Goal: Information Seeking & Learning: Find specific fact

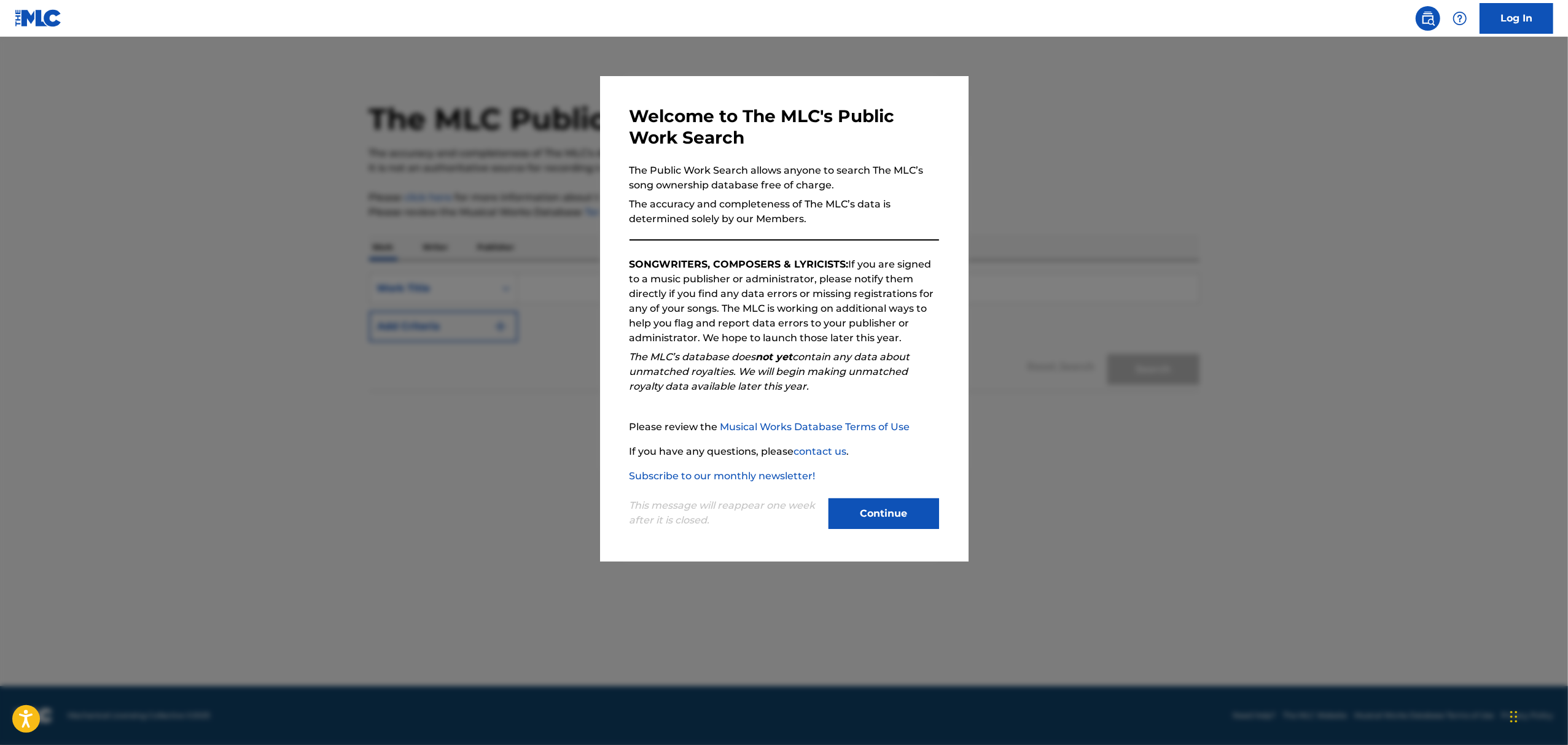
click at [926, 524] on button "Continue" at bounding box center [883, 514] width 111 height 31
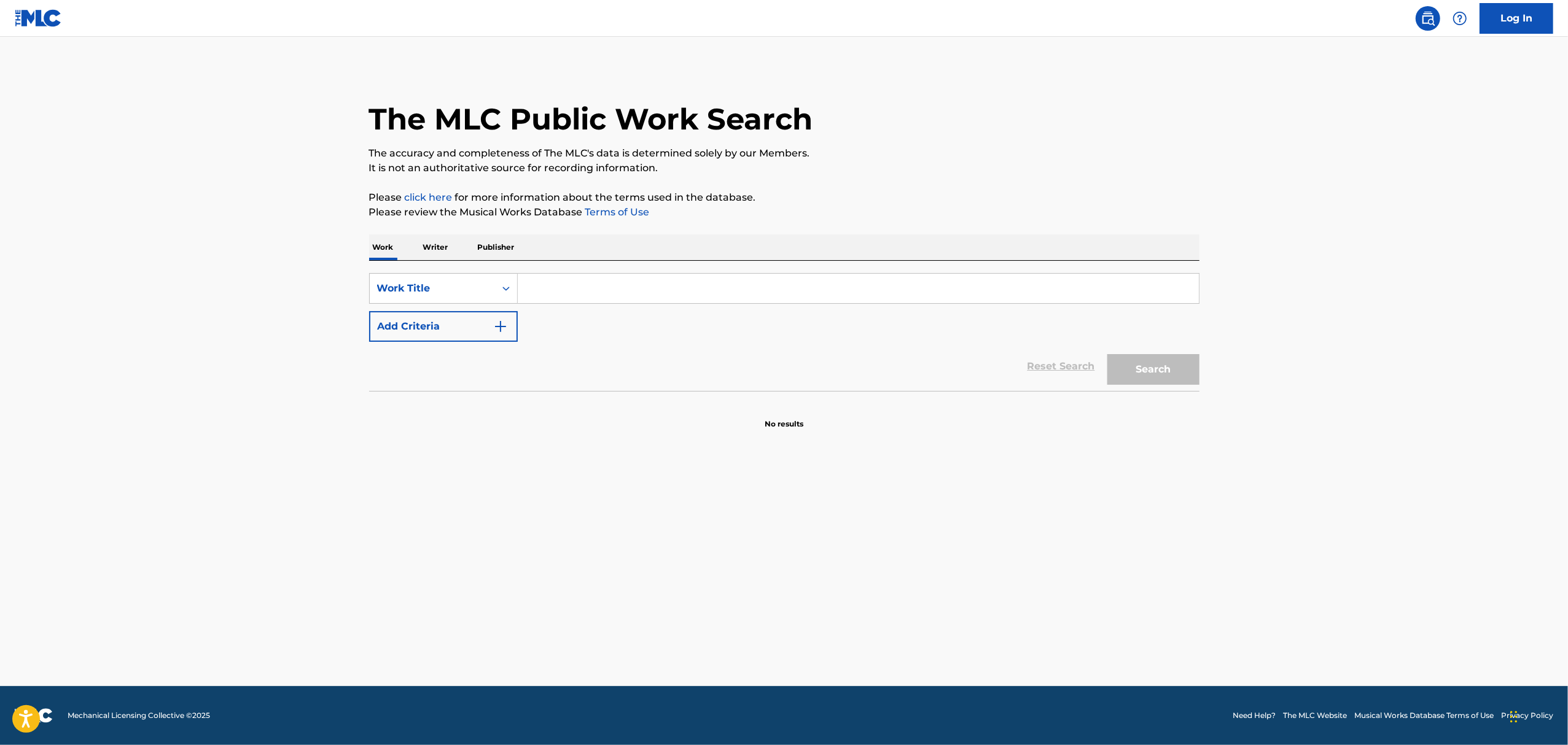
click at [740, 296] on input "Search Form" at bounding box center [858, 289] width 681 height 30
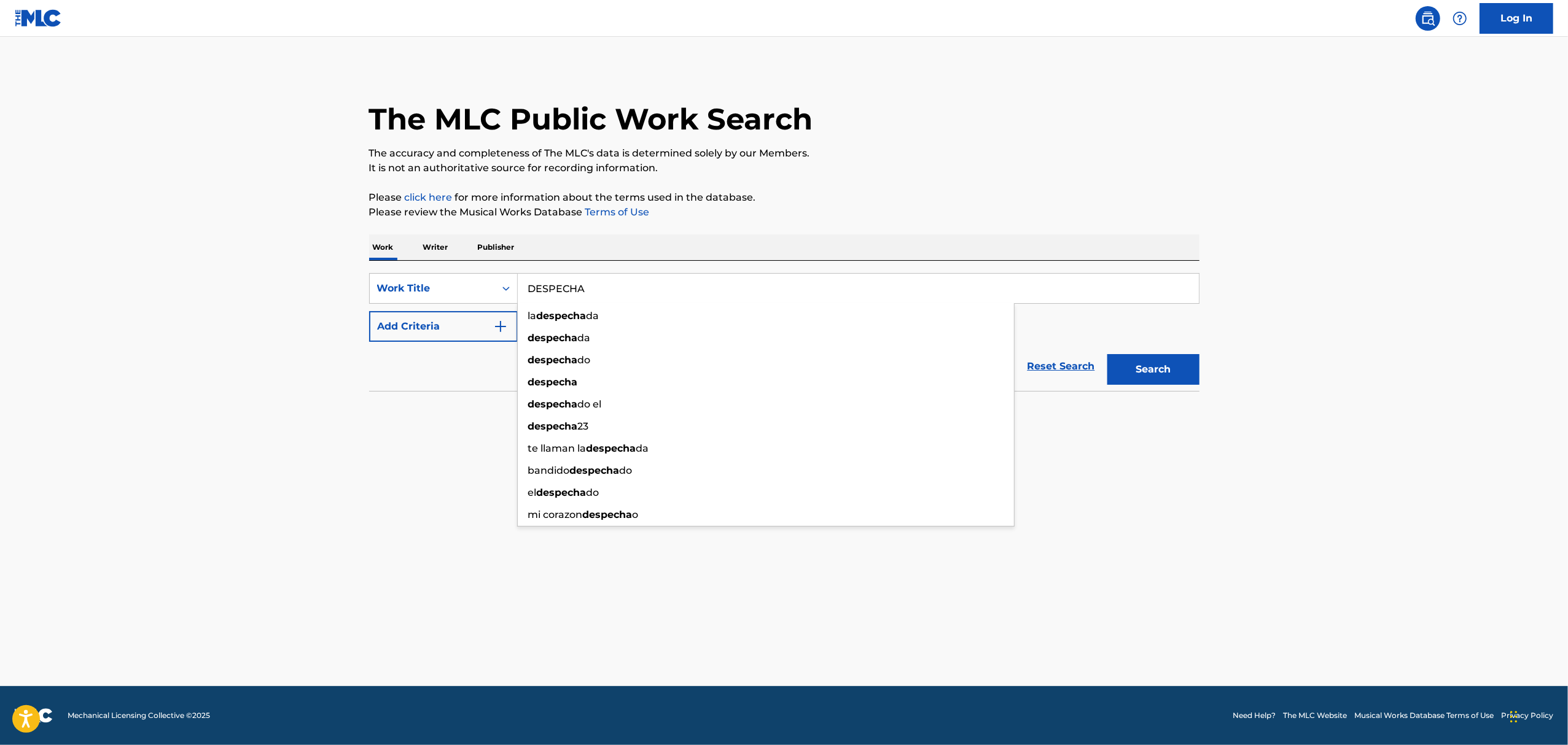
type input "DESPECHA"
click at [1107, 354] on button "Search" at bounding box center [1153, 369] width 92 height 31
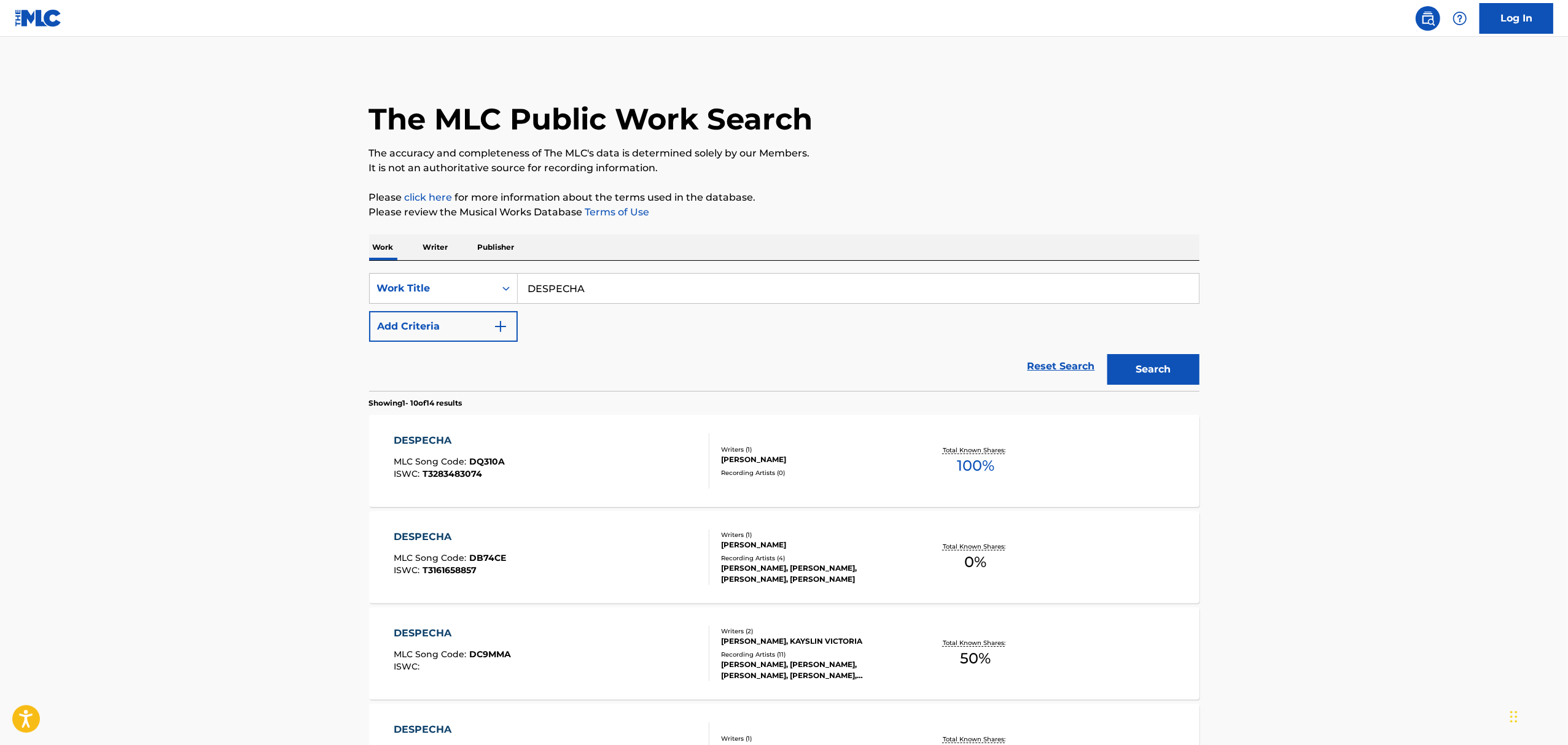
click at [481, 325] on button "Add Criteria" at bounding box center [443, 326] width 148 height 31
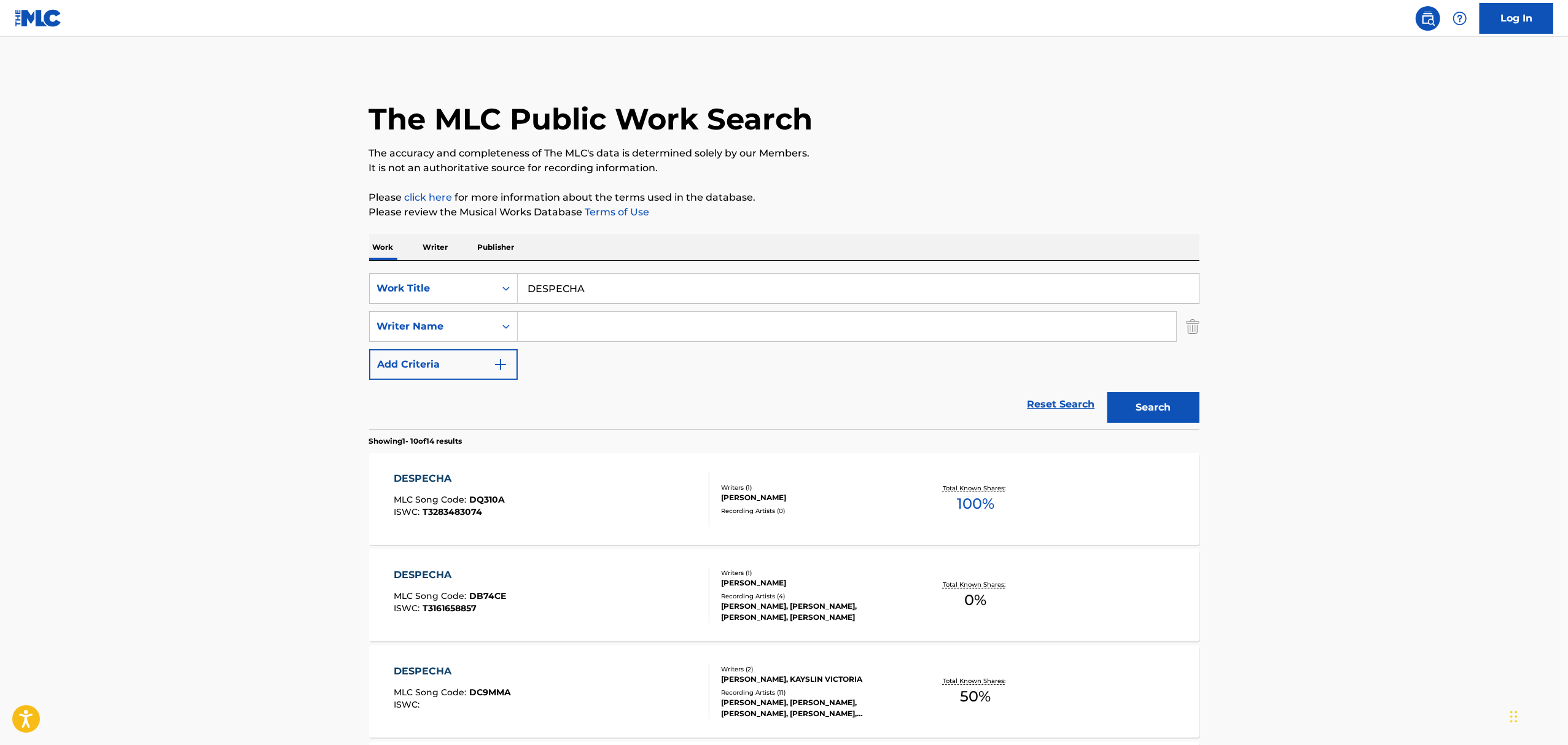
click at [577, 324] on input "Search Form" at bounding box center [847, 326] width 659 height 30
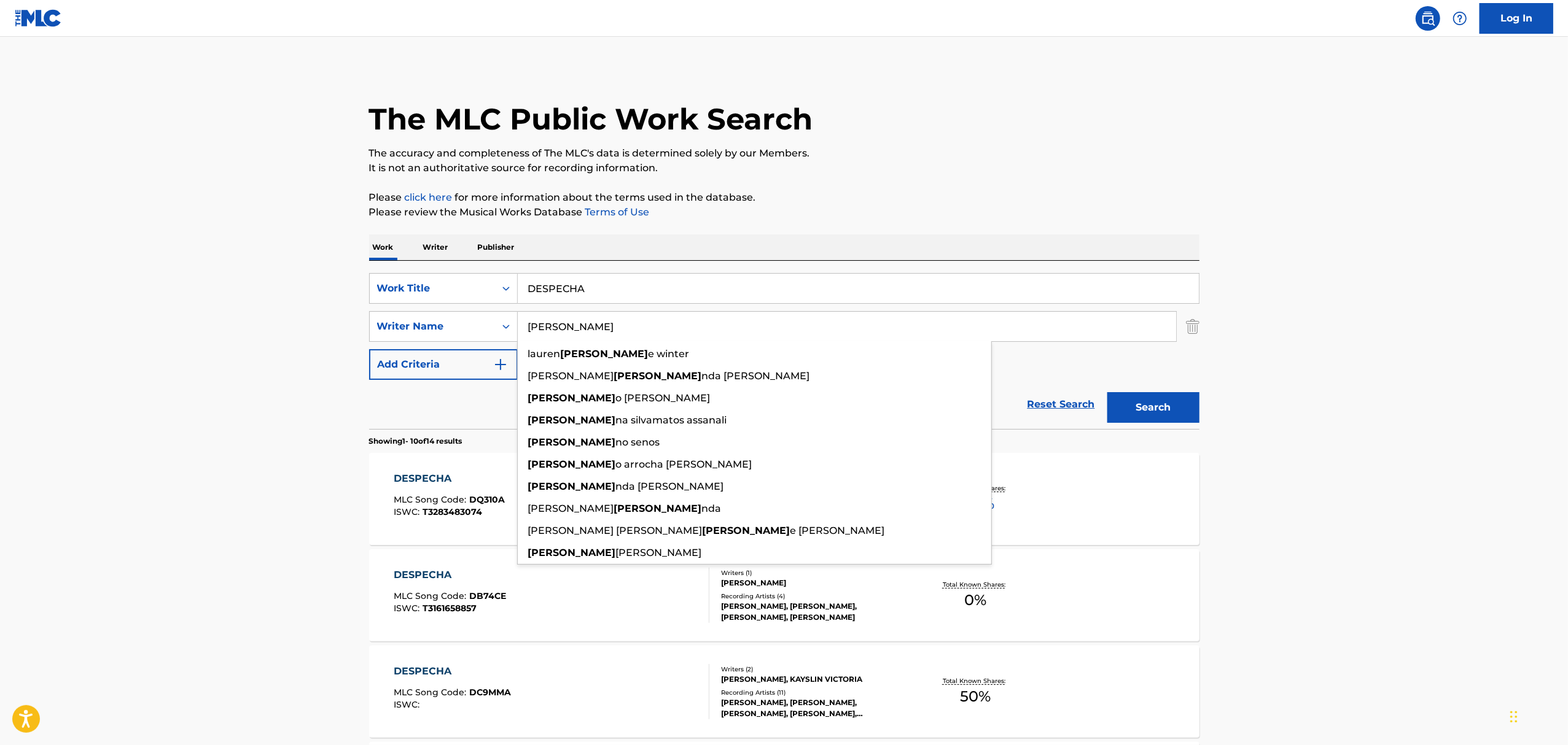
type input "[PERSON_NAME]"
click at [1107, 393] on button "Search" at bounding box center [1153, 407] width 92 height 31
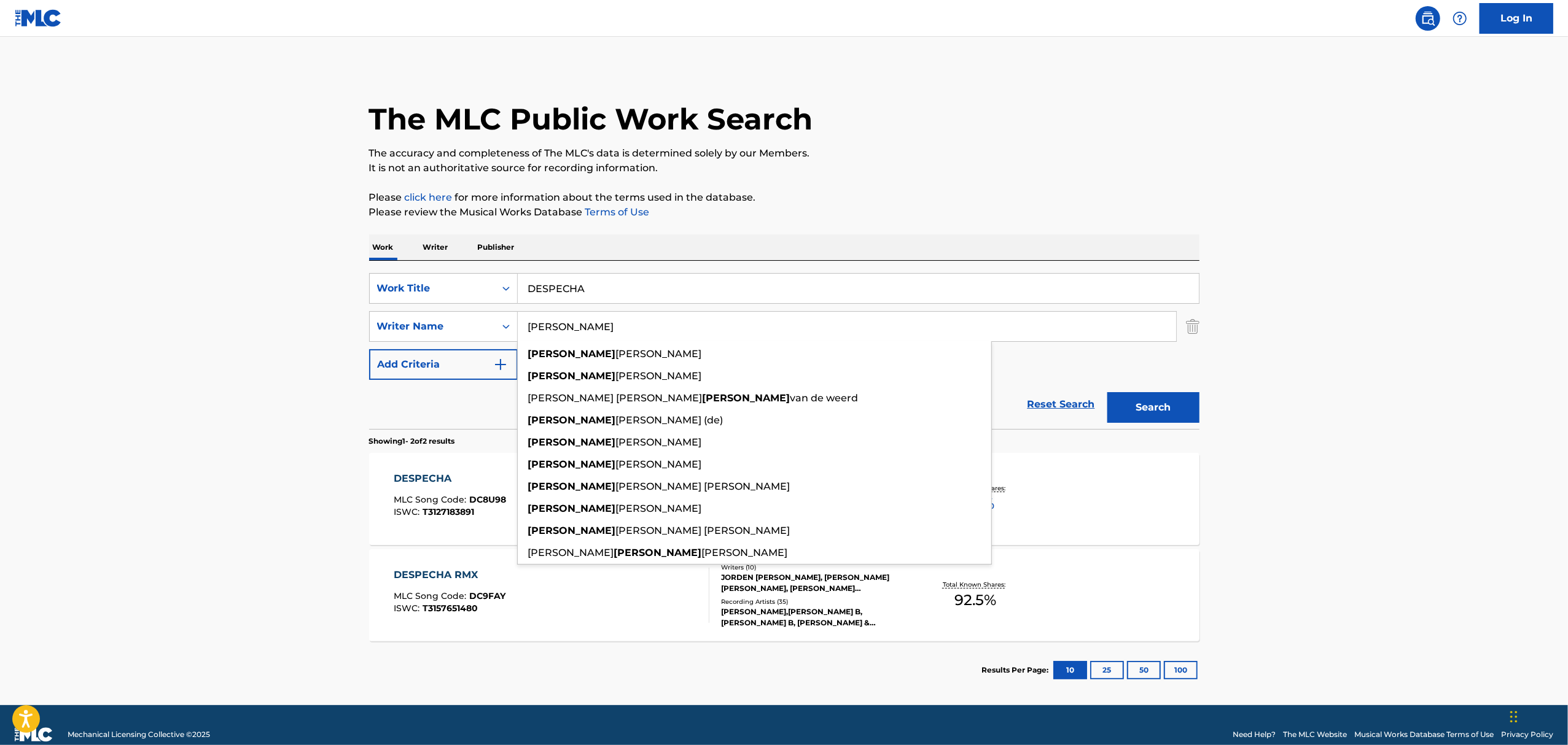
click at [234, 340] on main "The MLC Public Work Search The accuracy and completeness of The MLC's data is d…" at bounding box center [784, 371] width 1568 height 669
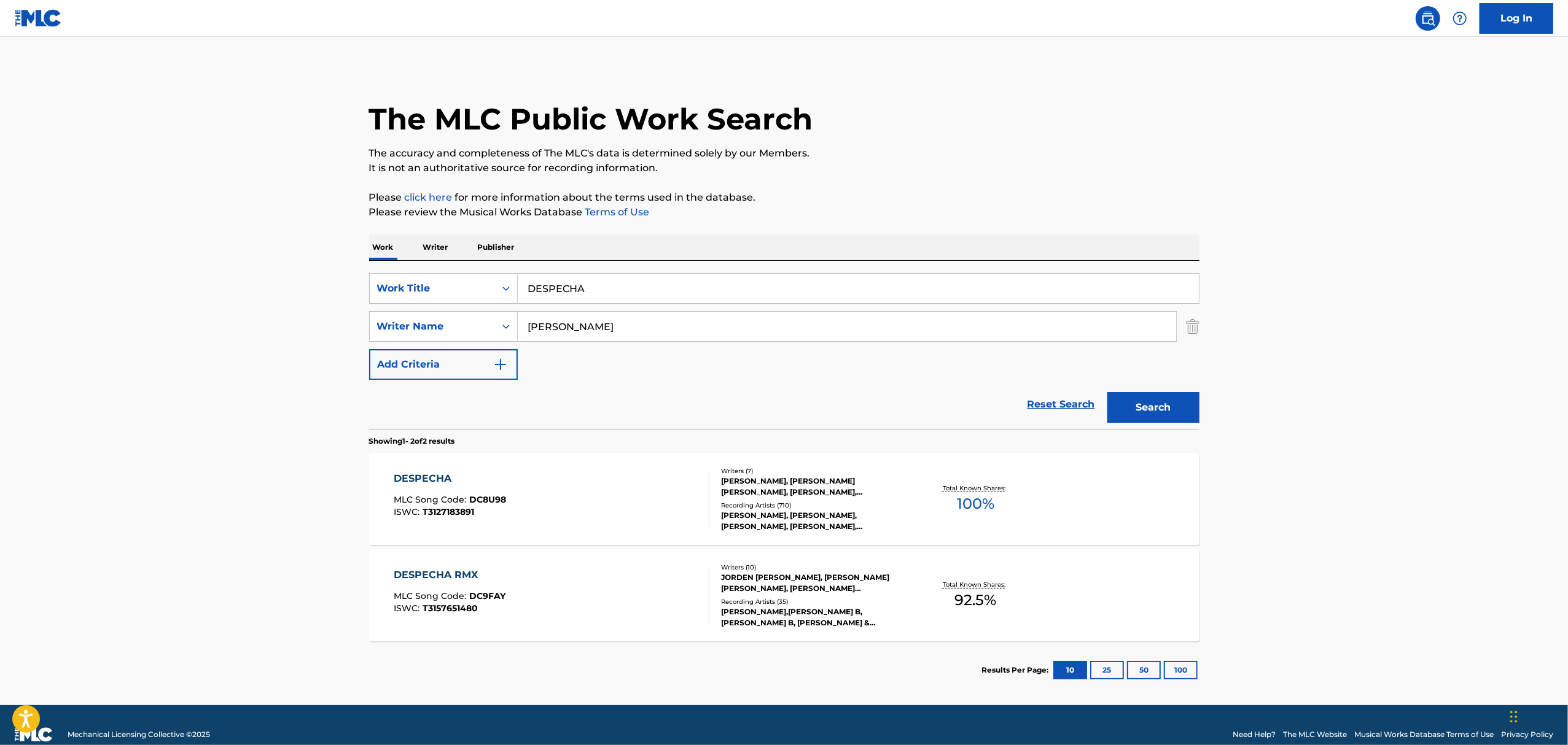
click at [806, 536] on div "DESPECHA MLC Song Code : DC8U98 ISWC : T3127183891 Writers ( 7 ) [PERSON_NAME],…" at bounding box center [784, 499] width 830 height 92
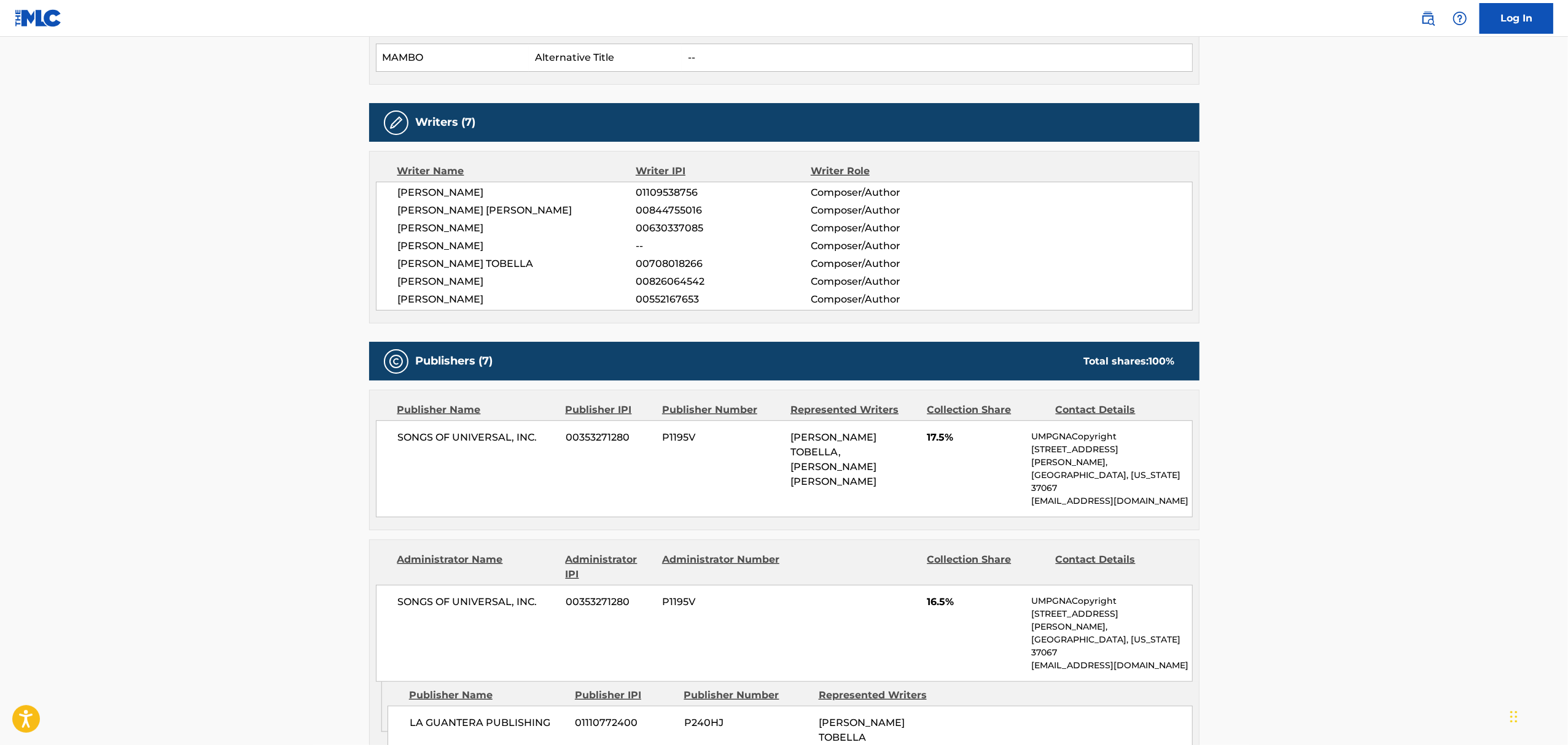
scroll to position [324, 0]
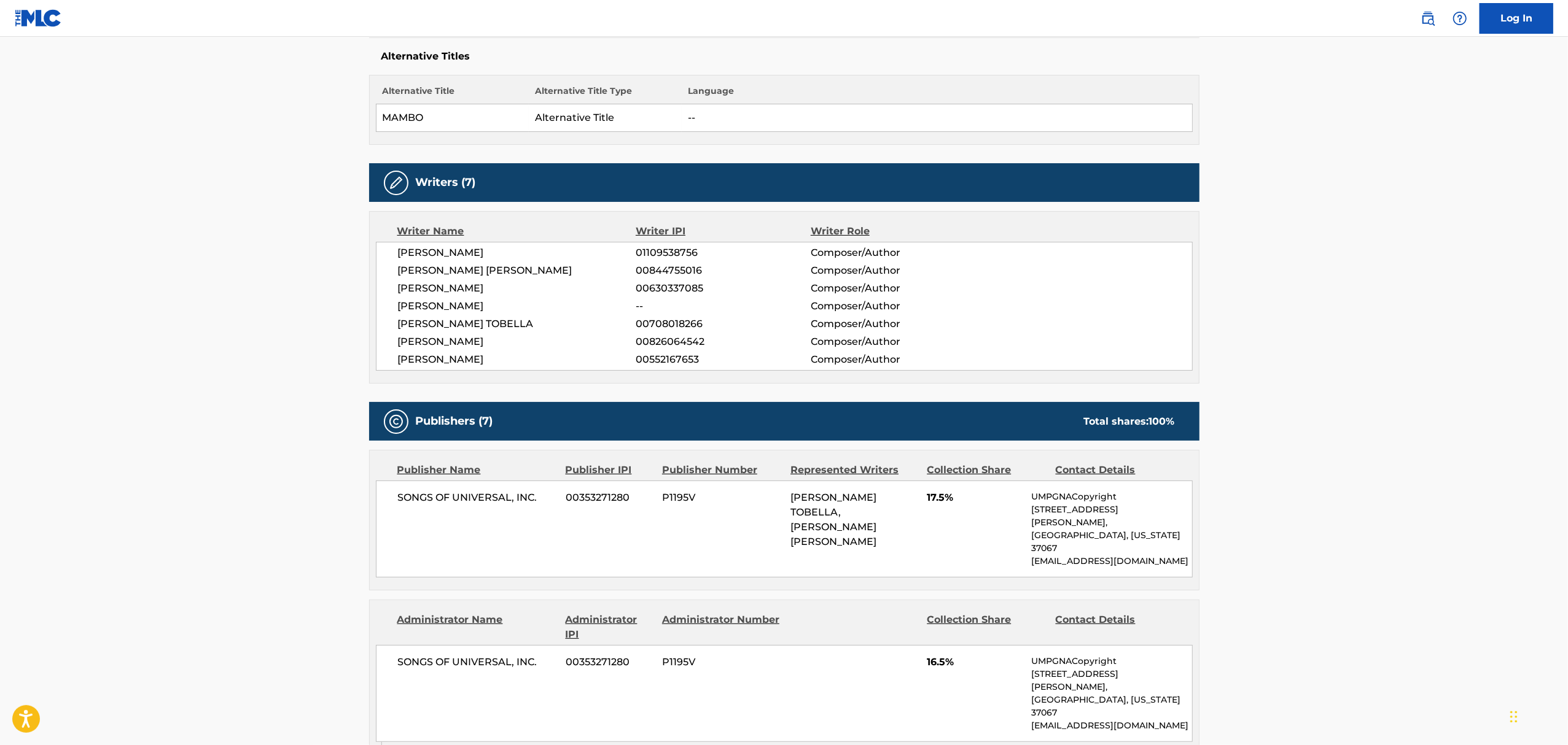
click at [990, 87] on th "Language" at bounding box center [937, 94] width 510 height 20
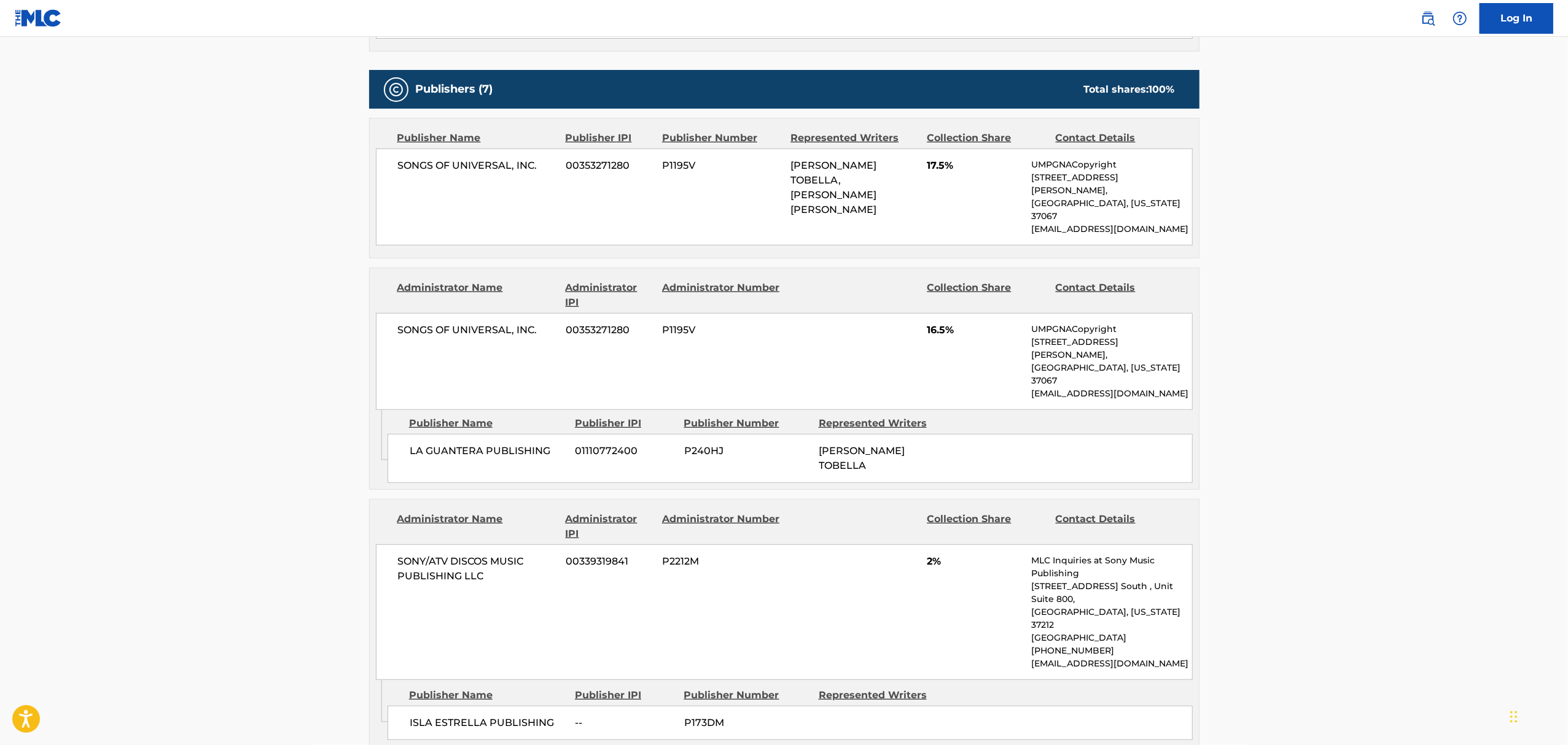
scroll to position [1774, 0]
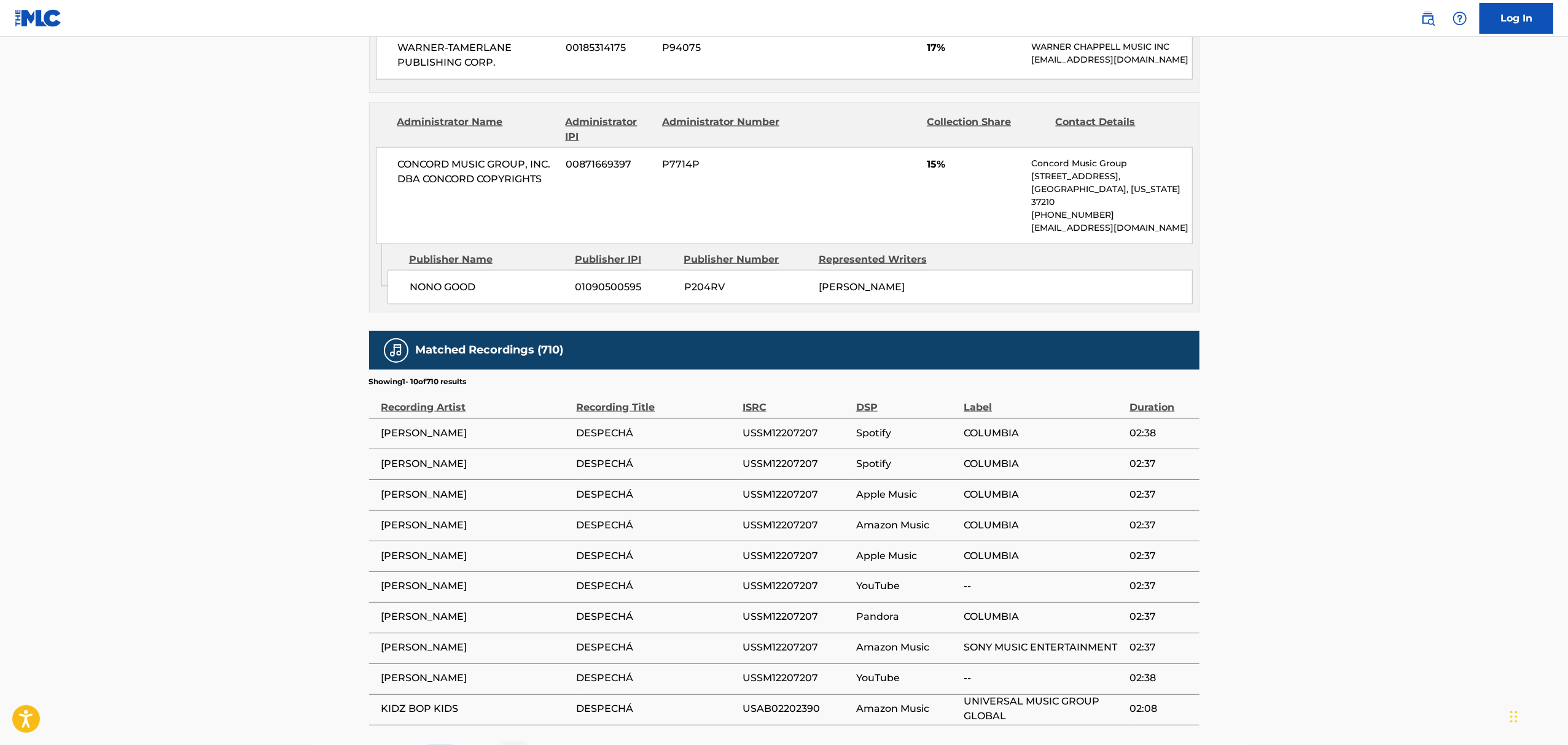
click at [472, 745] on div "2" at bounding box center [465, 757] width 24 height 24
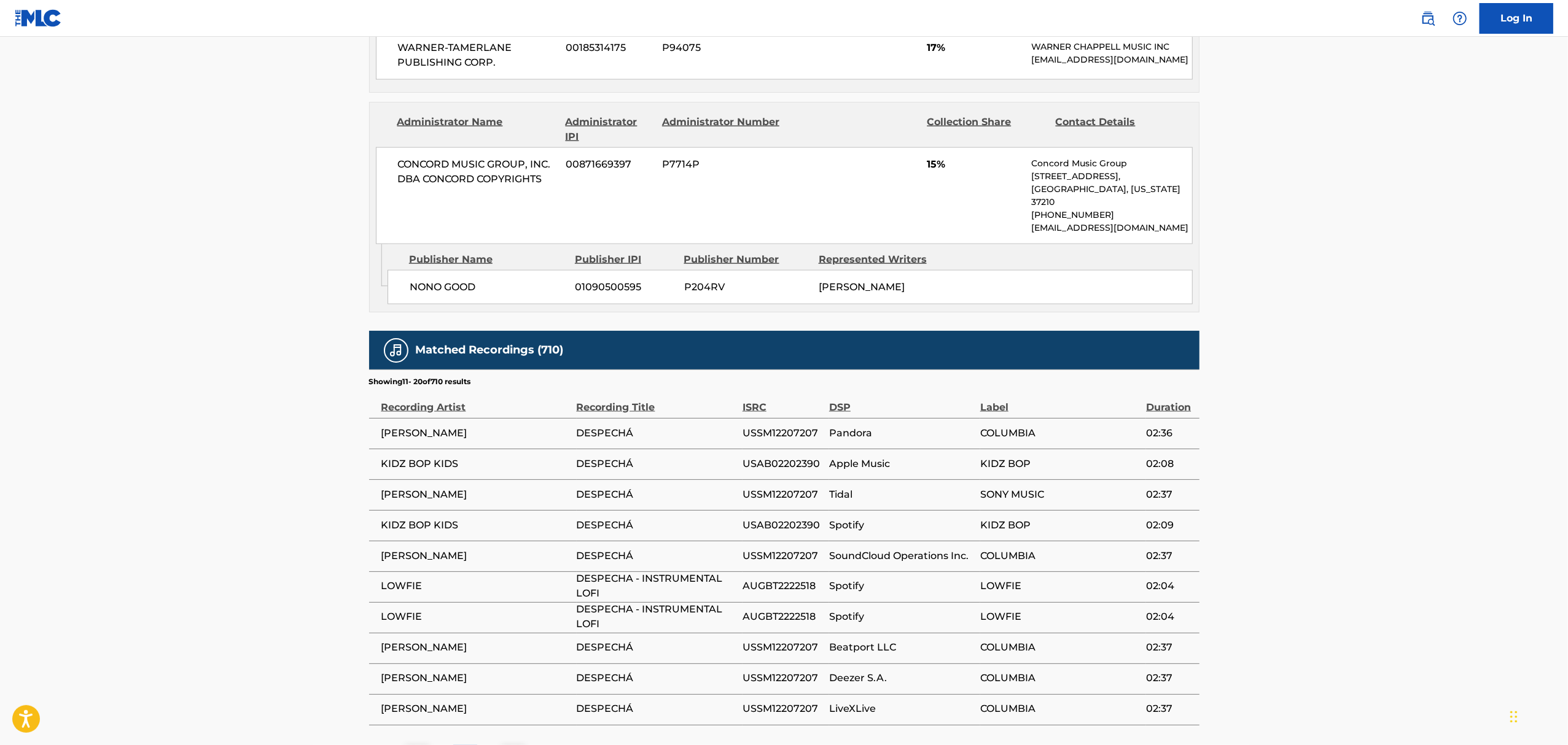
click at [490, 745] on p "3" at bounding box center [489, 757] width 6 height 15
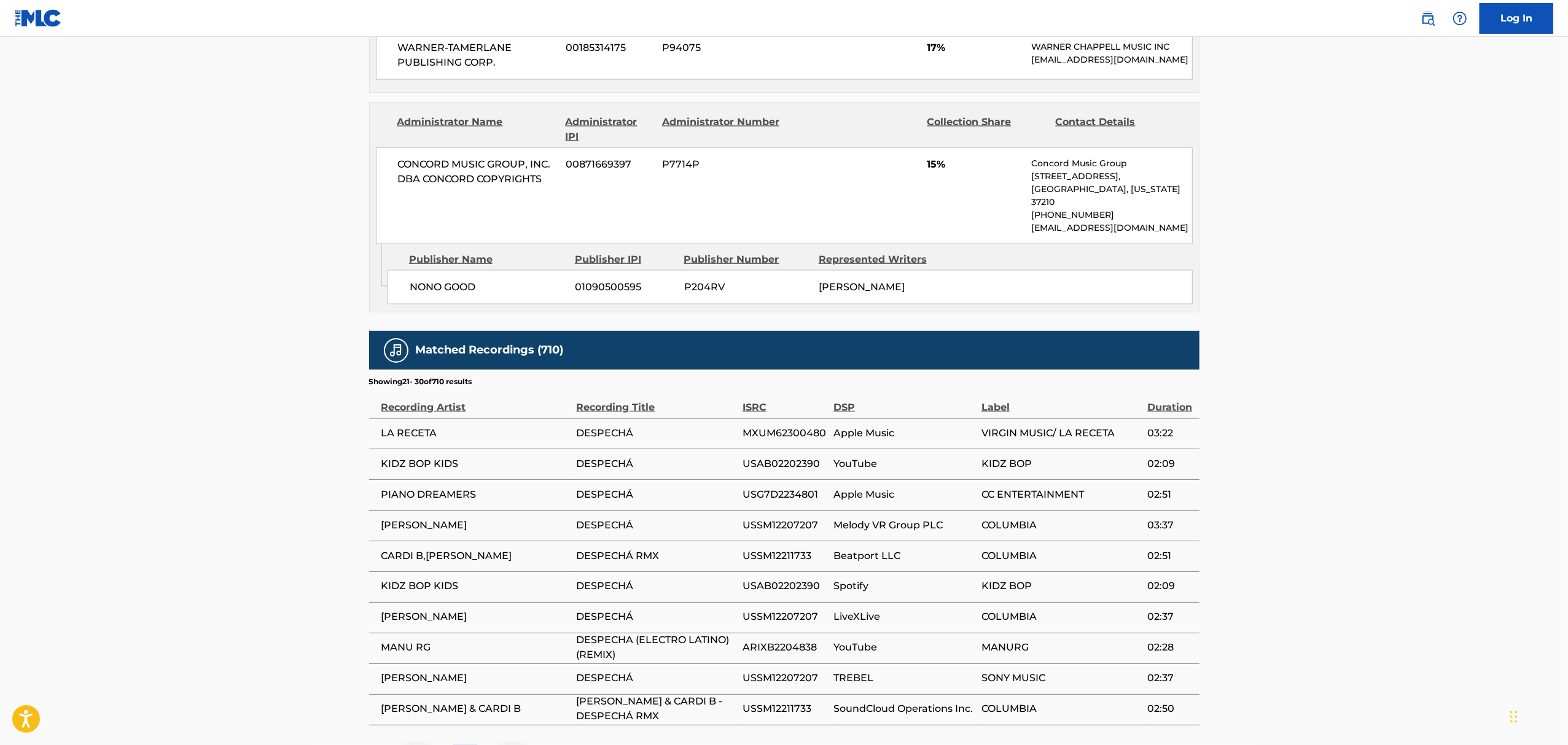
drag, startPoint x: 415, startPoint y: 479, endPoint x: 427, endPoint y: 446, distance: 35.1
click at [425, 449] on tbody "LA RECETA DESPECHÁ MXUM62300480 Apple Music VIRGIN MUSIC/ LA RECETA 03:22 KIDZ …" at bounding box center [784, 571] width 830 height 307
click at [433, 745] on div "2" at bounding box center [441, 757] width 24 height 24
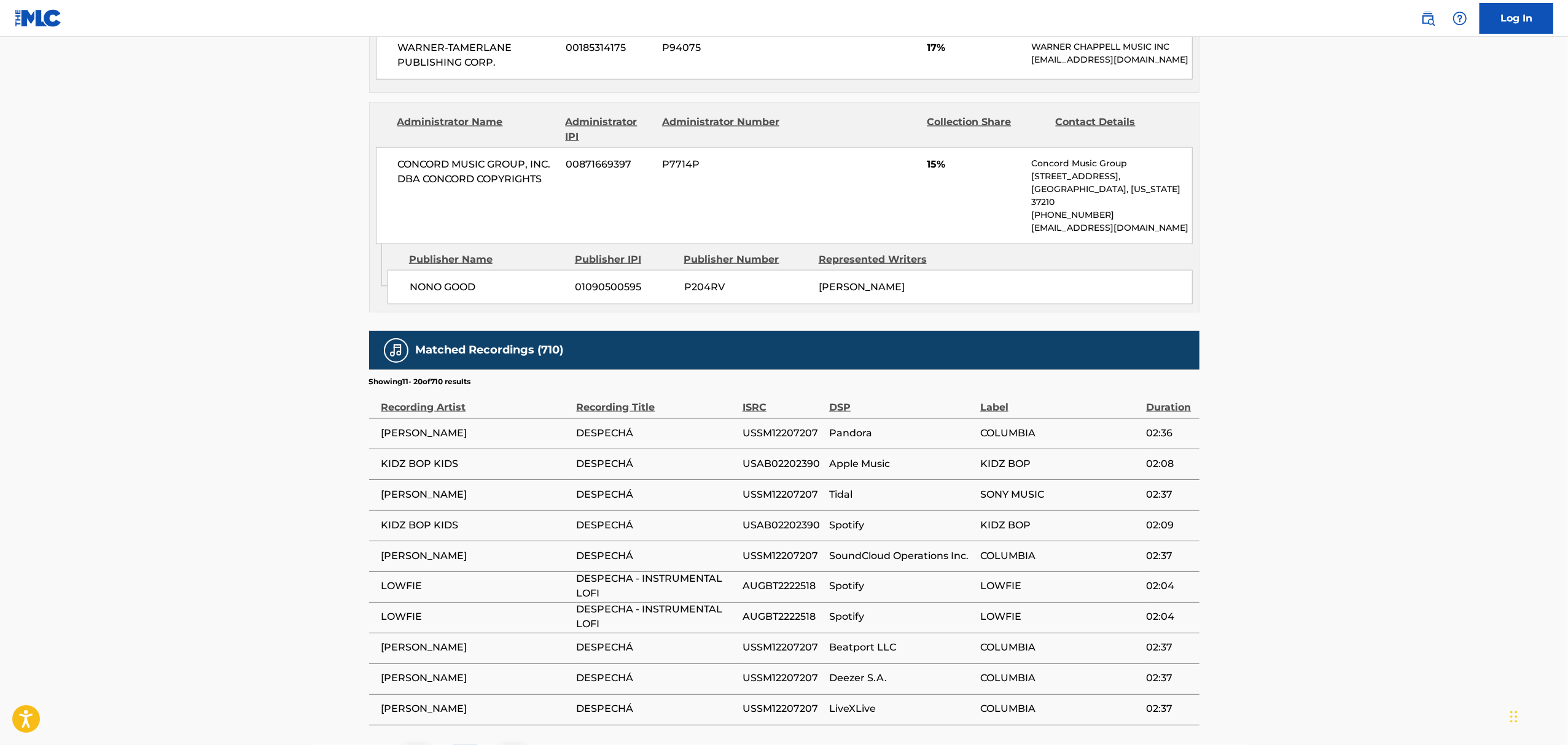
click at [436, 745] on div "1" at bounding box center [441, 757] width 24 height 24
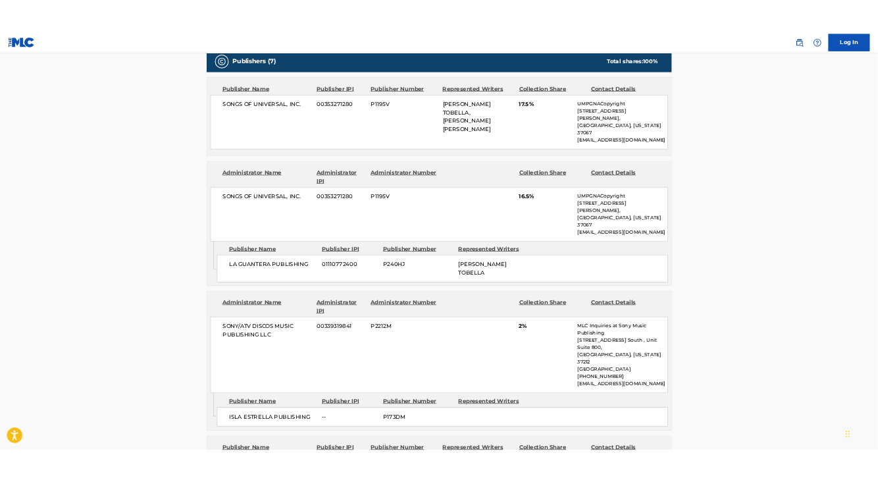
scroll to position [0, 0]
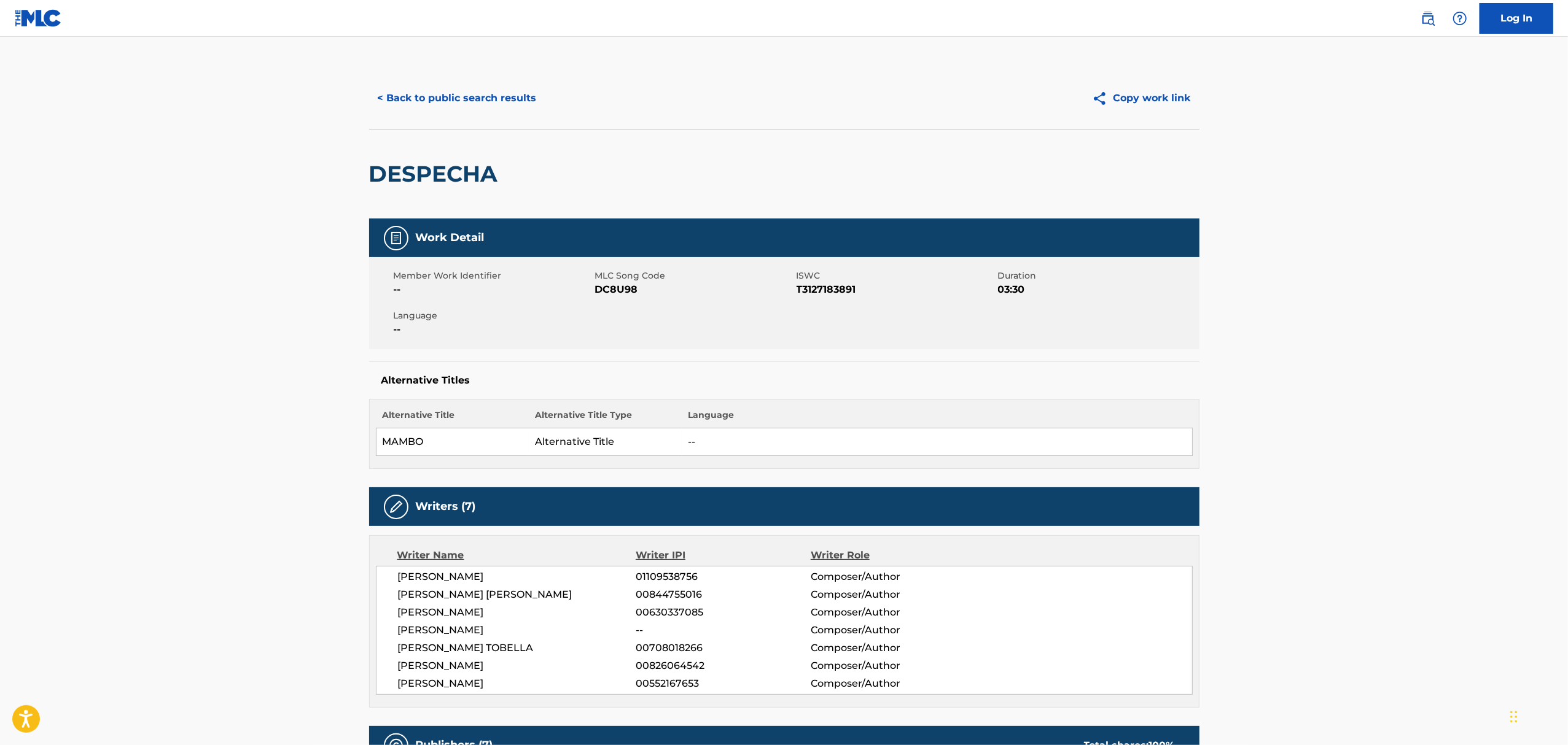
click at [406, 82] on div "< Back to public search results Copy work link" at bounding box center [784, 98] width 830 height 62
click at [414, 102] on button "< Back to public search results" at bounding box center [457, 98] width 176 height 31
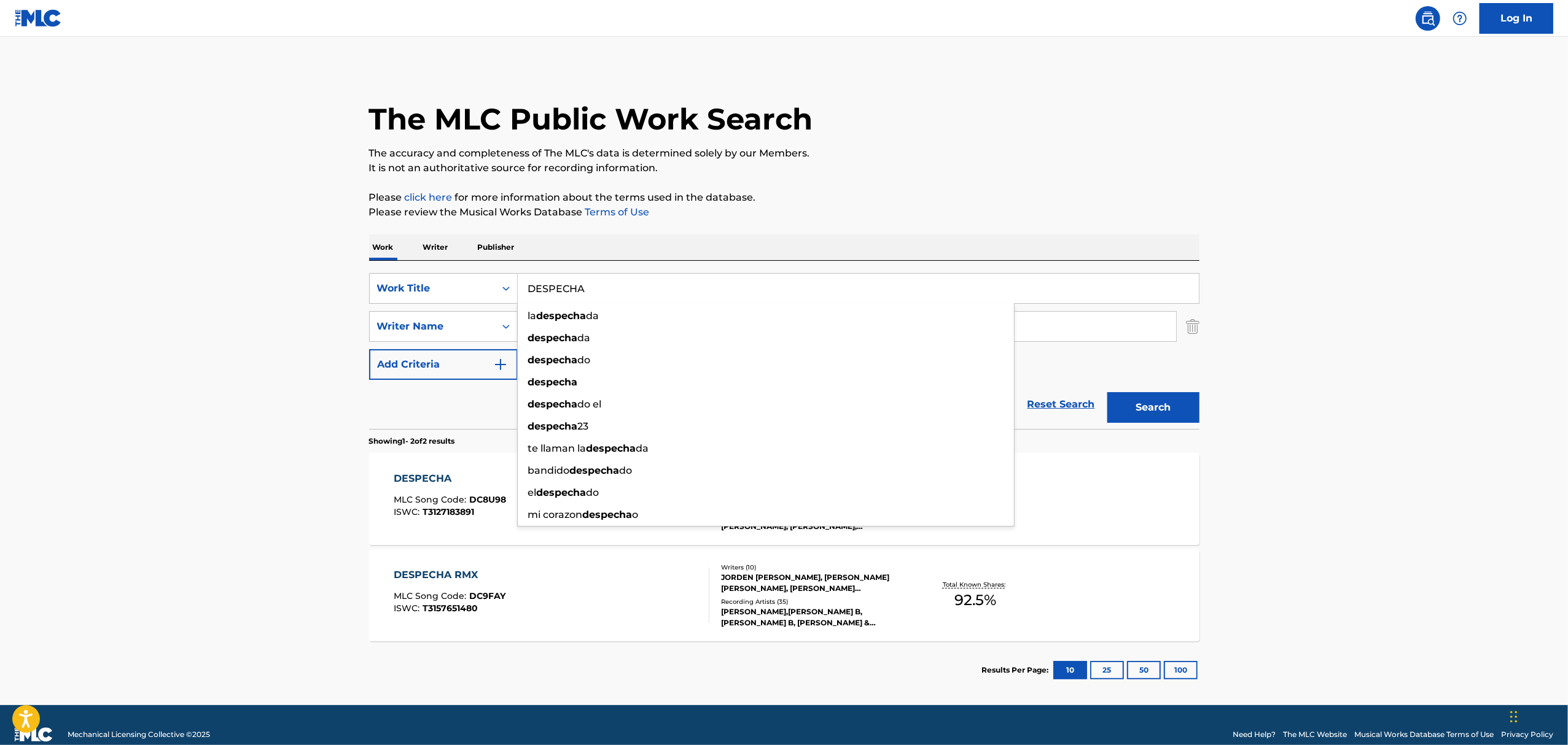
drag, startPoint x: 612, startPoint y: 288, endPoint x: 567, endPoint y: 288, distance: 45.0
click at [567, 288] on input "DESPECHA" at bounding box center [858, 289] width 681 height 30
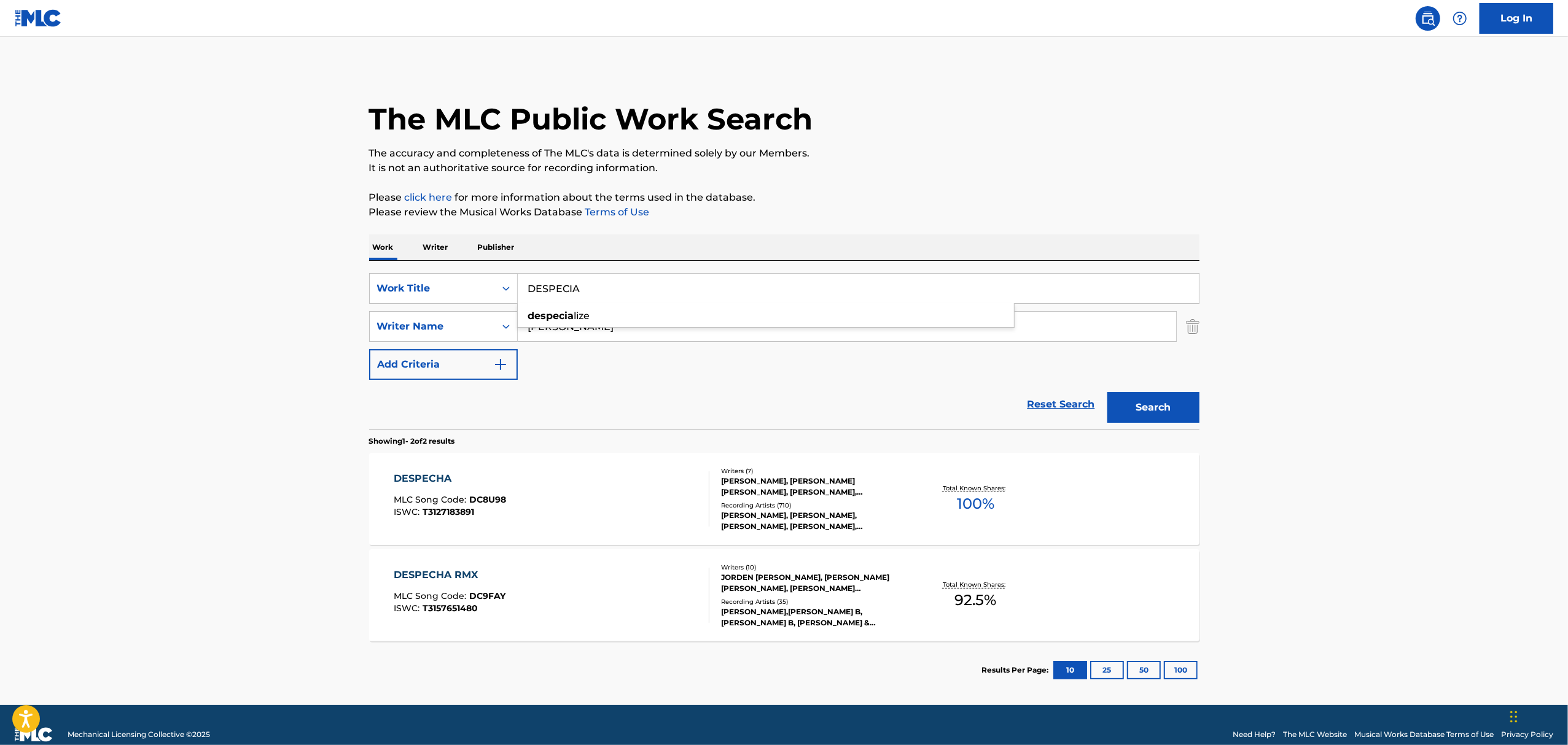
type input "DESPECIA"
click at [1107, 393] on button "Search" at bounding box center [1153, 407] width 92 height 31
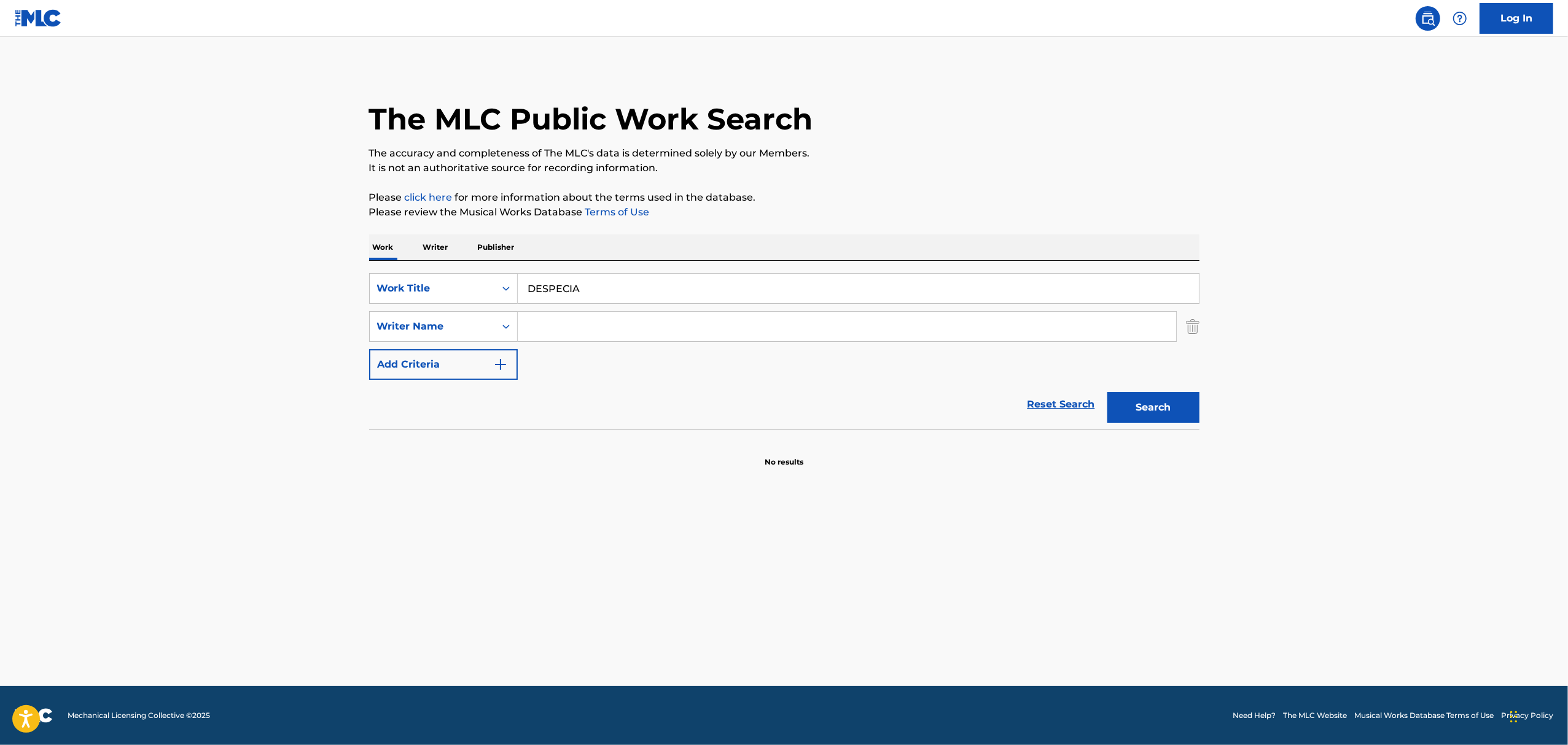
click at [576, 344] on div "SearchWithCriteriaf90fcc3d-c0dc-47a1-9336-2bdb8c7e57e4 Work Title DESPECIA Sear…" at bounding box center [784, 326] width 830 height 107
click at [576, 335] on input "Search Form" at bounding box center [847, 326] width 659 height 30
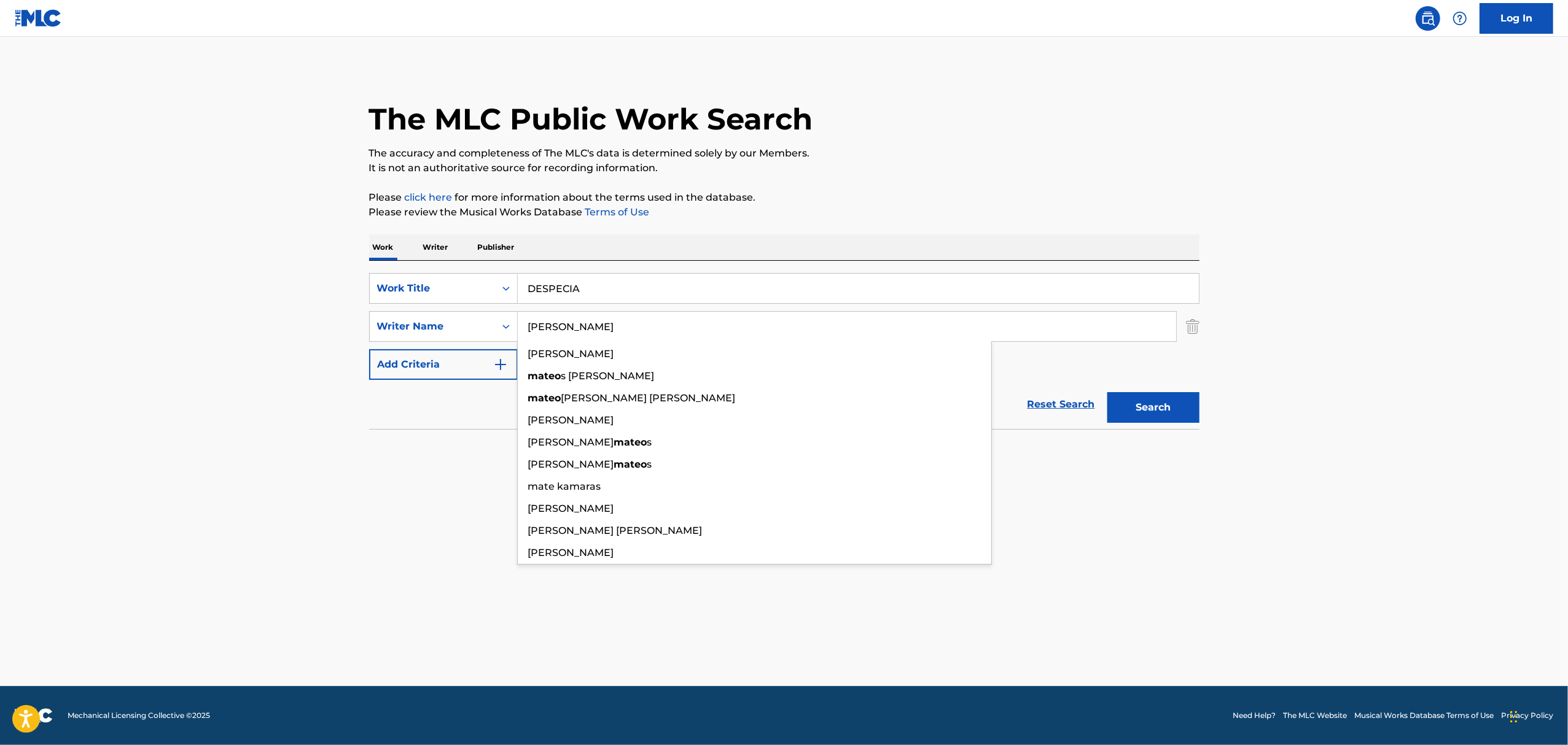
type input "[PERSON_NAME]"
click at [1107, 393] on button "Search" at bounding box center [1153, 407] width 92 height 31
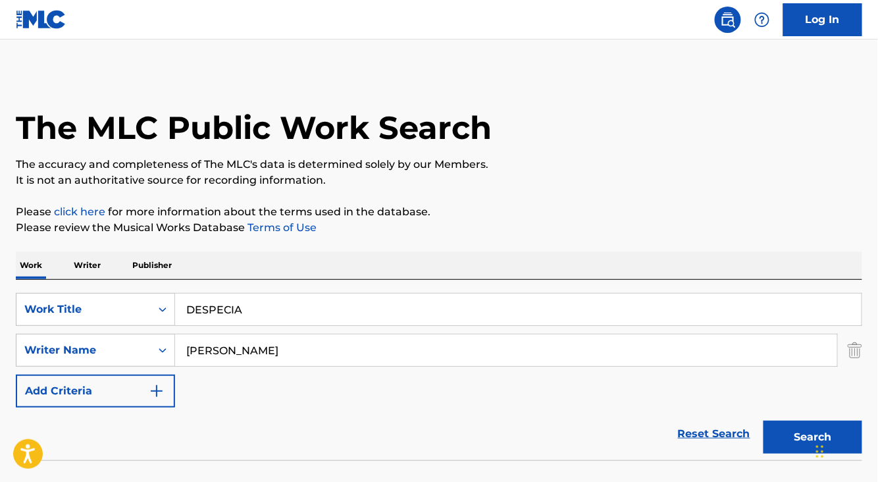
click at [220, 313] on input "DESPECIA" at bounding box center [518, 310] width 687 height 32
click at [240, 309] on input "DESPECIA" at bounding box center [518, 310] width 687 height 32
drag, startPoint x: 237, startPoint y: 399, endPoint x: 248, endPoint y: 375, distance: 26.2
click at [240, 396] on div "SearchWithCriteriaf90fcc3d-c0dc-47a1-9336-2bdb8c7e57e4 Work Title DESPECIA desp…" at bounding box center [439, 350] width 847 height 115
click at [252, 356] on input "[PERSON_NAME]" at bounding box center [506, 350] width 662 height 32
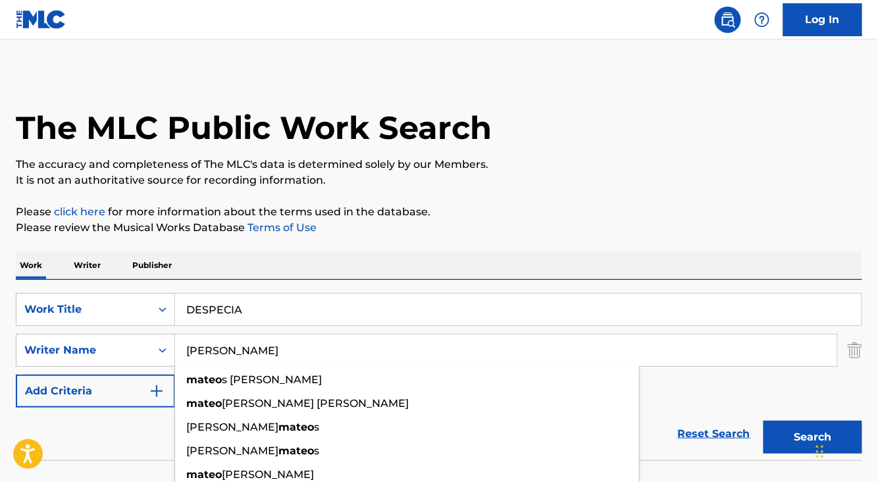
click at [270, 302] on input "DESPECIA" at bounding box center [518, 310] width 687 height 32
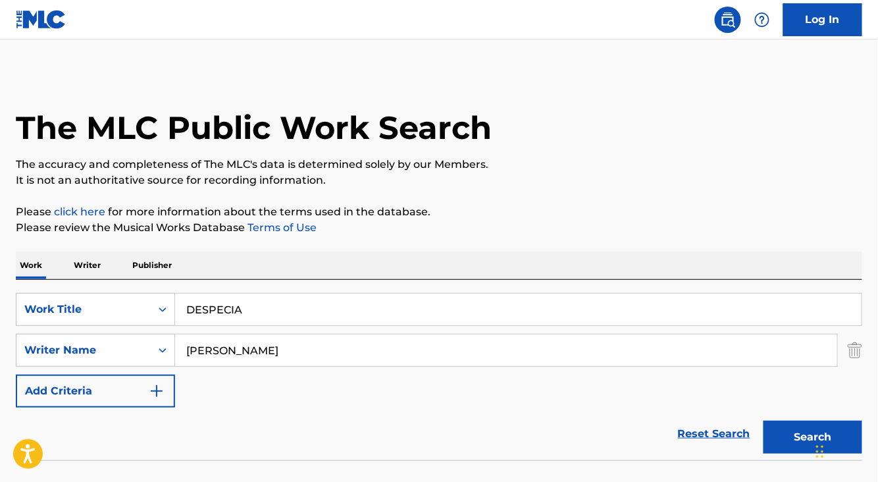
click at [270, 302] on input "DESPECIA" at bounding box center [518, 310] width 687 height 32
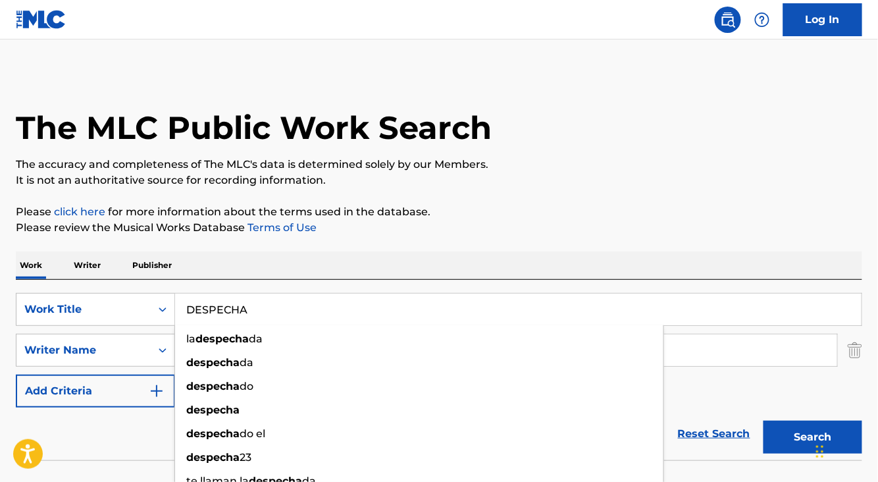
type input "DESPECHA"
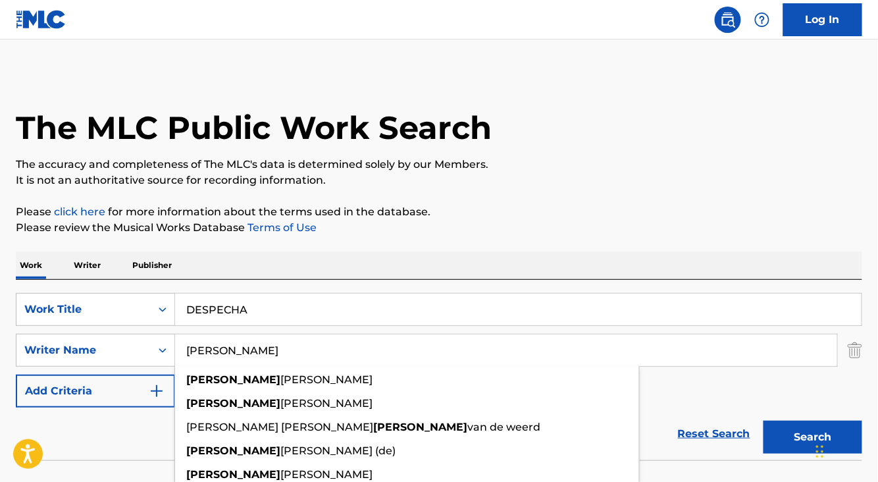
type input "[PERSON_NAME]"
click at [764, 421] on button "Search" at bounding box center [813, 437] width 99 height 33
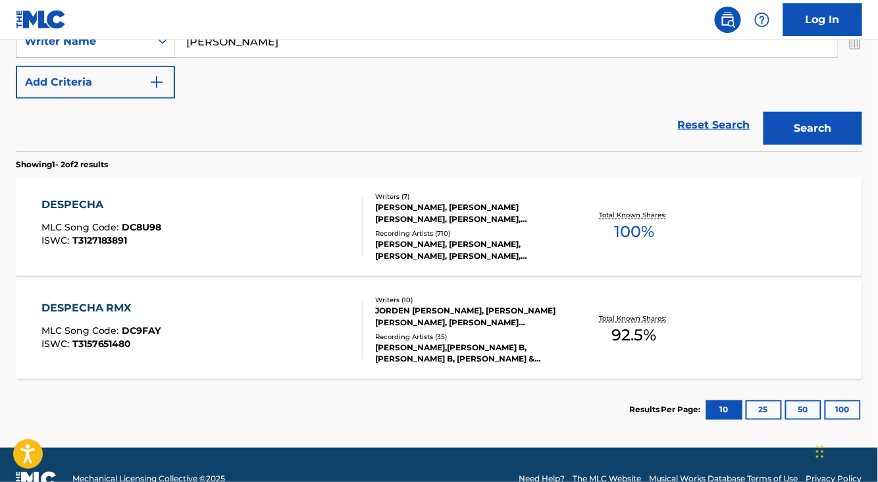
scroll to position [338, 0]
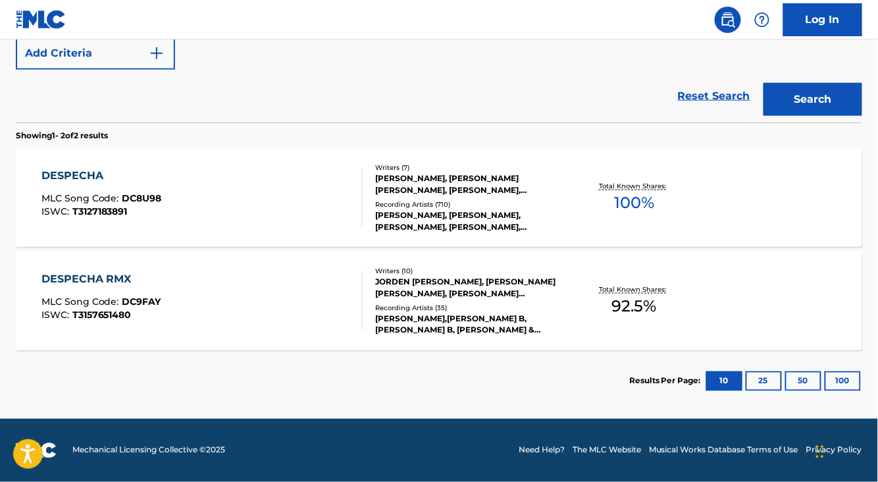
click at [301, 174] on div "DESPECHA MLC Song Code : DC8U98 ISWC : T3127183891" at bounding box center [202, 197] width 322 height 59
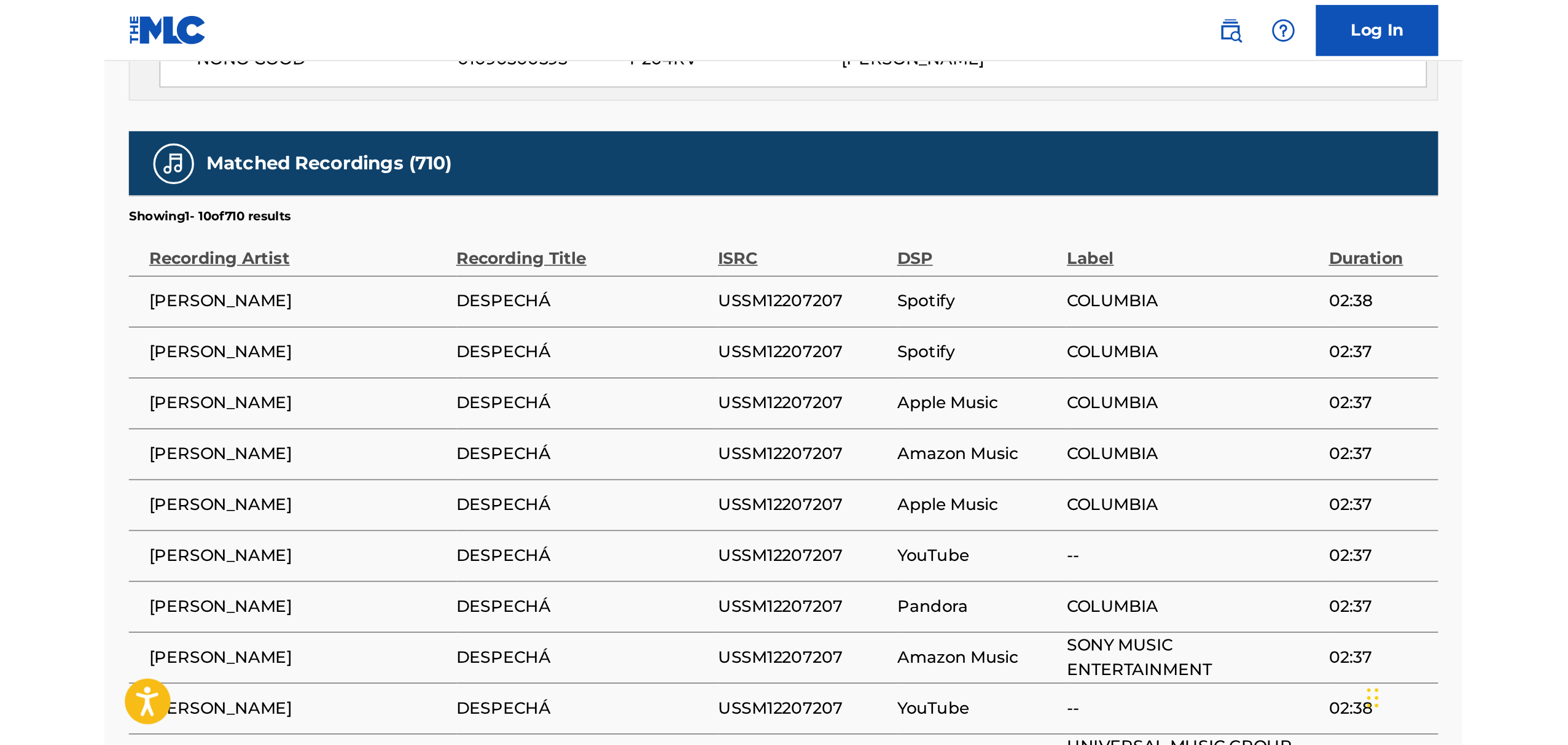
scroll to position [1774, 0]
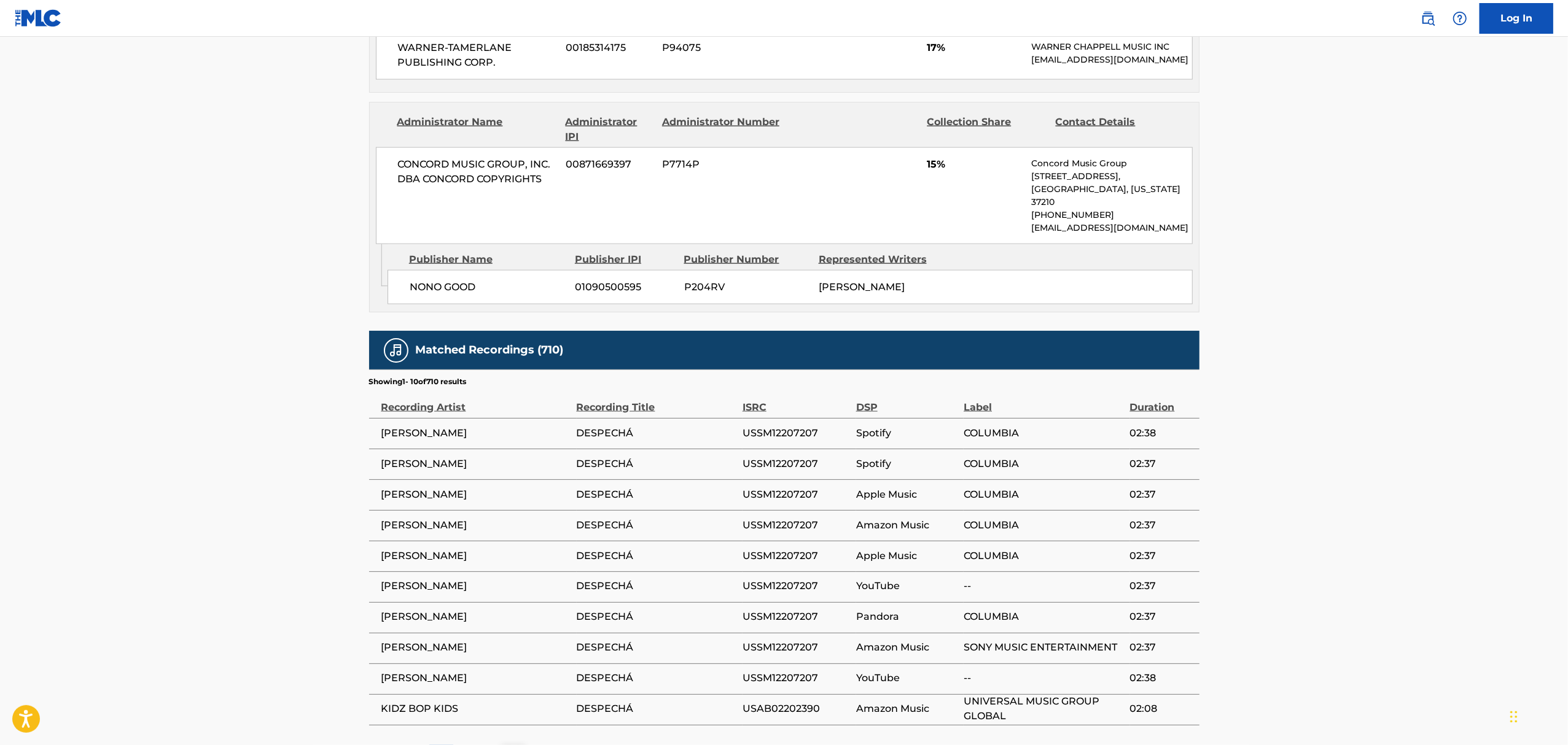
click at [470, 745] on div "2" at bounding box center [465, 757] width 24 height 24
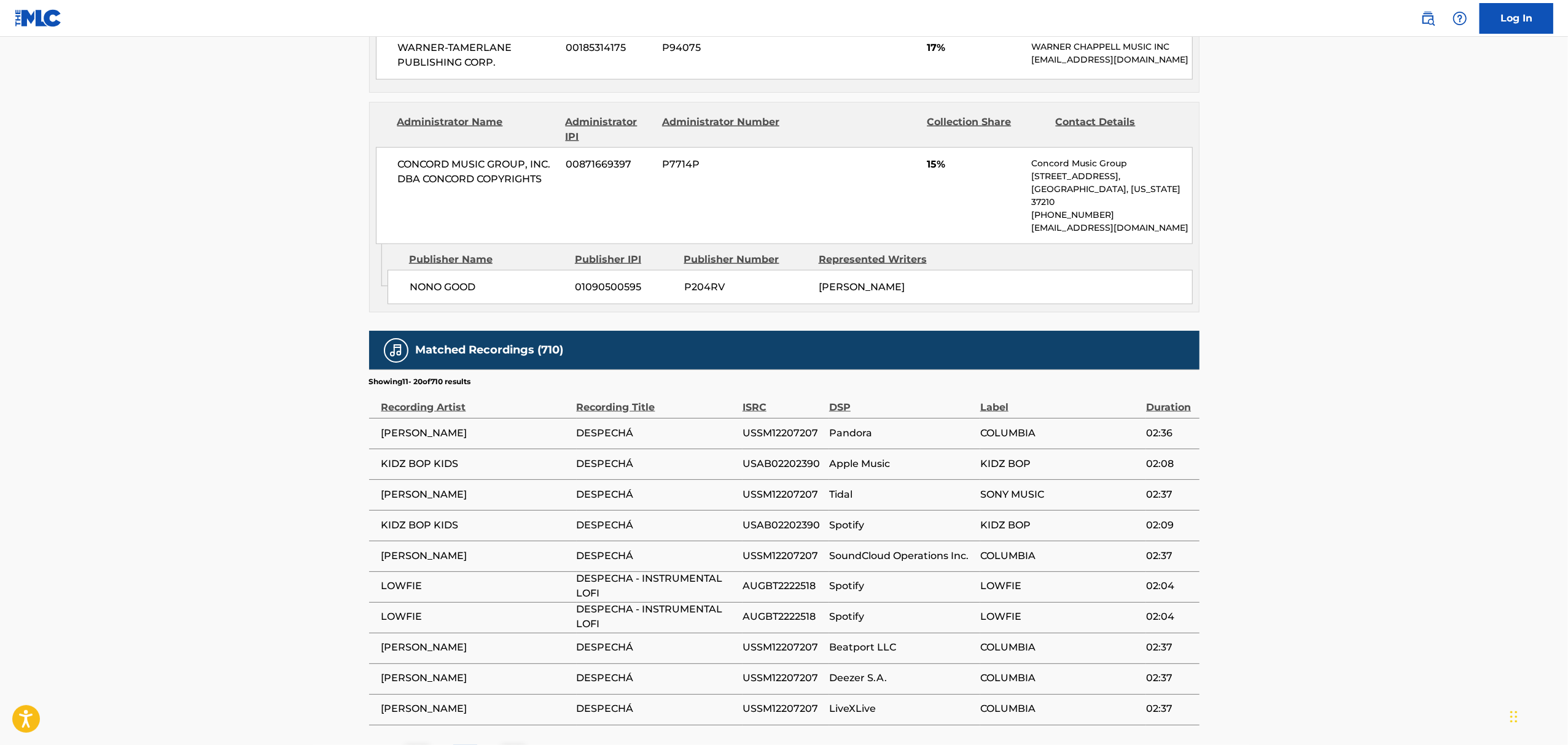
click at [479, 745] on div "3" at bounding box center [490, 757] width 24 height 24
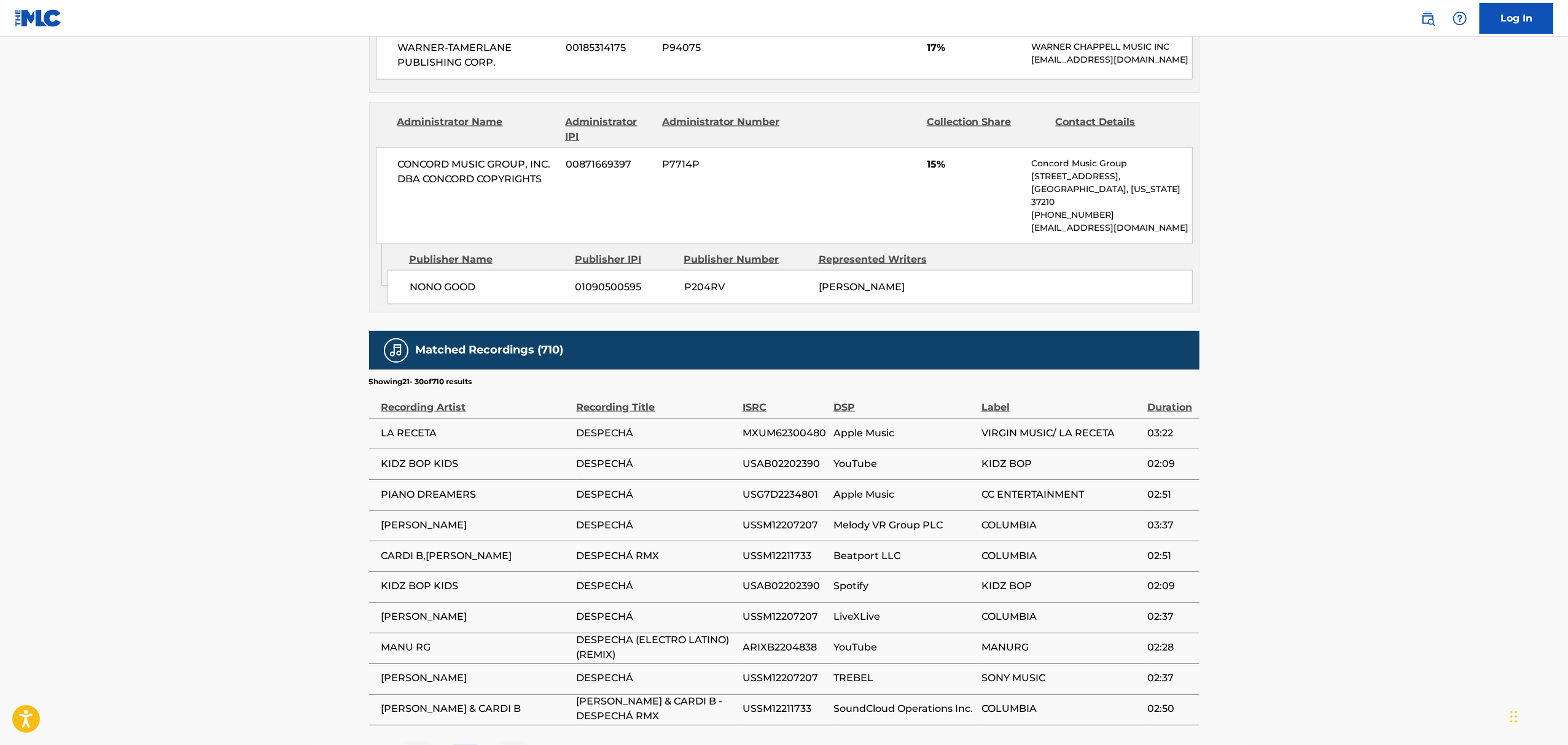
click at [517, 745] on img at bounding box center [513, 757] width 15 height 15
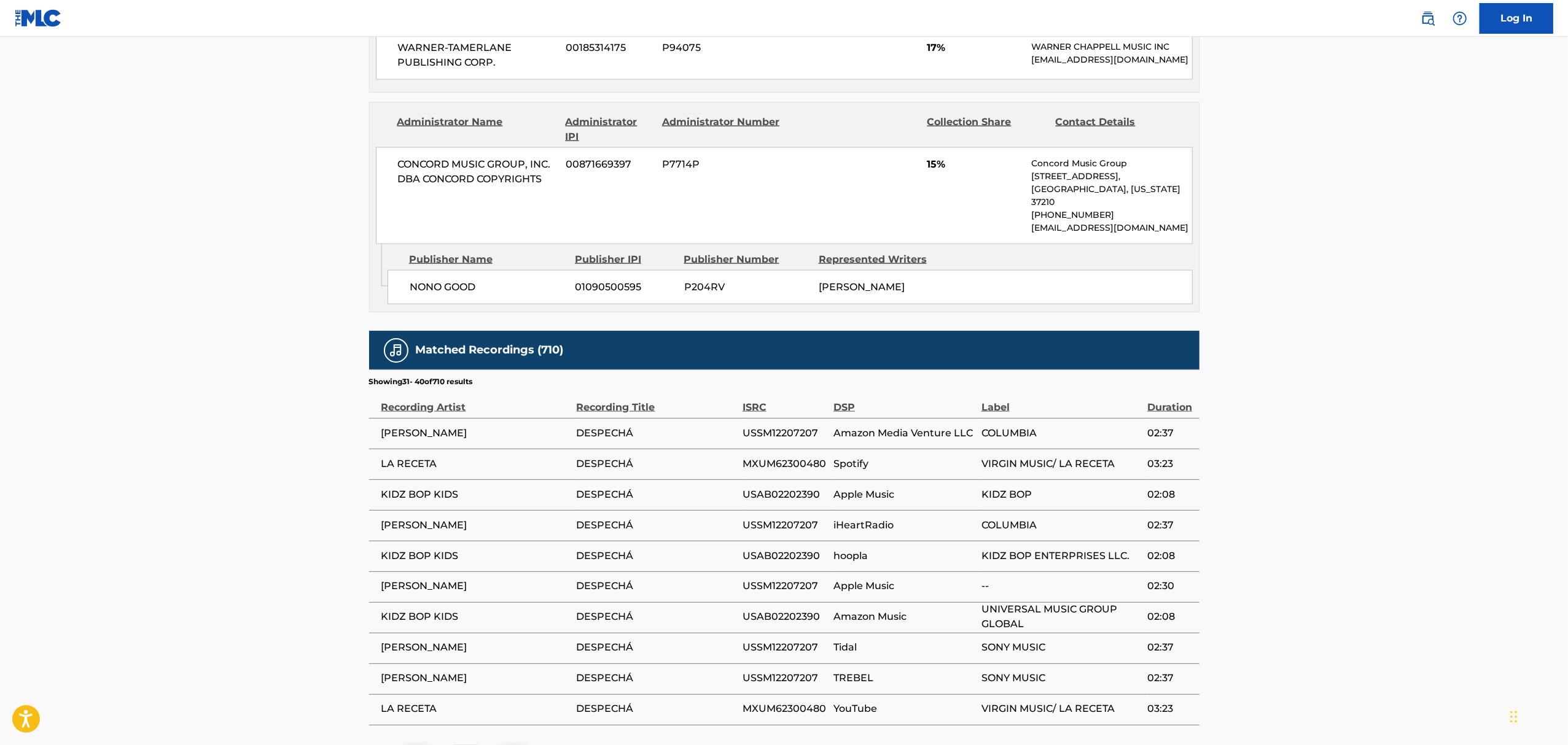
click at [517, 745] on img at bounding box center [513, 757] width 15 height 15
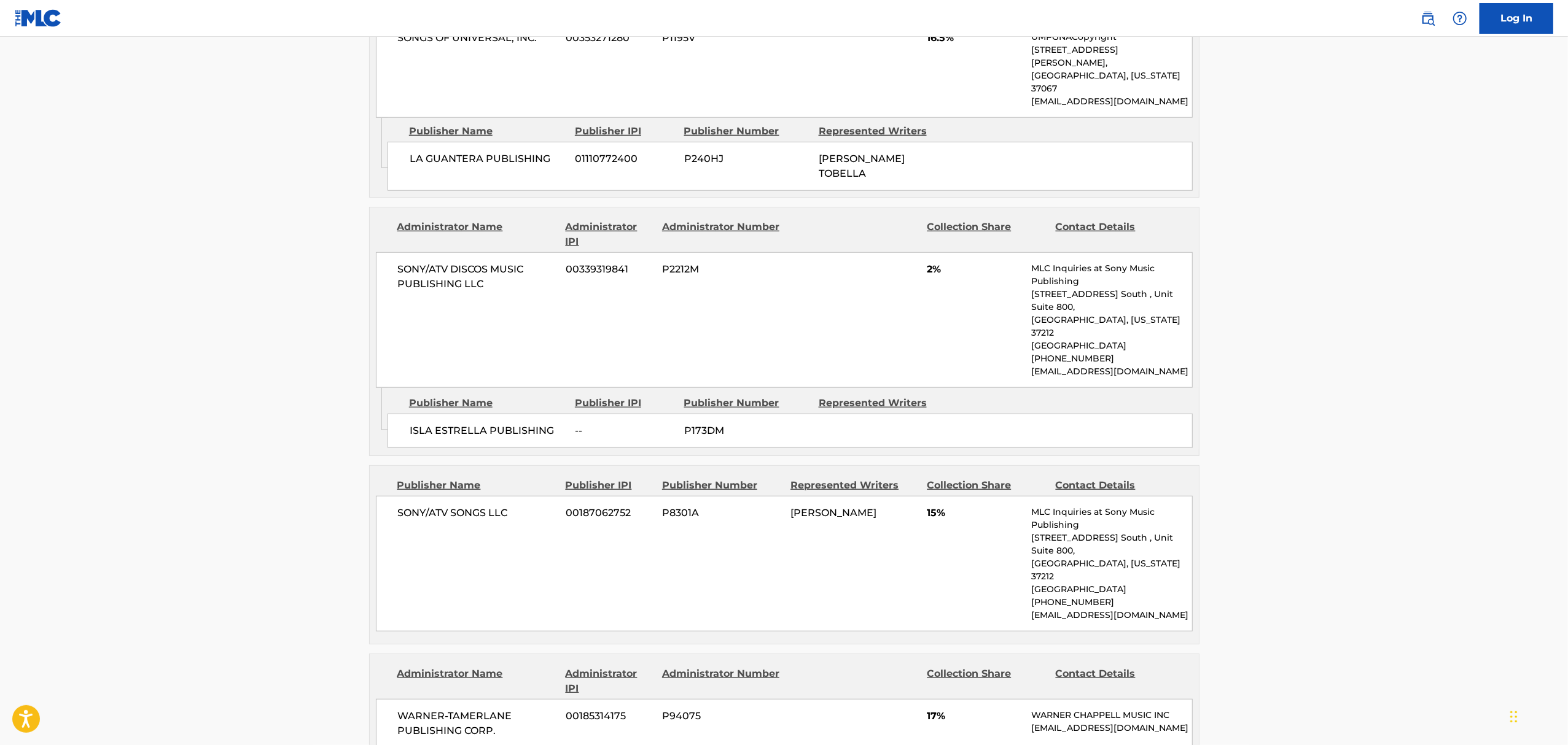
scroll to position [0, 0]
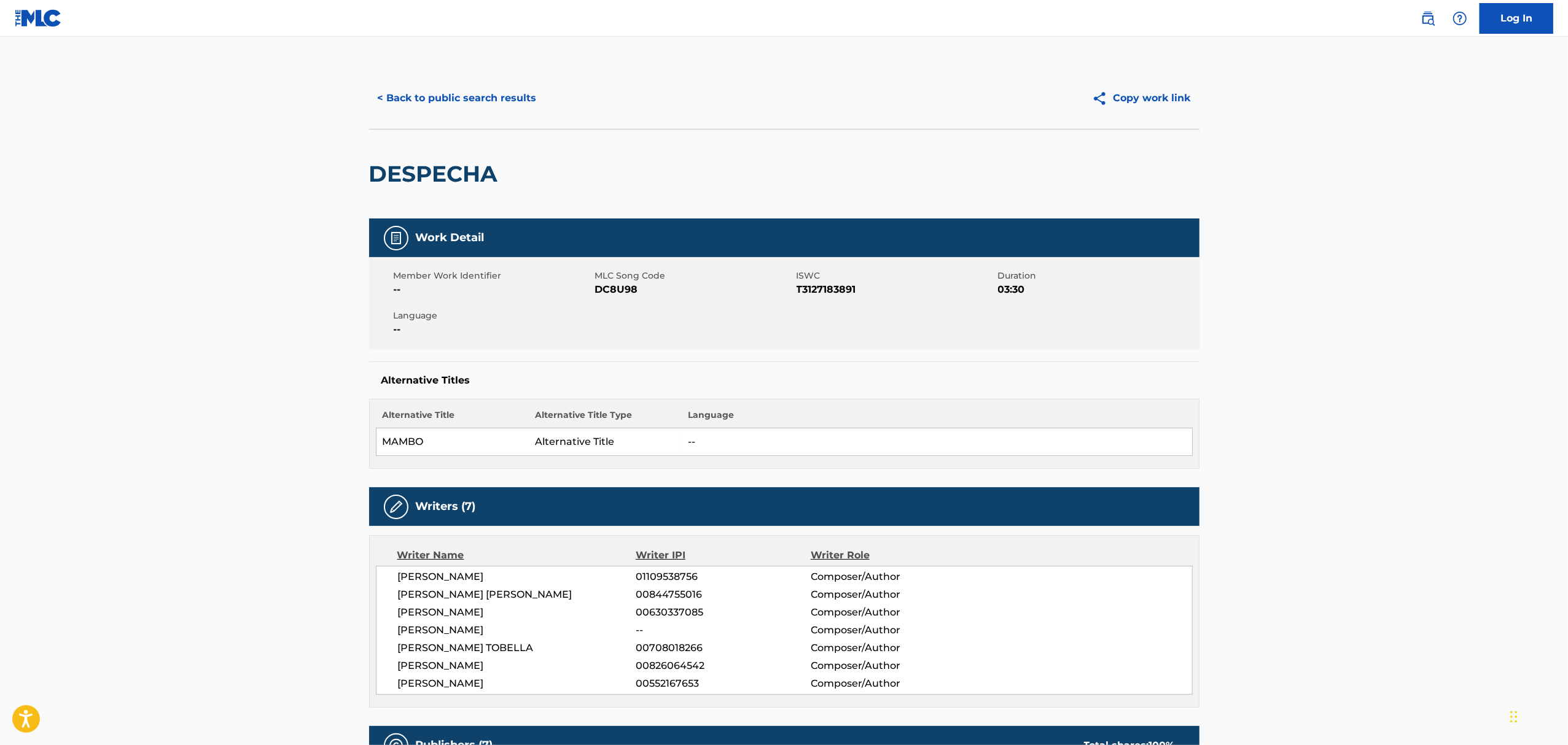
click at [409, 96] on button "< Back to public search results" at bounding box center [457, 98] width 176 height 31
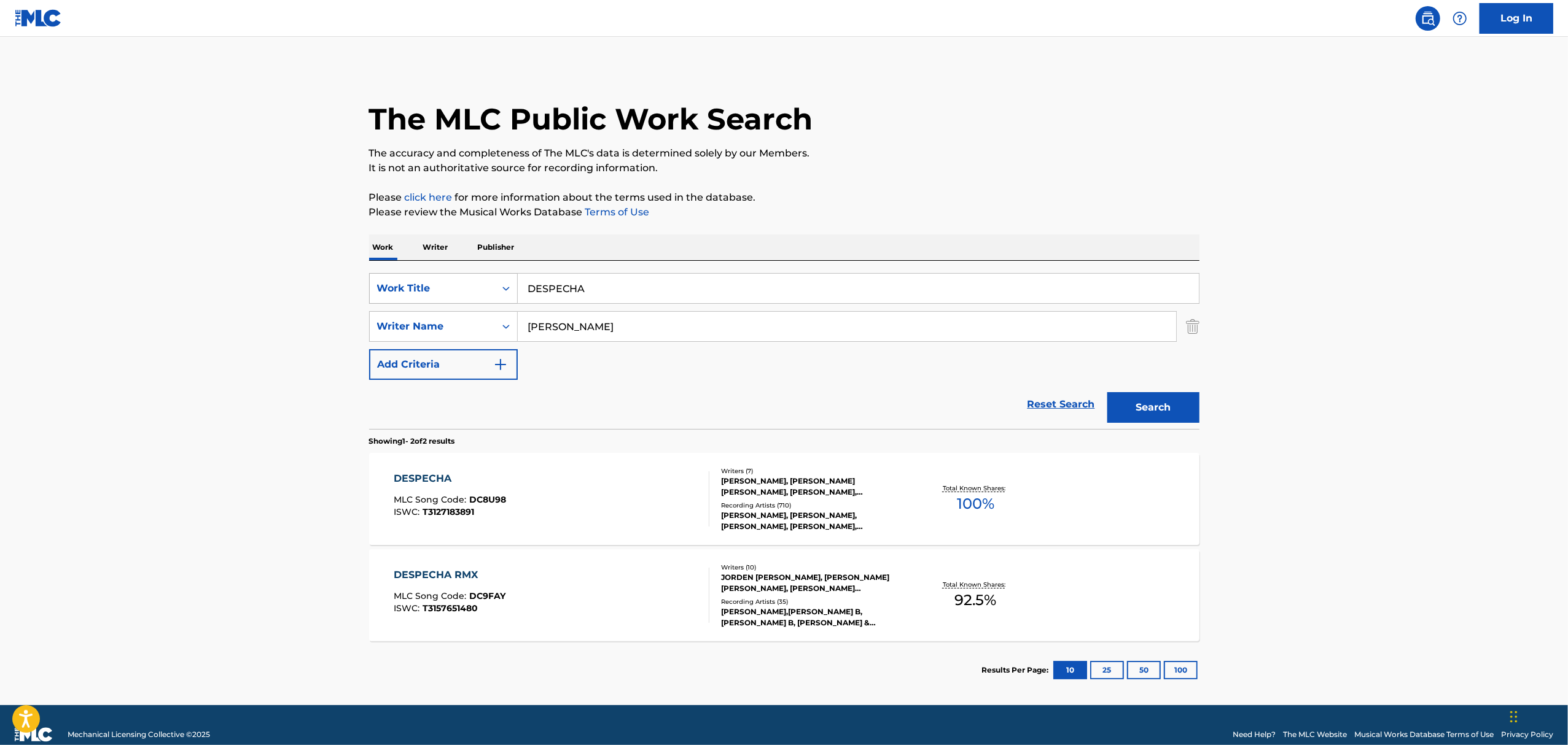
click at [458, 288] on div "Work Title" at bounding box center [432, 289] width 111 height 15
click at [617, 362] on div "SearchWithCriteriaf90fcc3d-c0dc-47a1-9336-2bdb8c7e57e4 7 results available. Use…" at bounding box center [784, 326] width 830 height 107
drag, startPoint x: 479, startPoint y: 338, endPoint x: 479, endPoint y: 329, distance: 9.0
click at [479, 338] on div "Writer Name" at bounding box center [443, 326] width 148 height 31
click at [547, 324] on input "[PERSON_NAME]" at bounding box center [847, 326] width 659 height 30
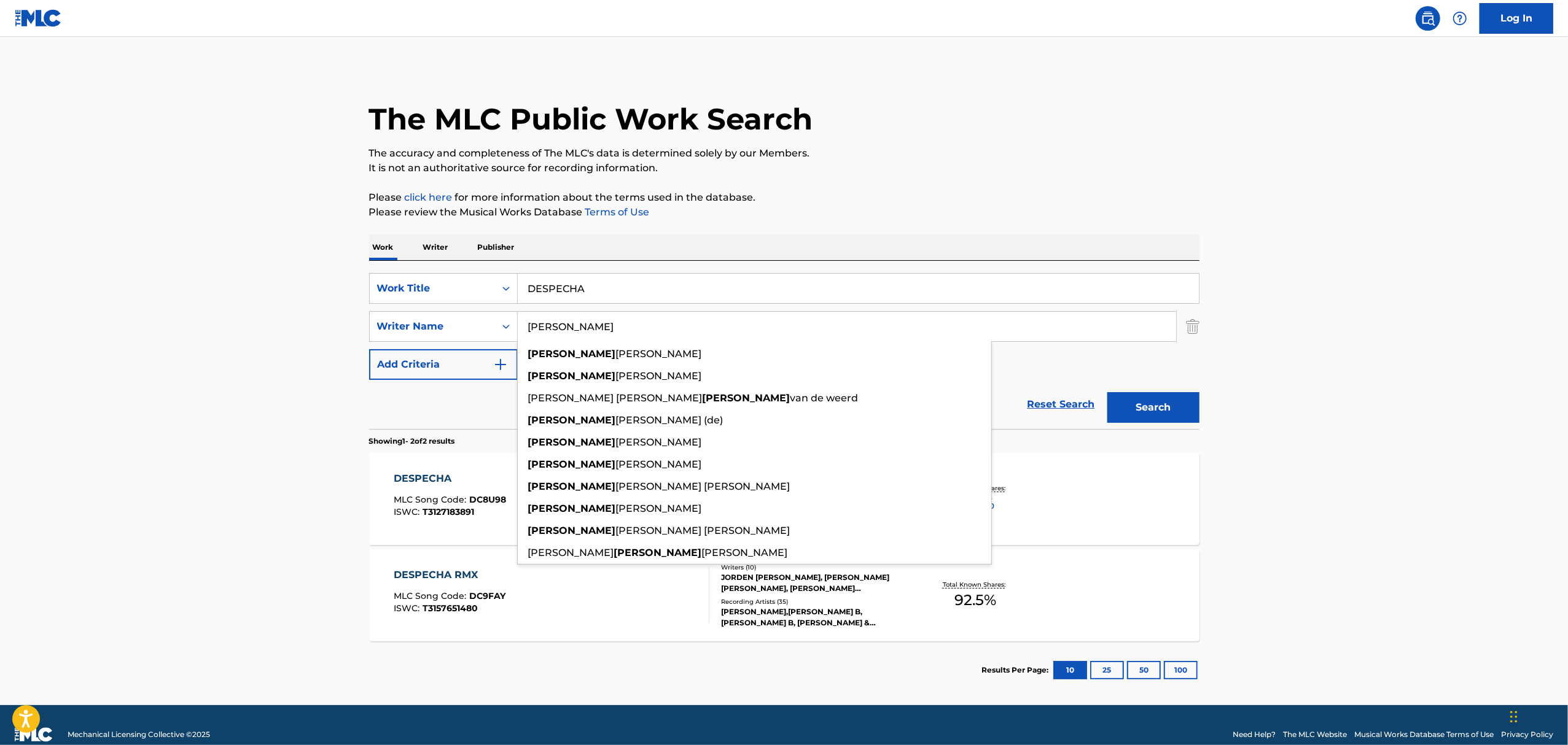
click at [547, 324] on input "[PERSON_NAME]" at bounding box center [847, 326] width 659 height 30
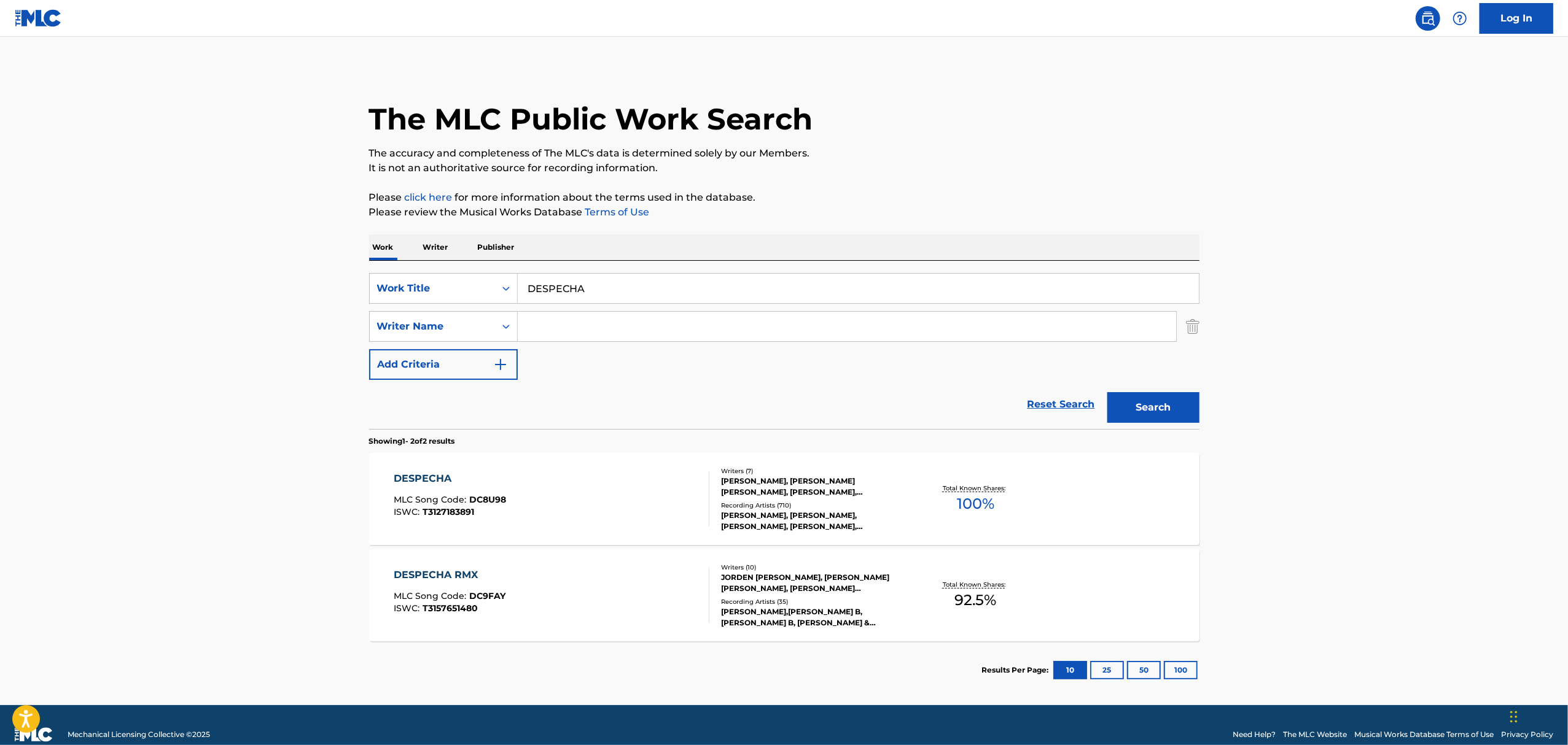
click at [1107, 393] on button "Search" at bounding box center [1153, 407] width 92 height 31
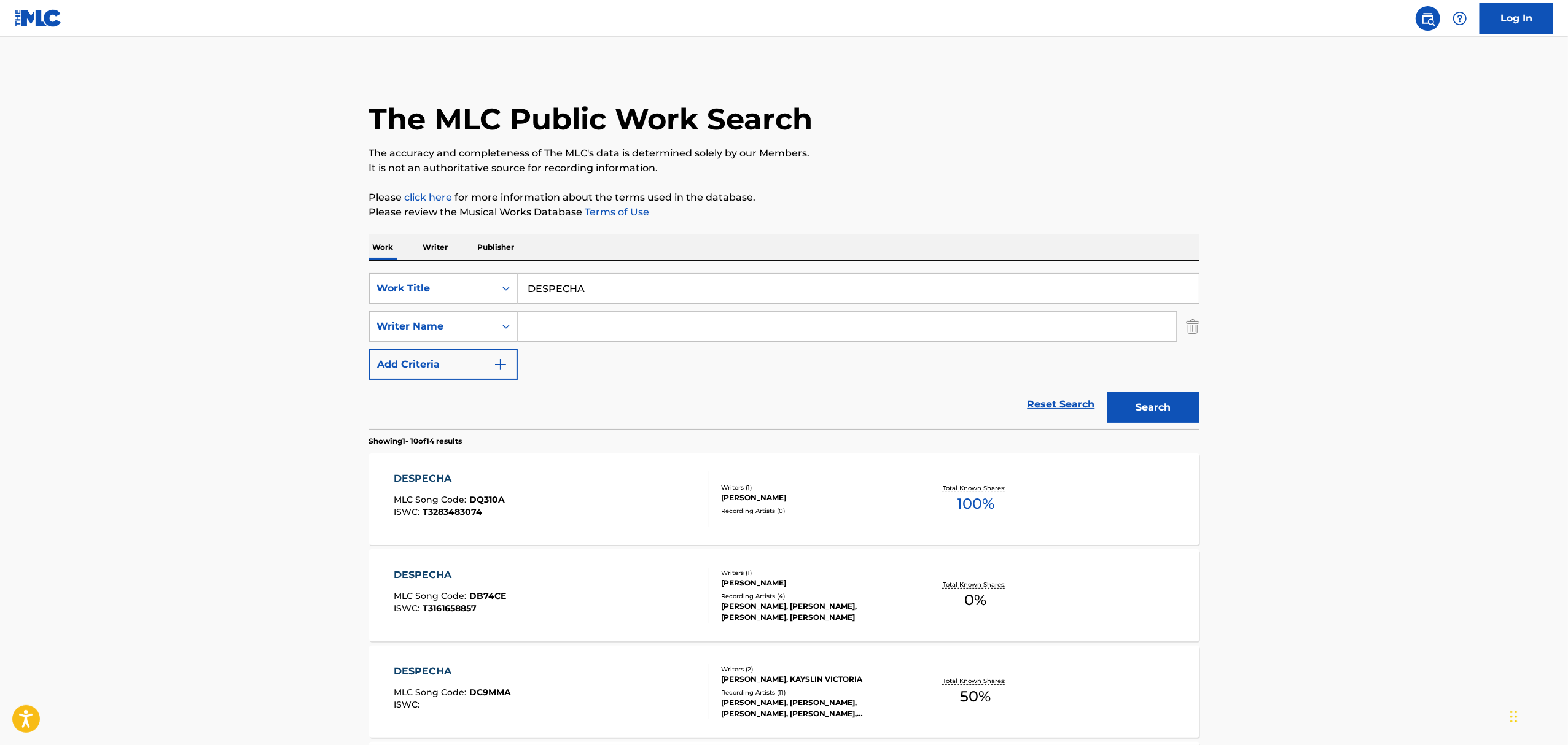
scroll to position [795, 0]
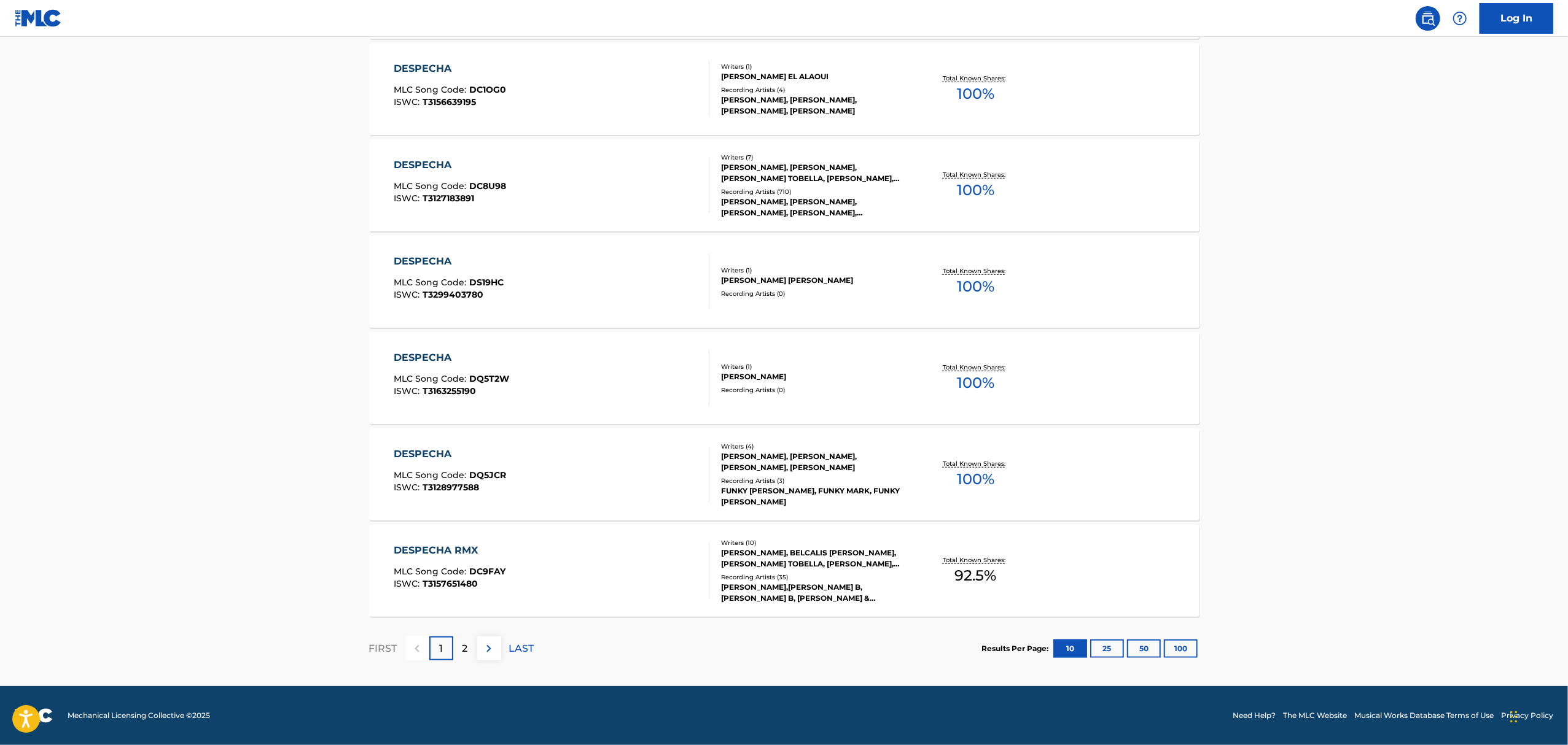
click at [470, 647] on div "2" at bounding box center [465, 649] width 24 height 24
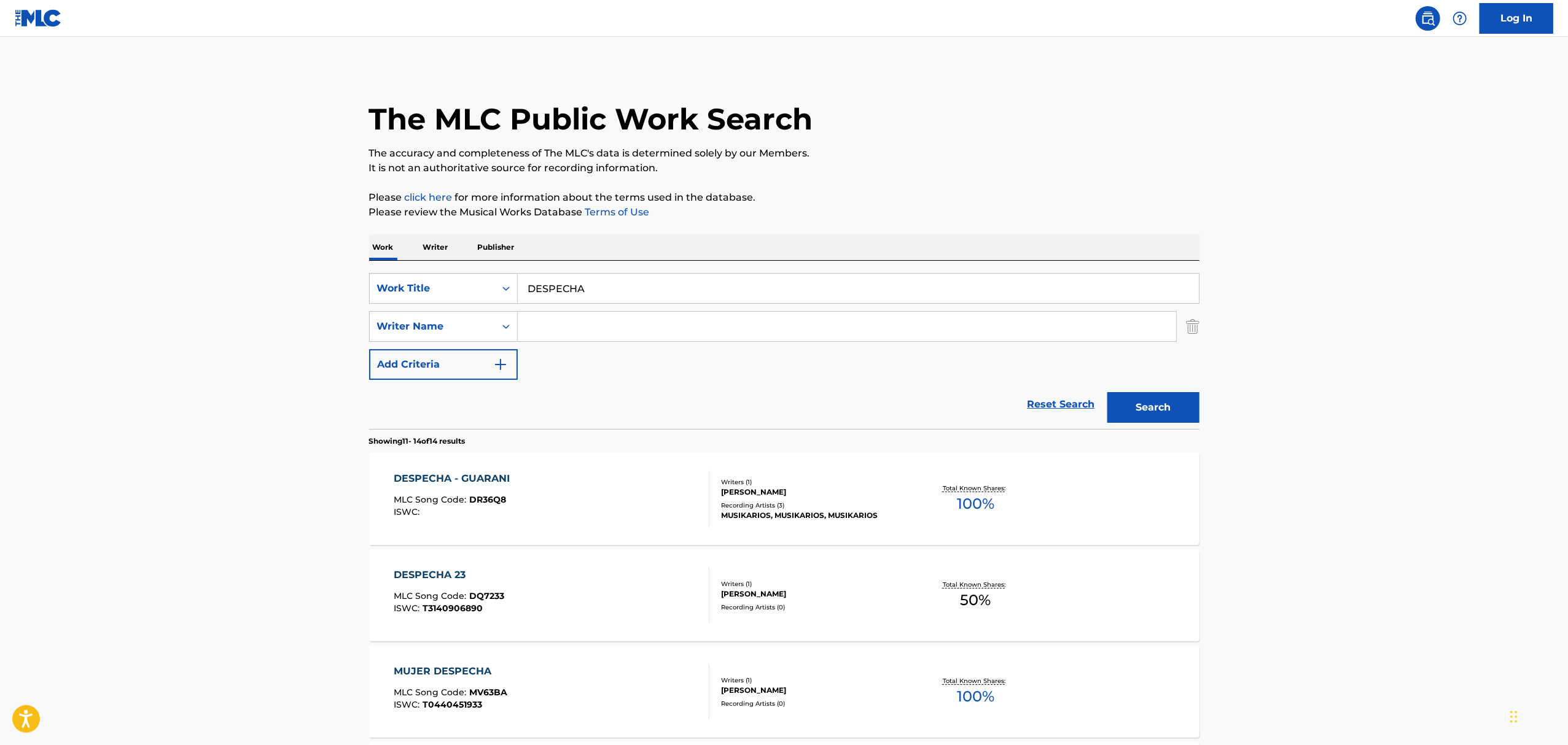
scroll to position [217, 0]
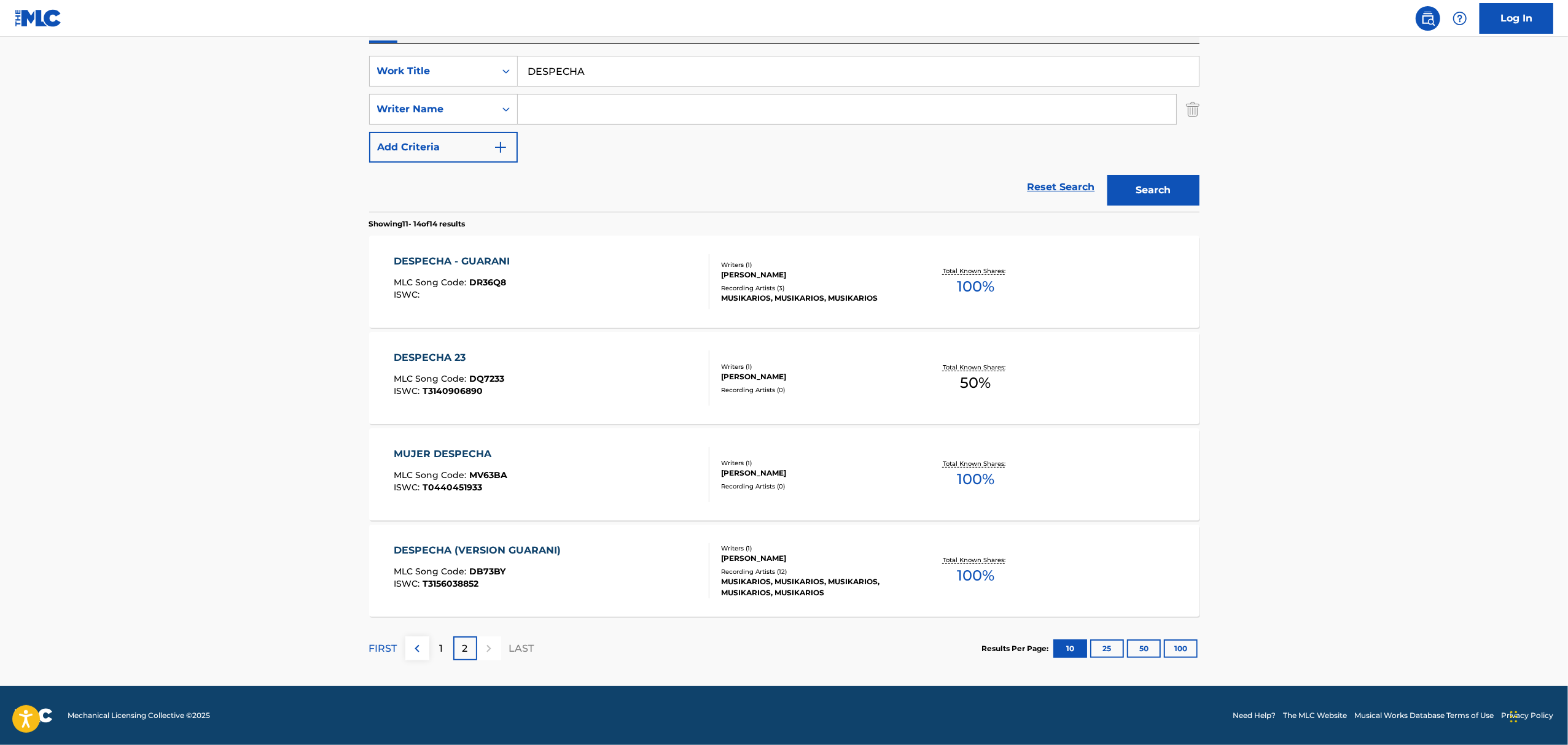
click at [601, 582] on div "DESPECHA (VERSION GUARANI) MLC Song Code : DB73BY ISWC : T3156038852" at bounding box center [551, 571] width 315 height 55
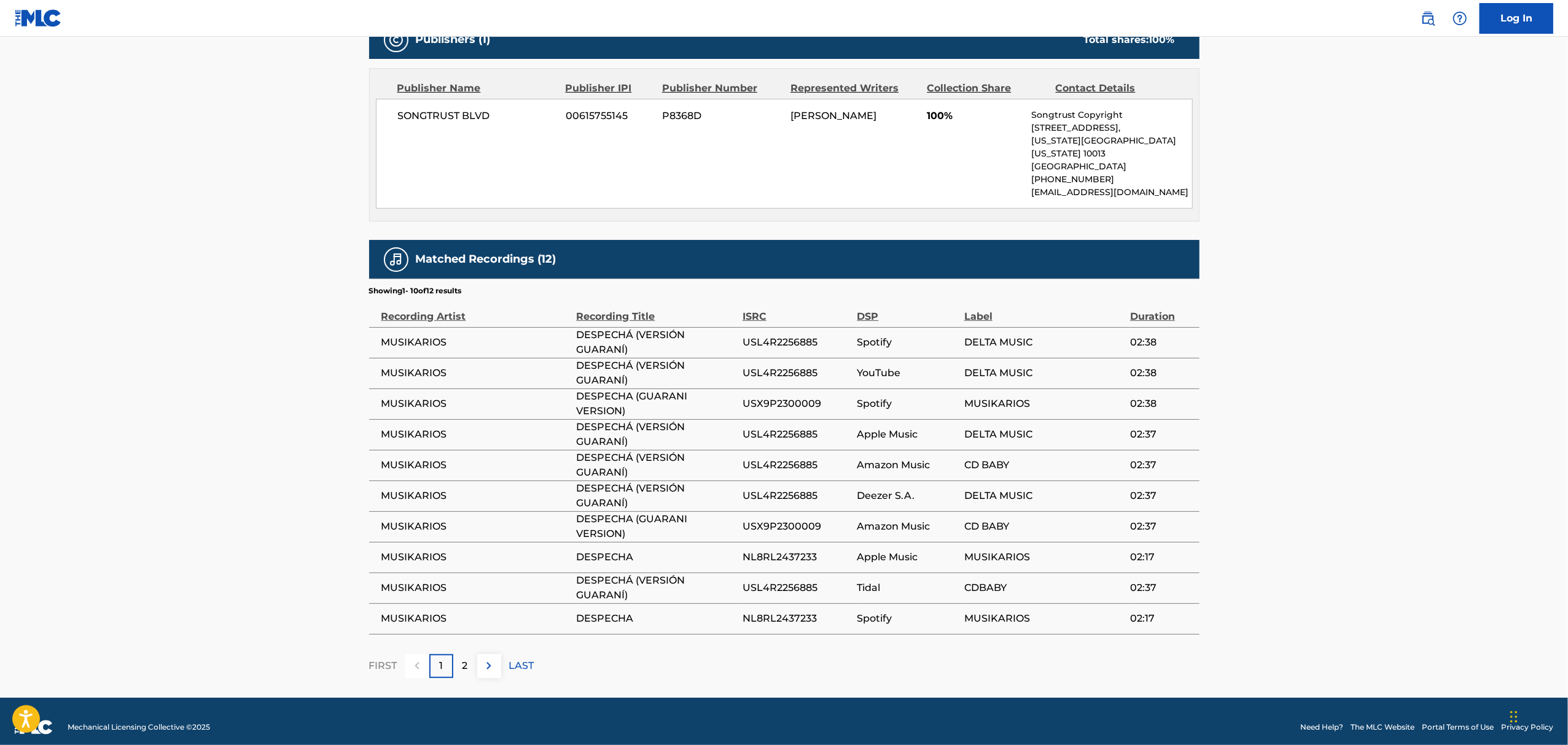
click at [492, 658] on img at bounding box center [489, 666] width 15 height 15
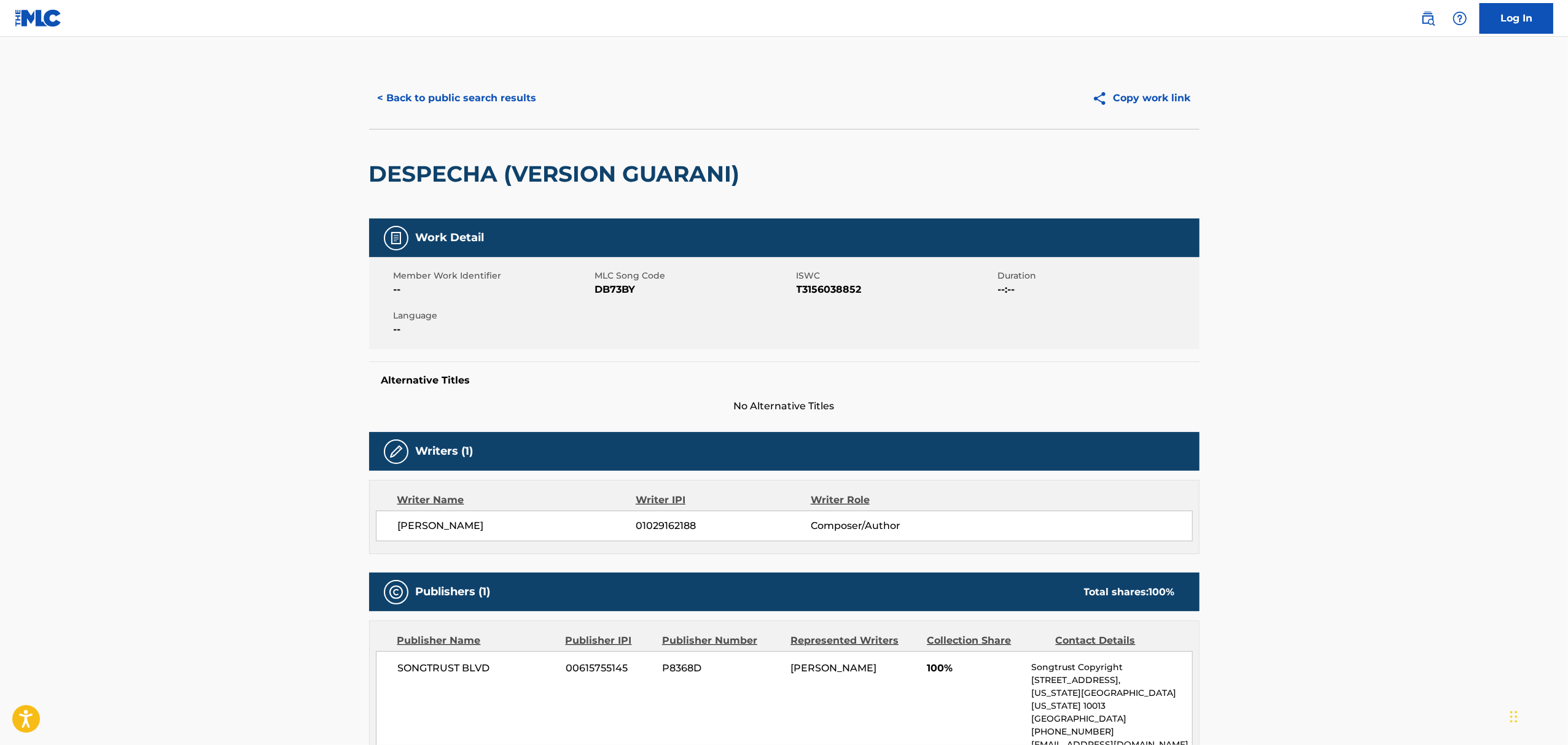
click at [418, 94] on button "< Back to public search results" at bounding box center [457, 98] width 176 height 31
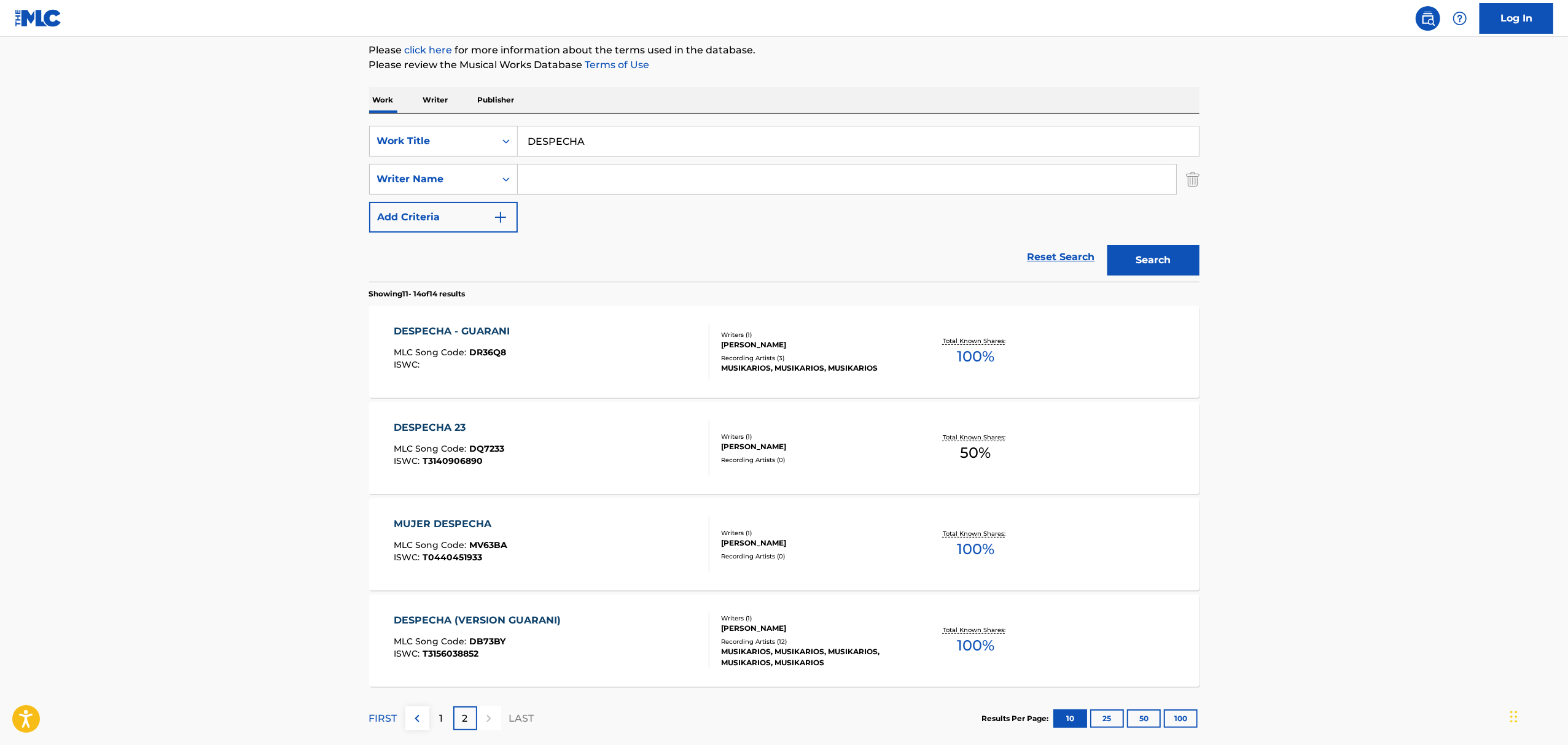
click at [551, 139] on input "DESPECHA" at bounding box center [858, 142] width 681 height 30
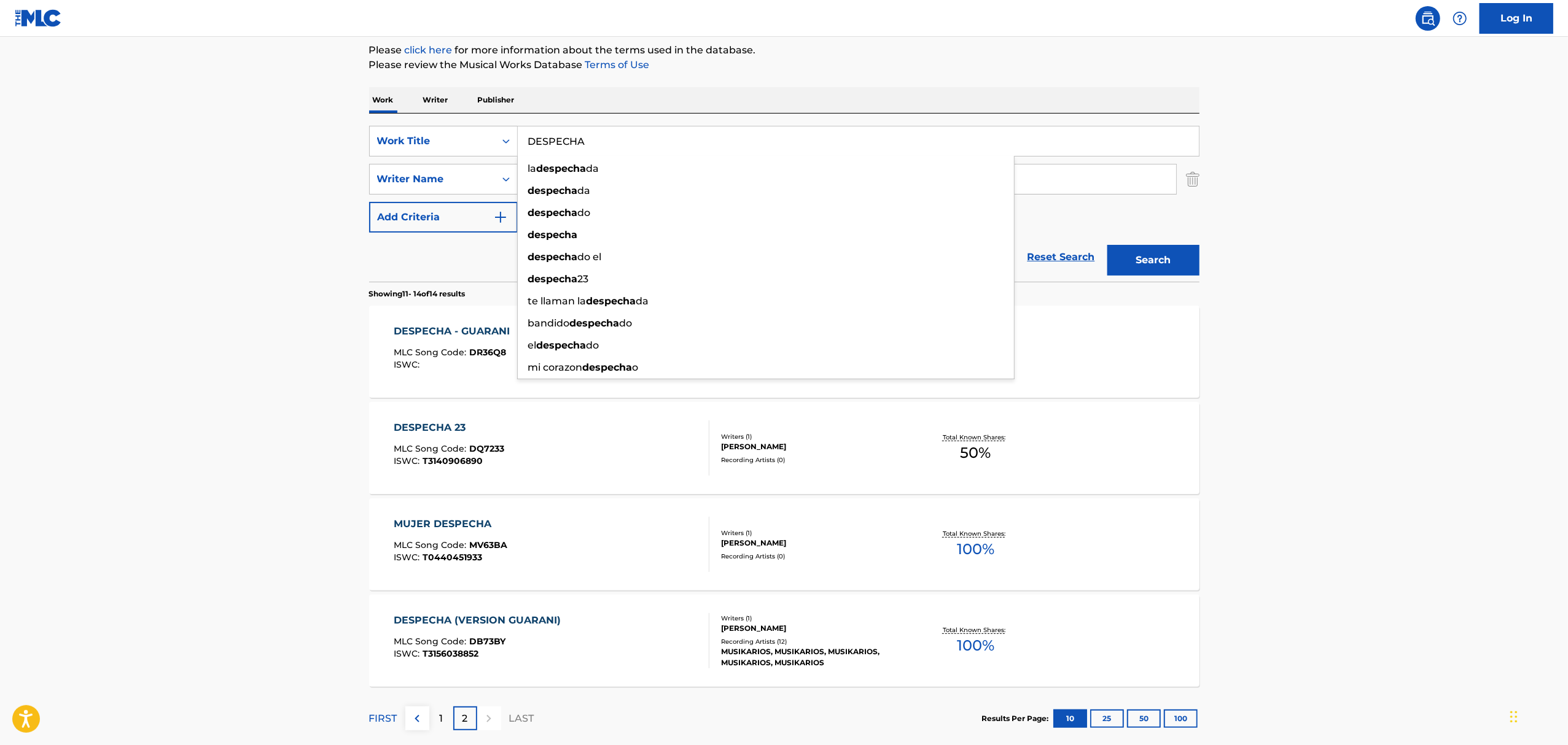
click at [551, 139] on input "DESPECHA" at bounding box center [858, 142] width 681 height 30
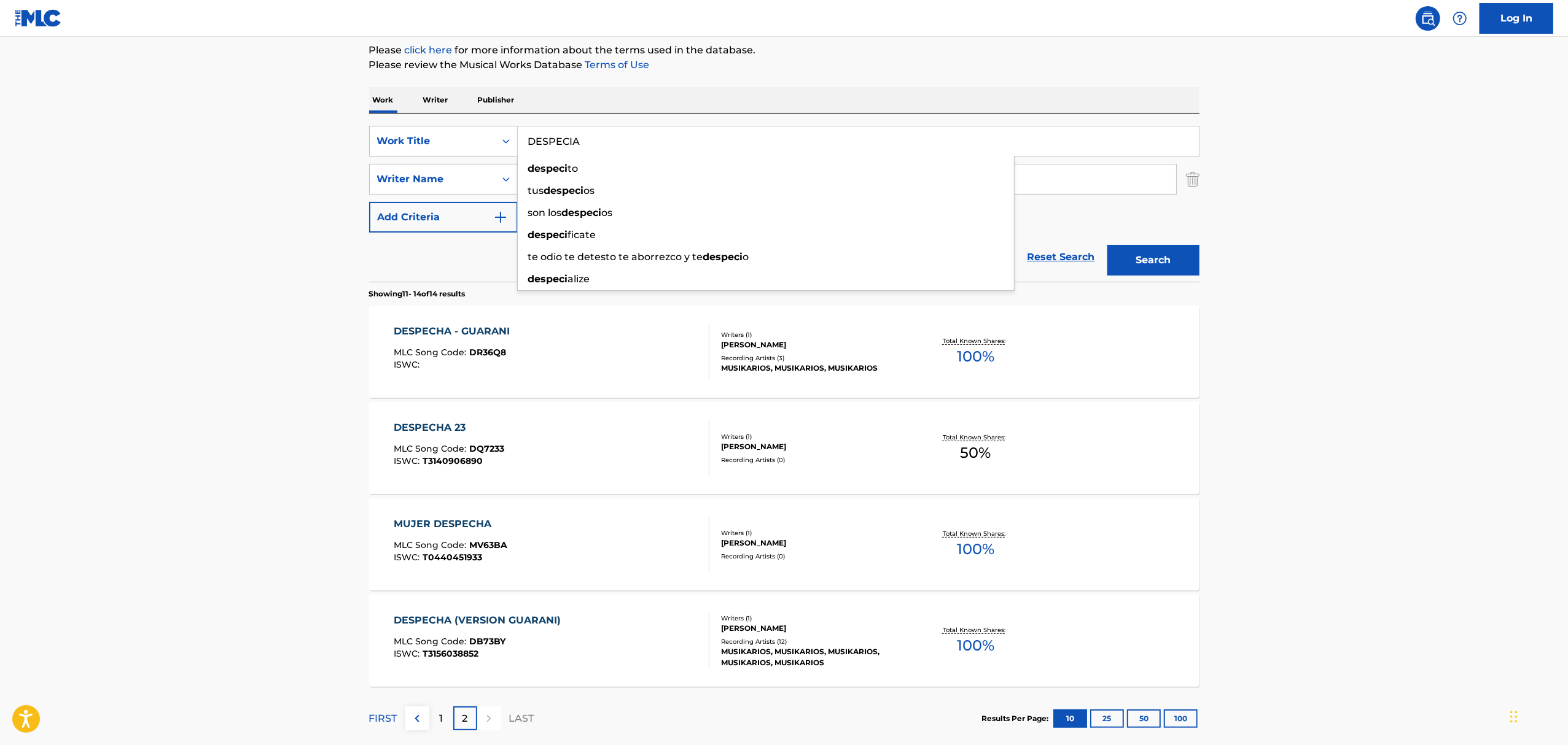
click at [1107, 245] on button "Search" at bounding box center [1153, 260] width 92 height 31
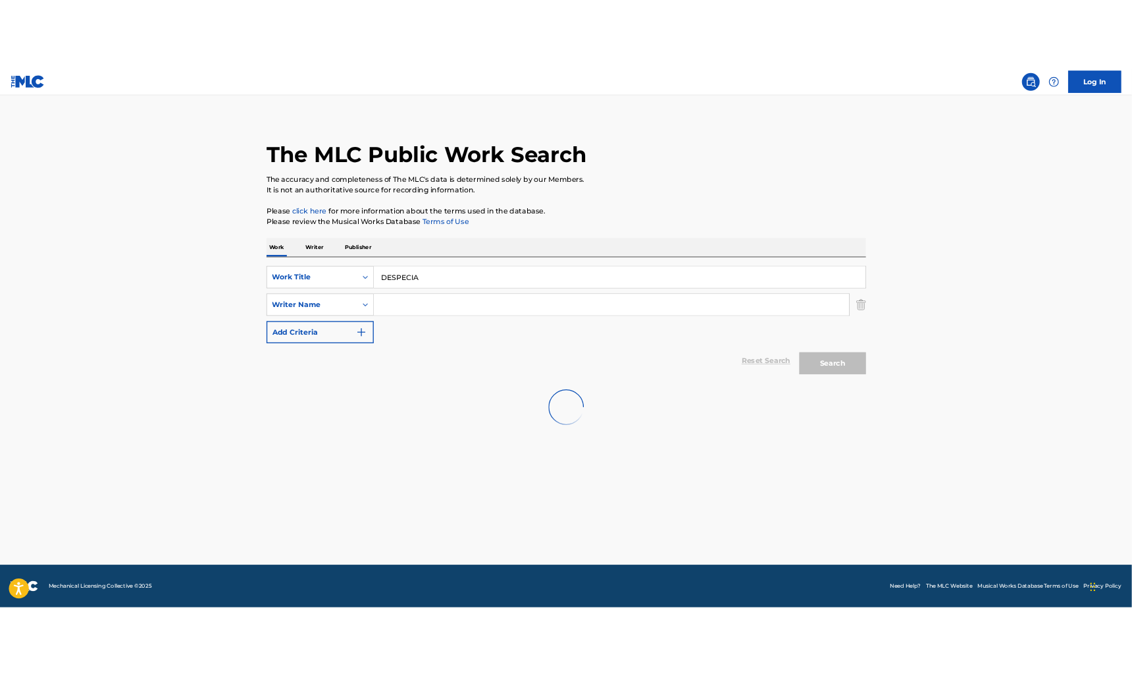
scroll to position [0, 0]
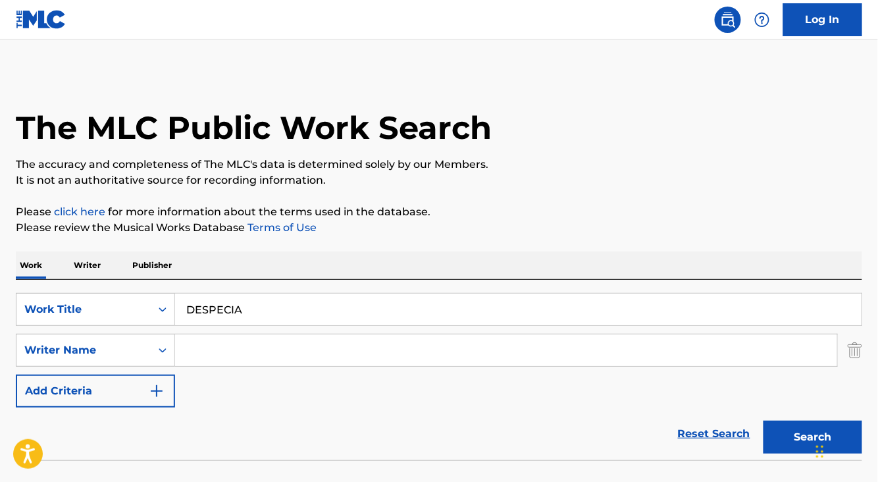
click at [757, 261] on div "Work Writer Publisher" at bounding box center [439, 266] width 847 height 28
click at [631, 332] on div "SearchWithCriteriaf90fcc3d-c0dc-47a1-9336-2bdb8c7e57e4 Work Title DESPECIA Sear…" at bounding box center [439, 350] width 847 height 115
click at [625, 307] on input "DESPECIA" at bounding box center [518, 310] width 687 height 32
paste input "especia"
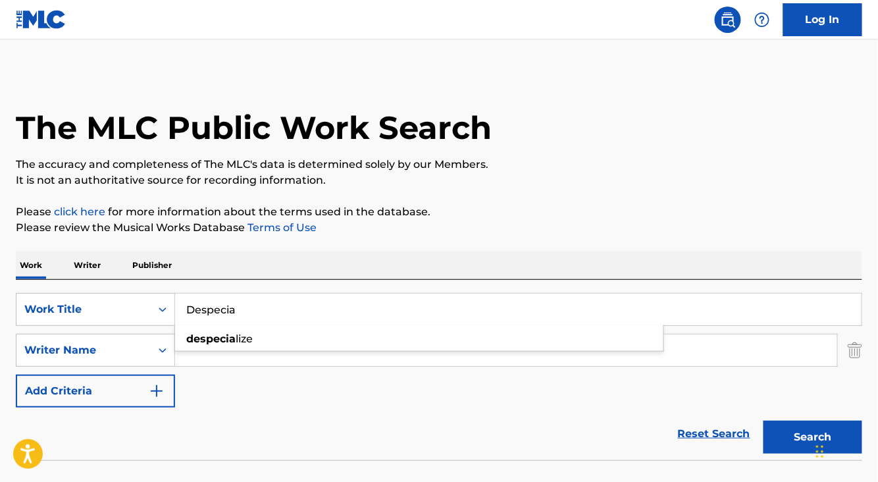
click at [764, 421] on button "Search" at bounding box center [813, 437] width 99 height 33
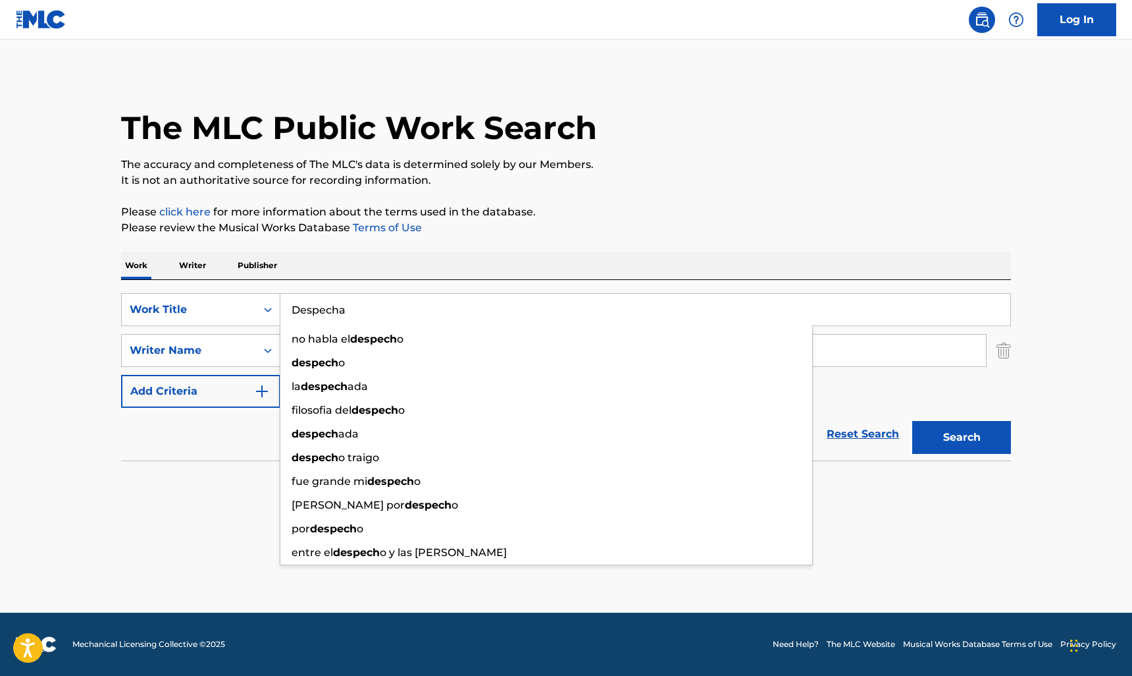
type input "Despecha"
click at [913, 421] on button "Search" at bounding box center [962, 437] width 99 height 33
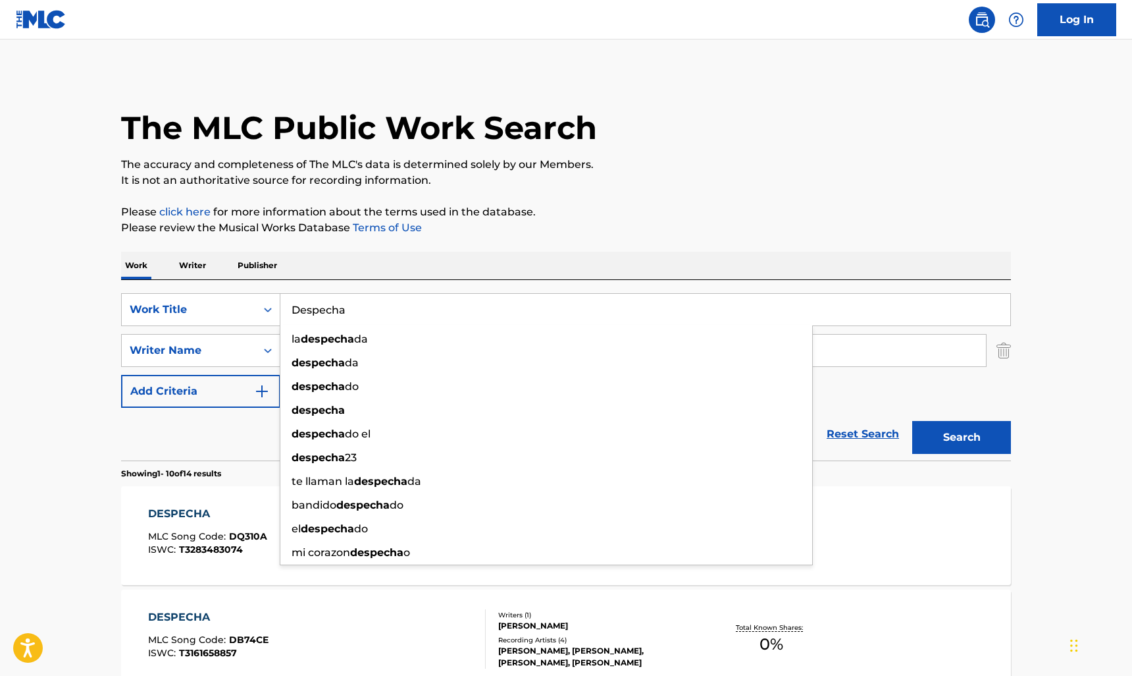
drag, startPoint x: 70, startPoint y: 554, endPoint x: 280, endPoint y: 396, distance: 263.4
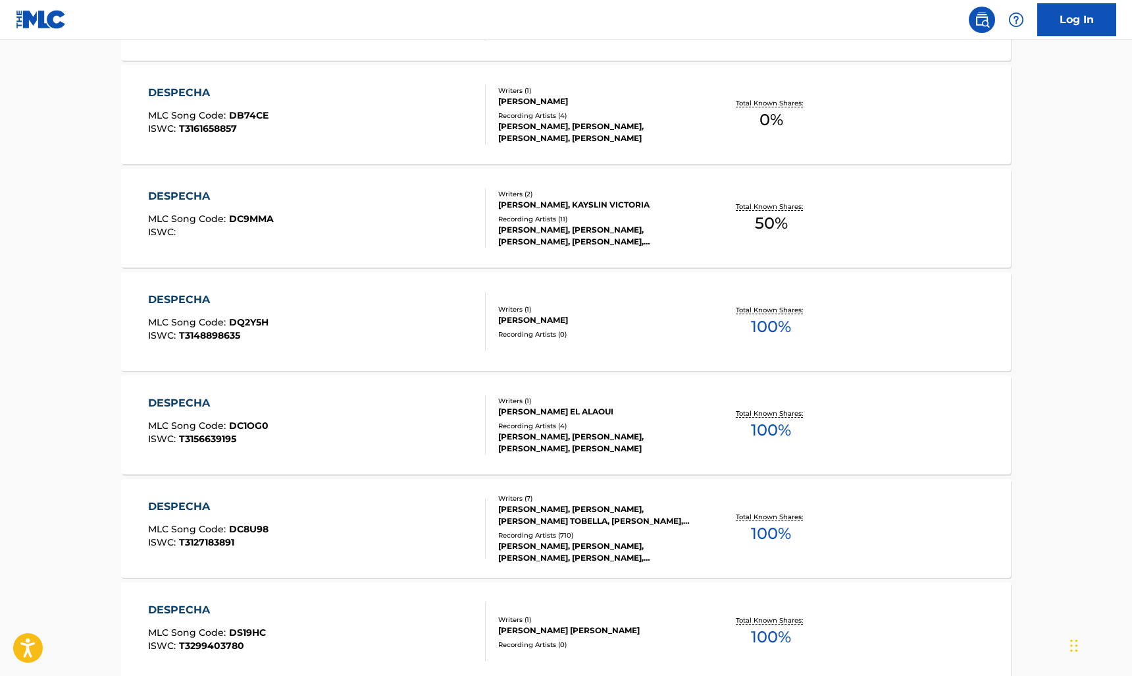
scroll to position [683, 0]
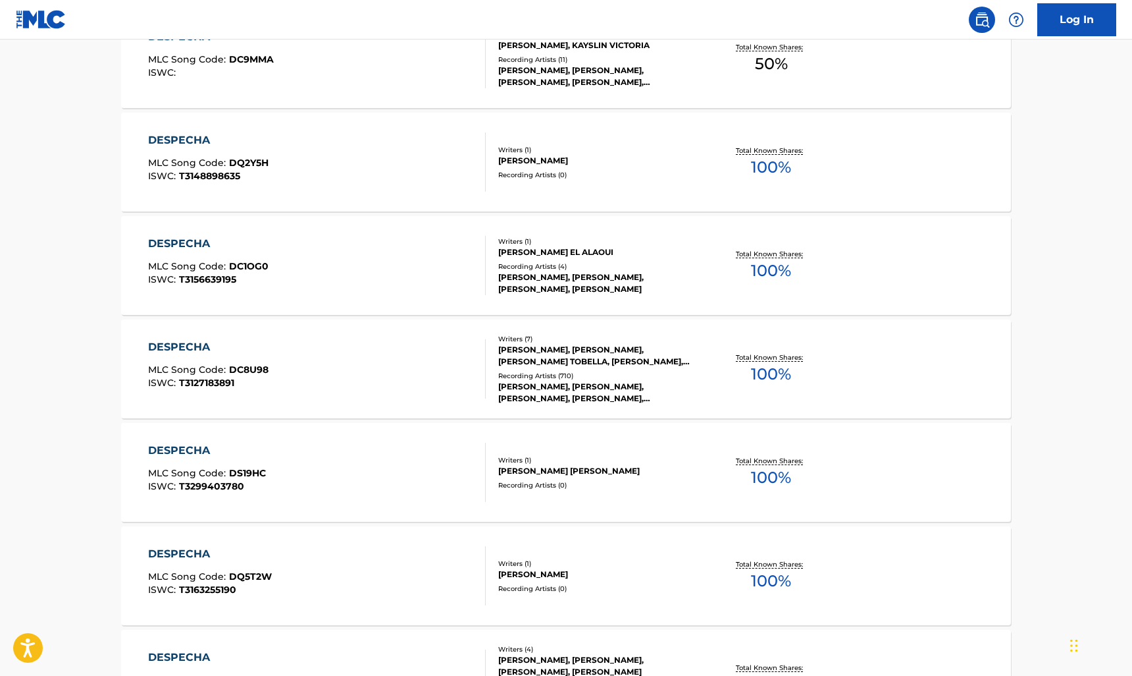
click at [328, 337] on div "DESPECHA MLC Song Code : DC8U98 ISWC : T3127183891 Writers ( 7 ) [PERSON_NAME],…" at bounding box center [566, 368] width 890 height 99
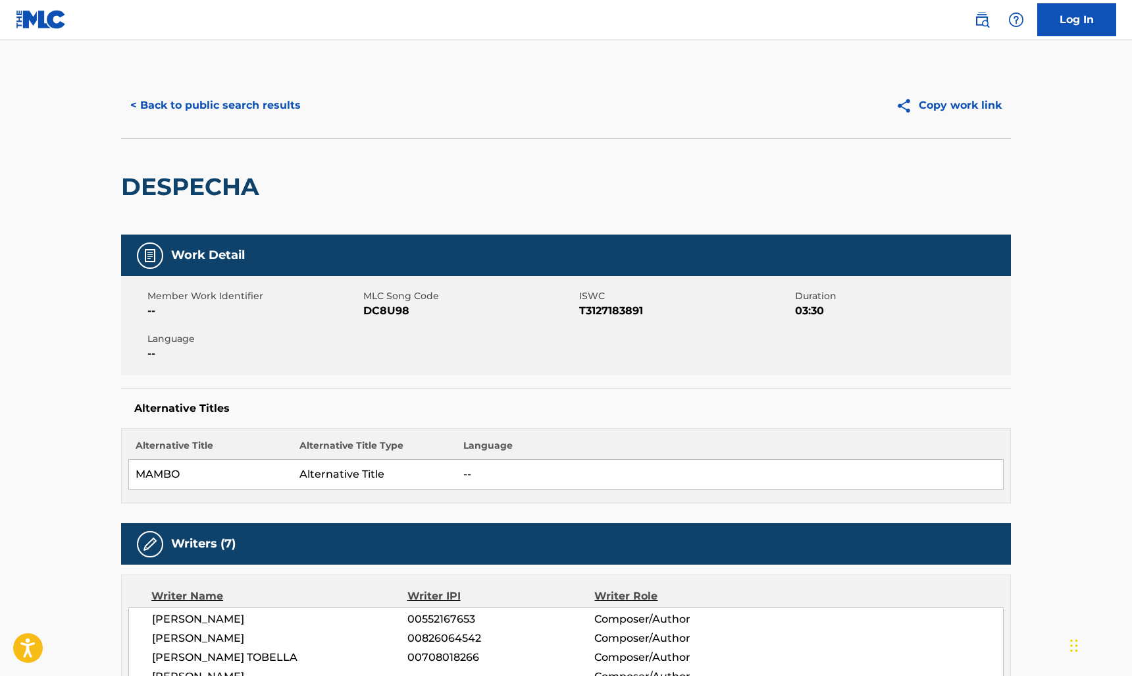
click at [285, 460] on td "MAMBO" at bounding box center [211, 475] width 164 height 30
click at [242, 469] on td "MAMBO" at bounding box center [211, 475] width 164 height 30
click at [196, 469] on td "MAMBO" at bounding box center [211, 475] width 164 height 30
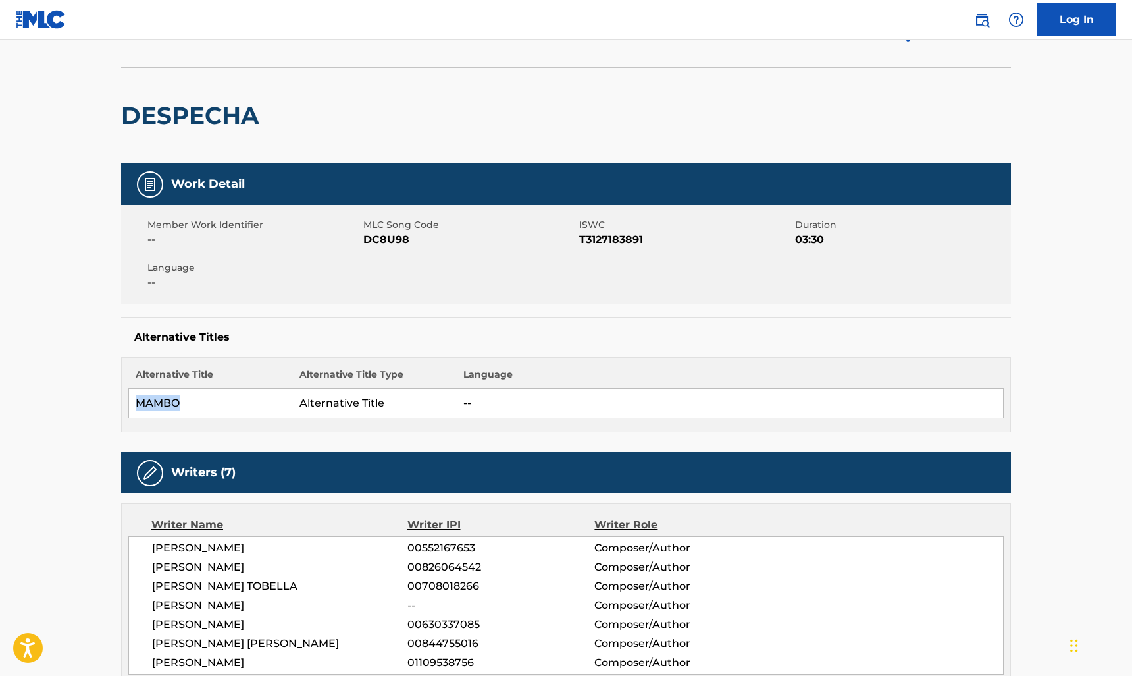
click at [949, 101] on div "< Back to public search results Copy work link DESPECHA" at bounding box center [566, 82] width 890 height 162
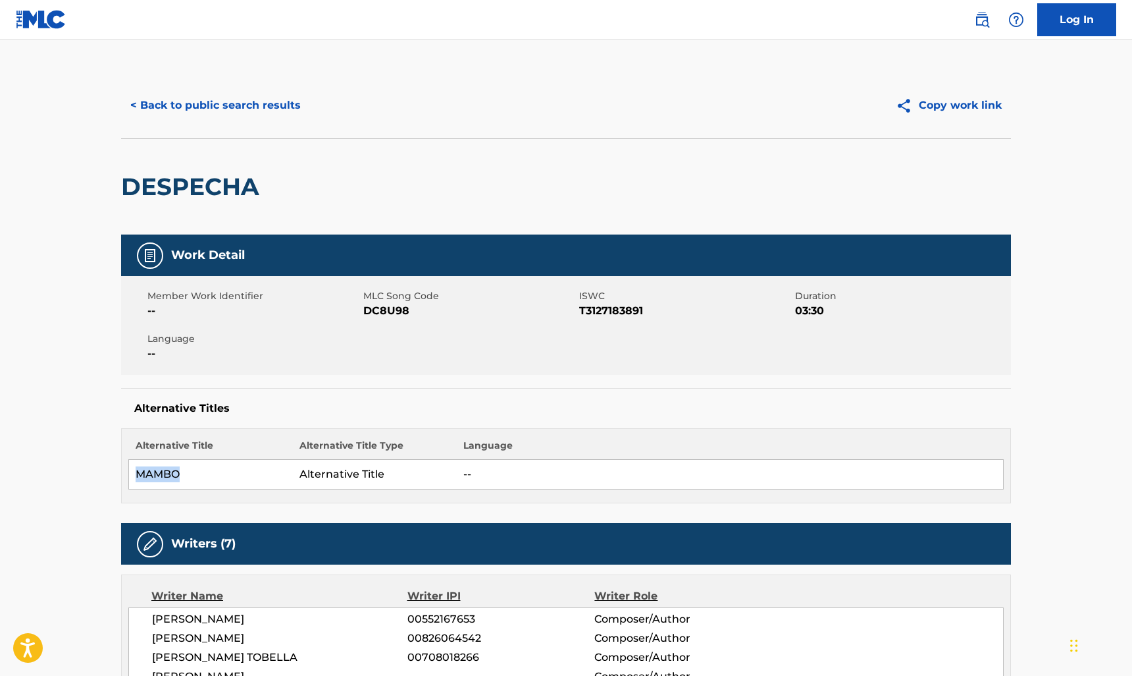
click at [996, 103] on button "Copy work link" at bounding box center [949, 105] width 124 height 33
click at [538, 182] on div "DESPECHA" at bounding box center [566, 186] width 890 height 96
drag, startPoint x: 234, startPoint y: 111, endPoint x: 249, endPoint y: 111, distance: 14.5
click at [238, 111] on button "< Back to public search results" at bounding box center [215, 105] width 189 height 33
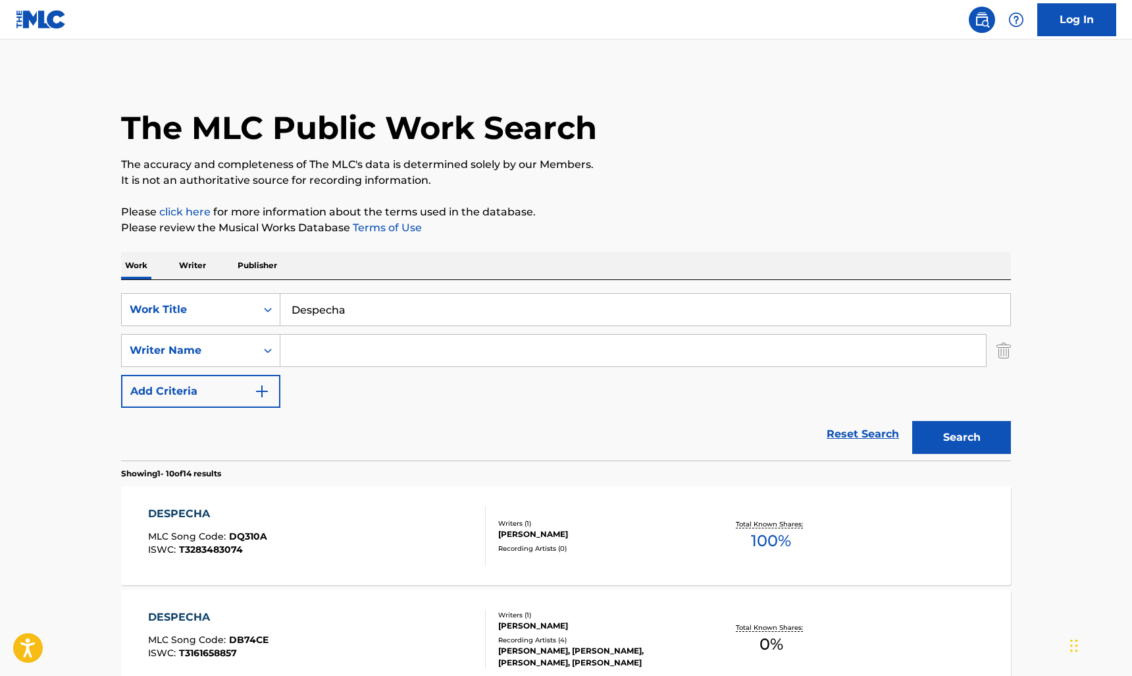
click at [385, 295] on input "Despecha" at bounding box center [645, 310] width 730 height 32
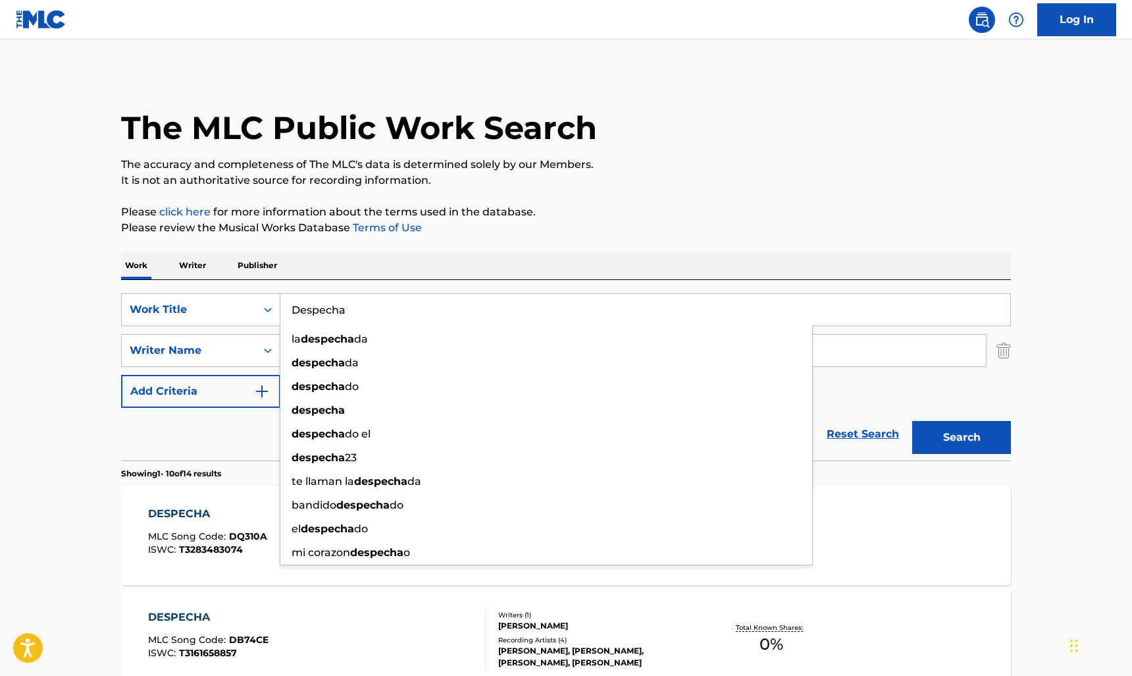
click at [412, 309] on input "Despecha" at bounding box center [645, 310] width 730 height 32
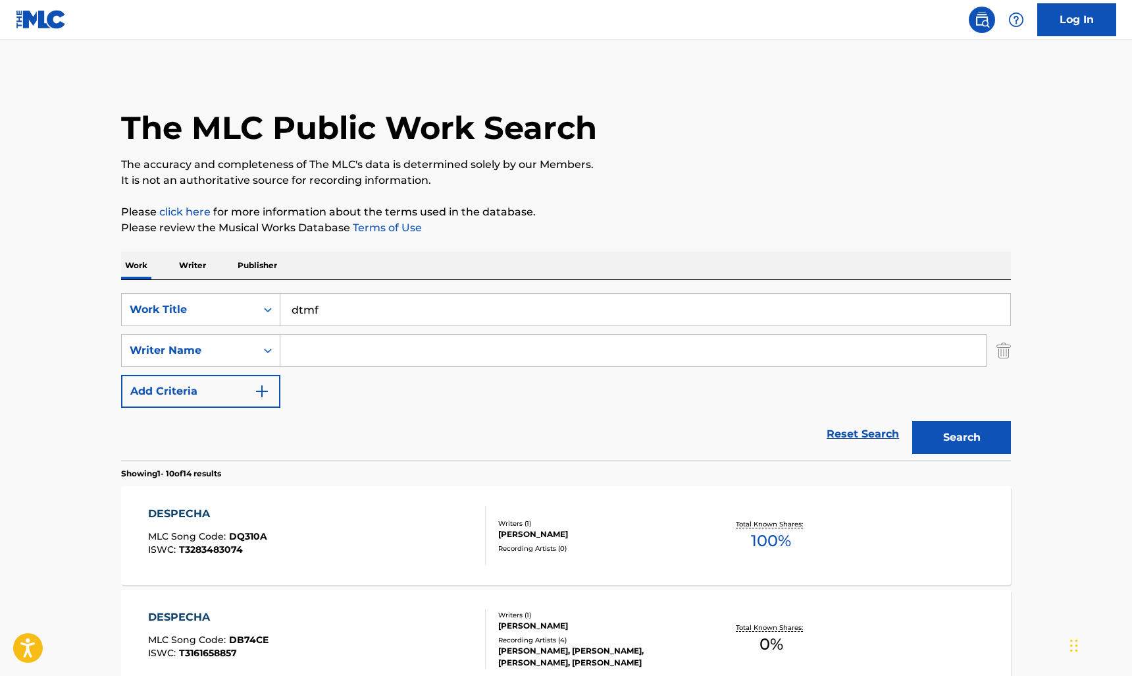
click at [308, 348] on input "Search Form" at bounding box center [633, 350] width 706 height 32
click at [957, 425] on button "Search" at bounding box center [962, 437] width 99 height 33
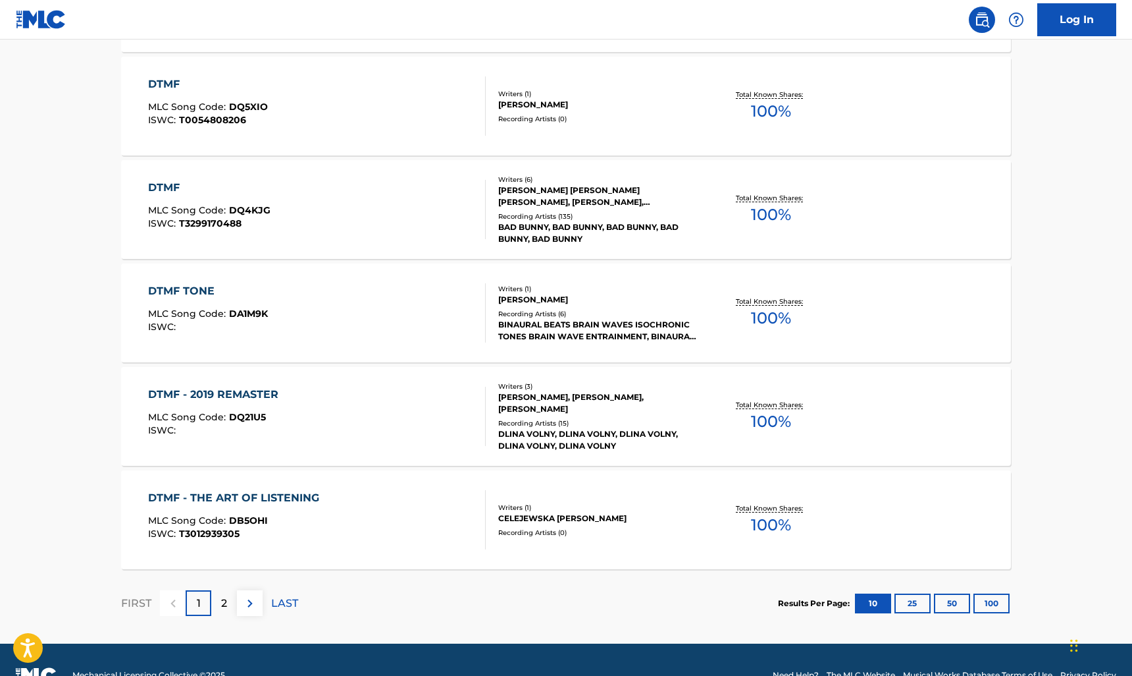
scroll to position [977, 0]
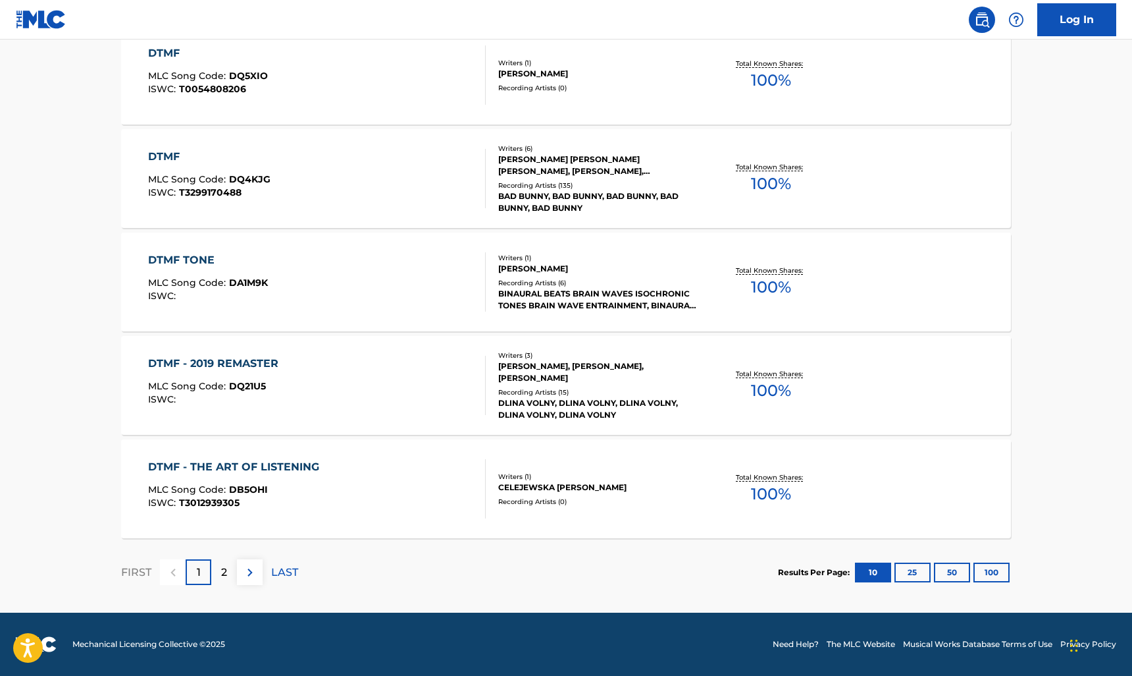
click at [1002, 581] on button "100" at bounding box center [992, 572] width 36 height 20
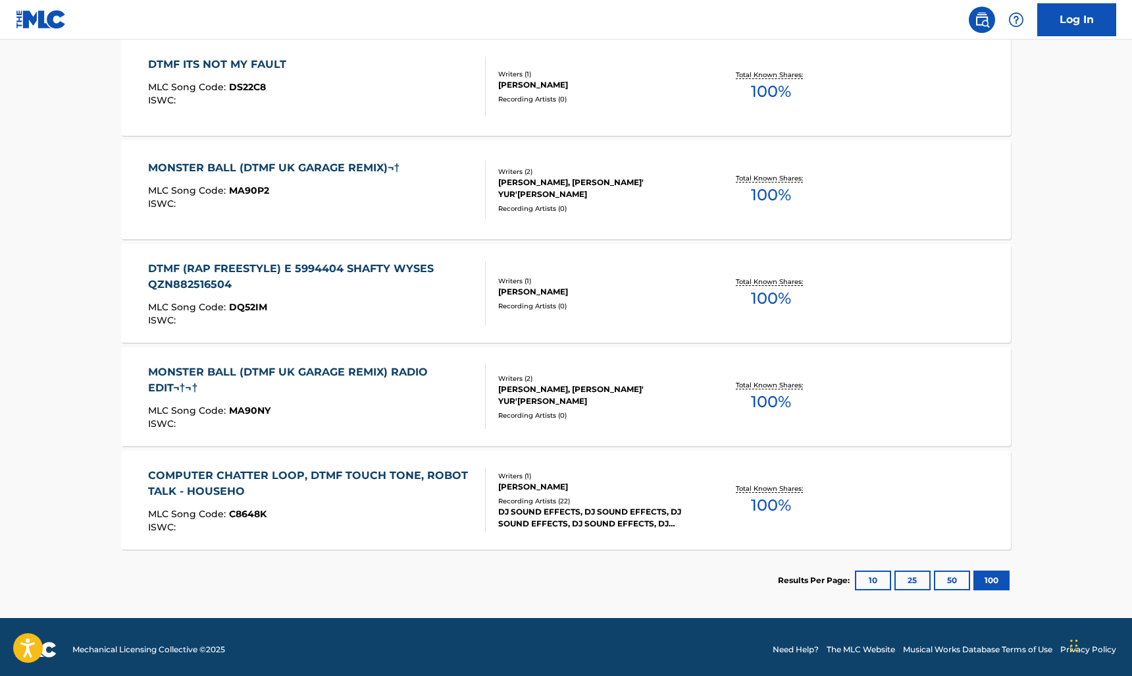
scroll to position [1488, 0]
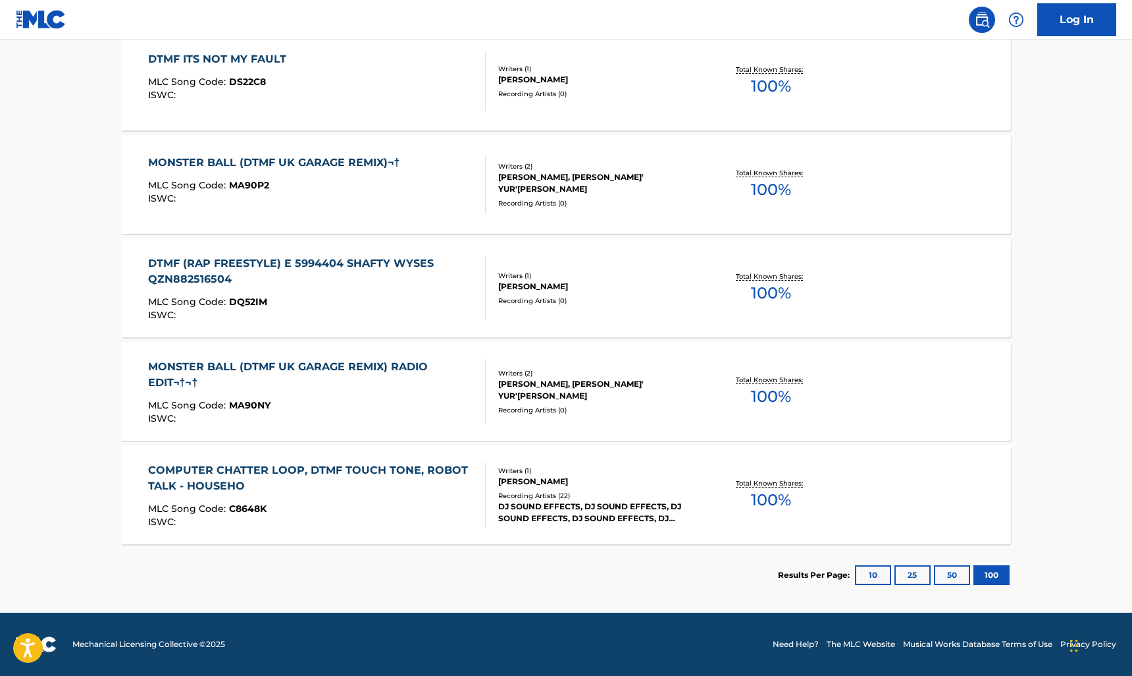
click at [903, 566] on button "25" at bounding box center [913, 575] width 36 height 20
click at [872, 577] on button "10" at bounding box center [873, 575] width 36 height 20
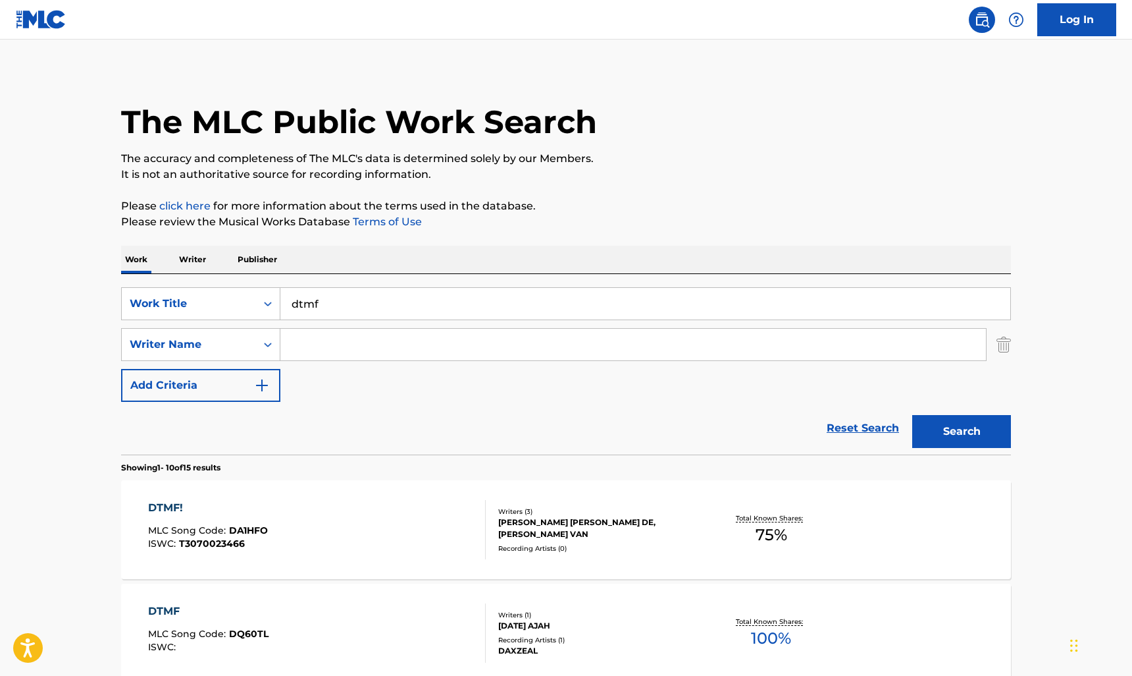
scroll to position [0, 0]
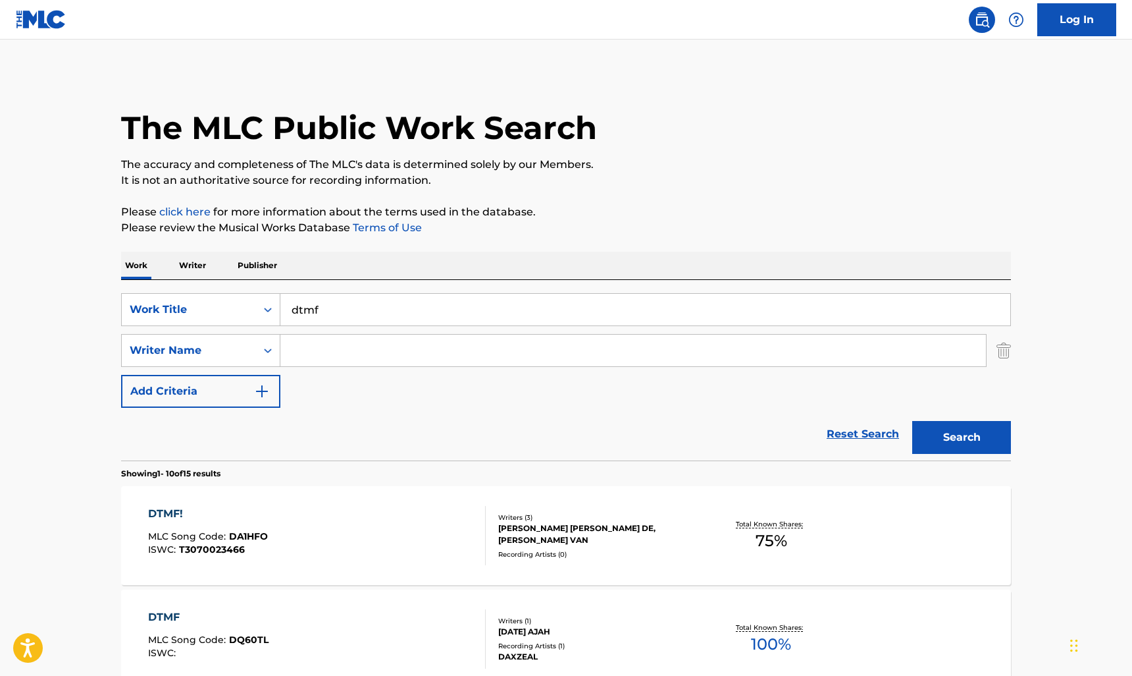
click at [385, 314] on input "dtmf" at bounding box center [645, 310] width 730 height 32
click at [913, 421] on button "Search" at bounding box center [962, 437] width 99 height 33
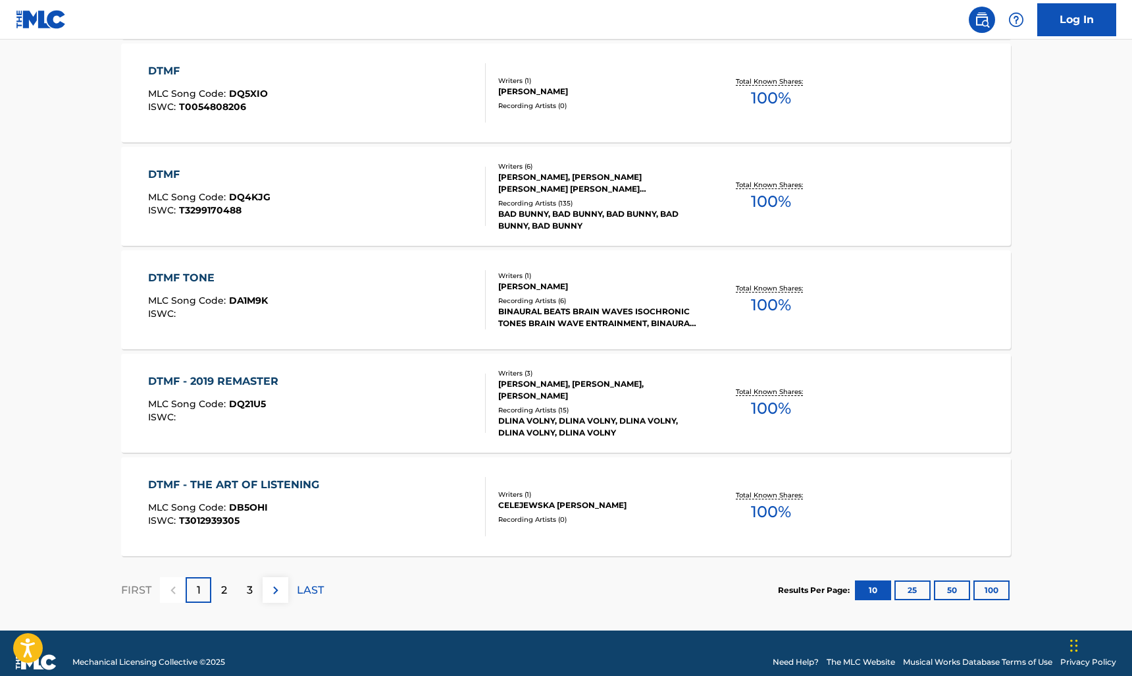
scroll to position [977, 0]
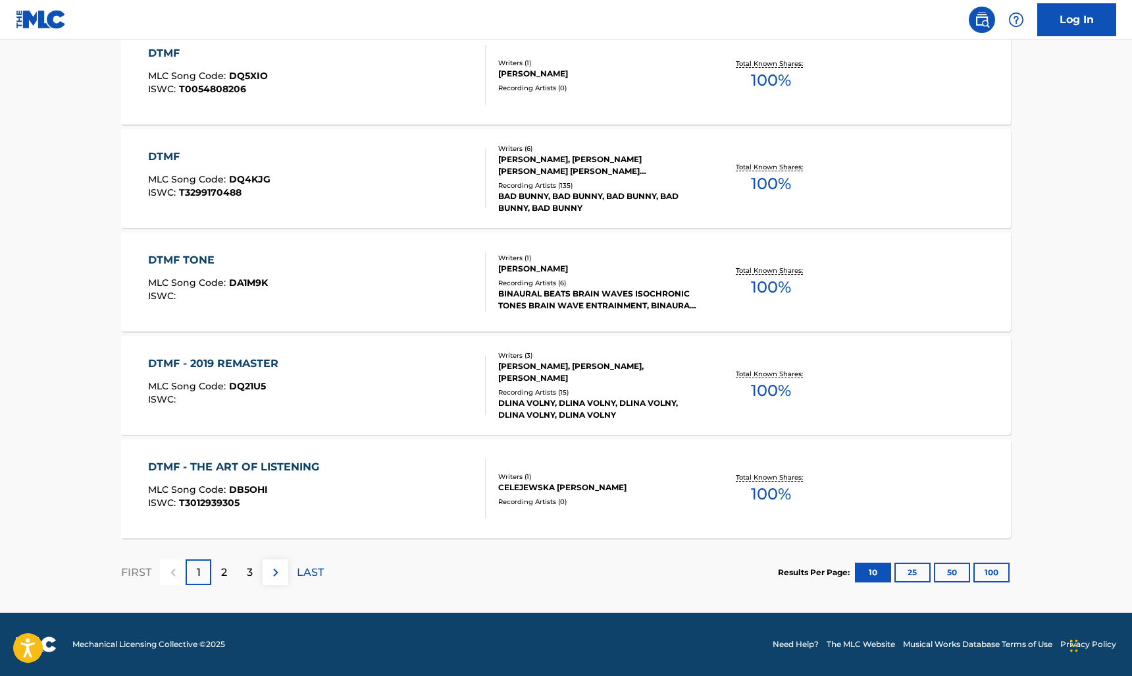
click at [211, 573] on div "2" at bounding box center [224, 572] width 26 height 26
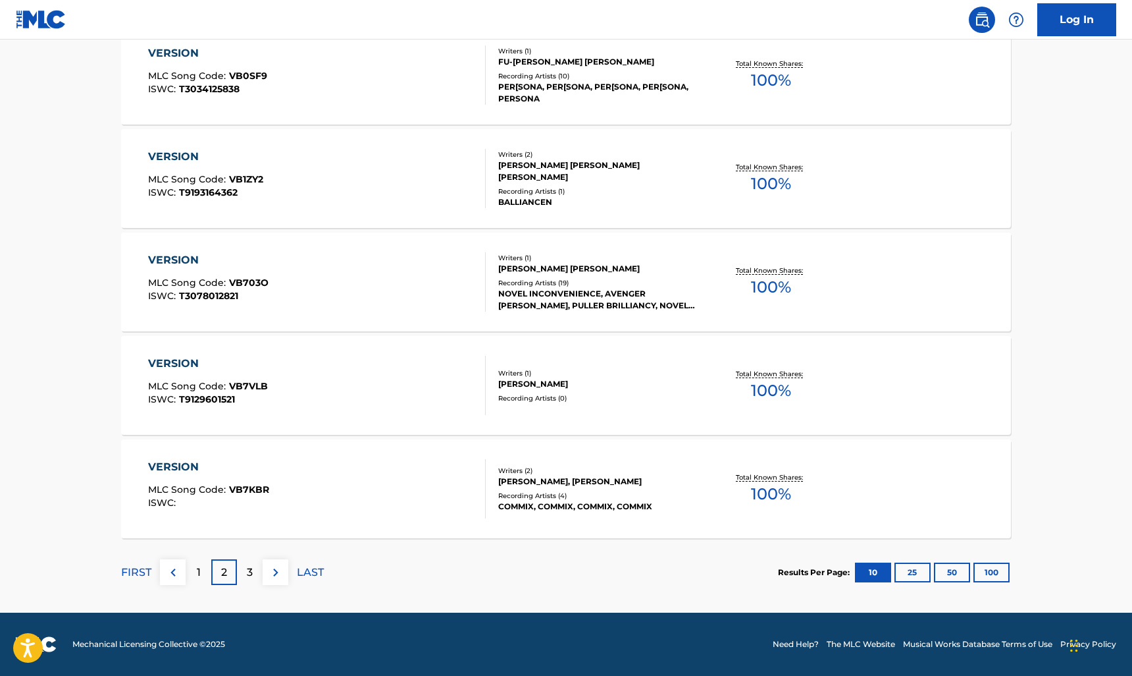
click at [246, 566] on div "3" at bounding box center [250, 572] width 26 height 26
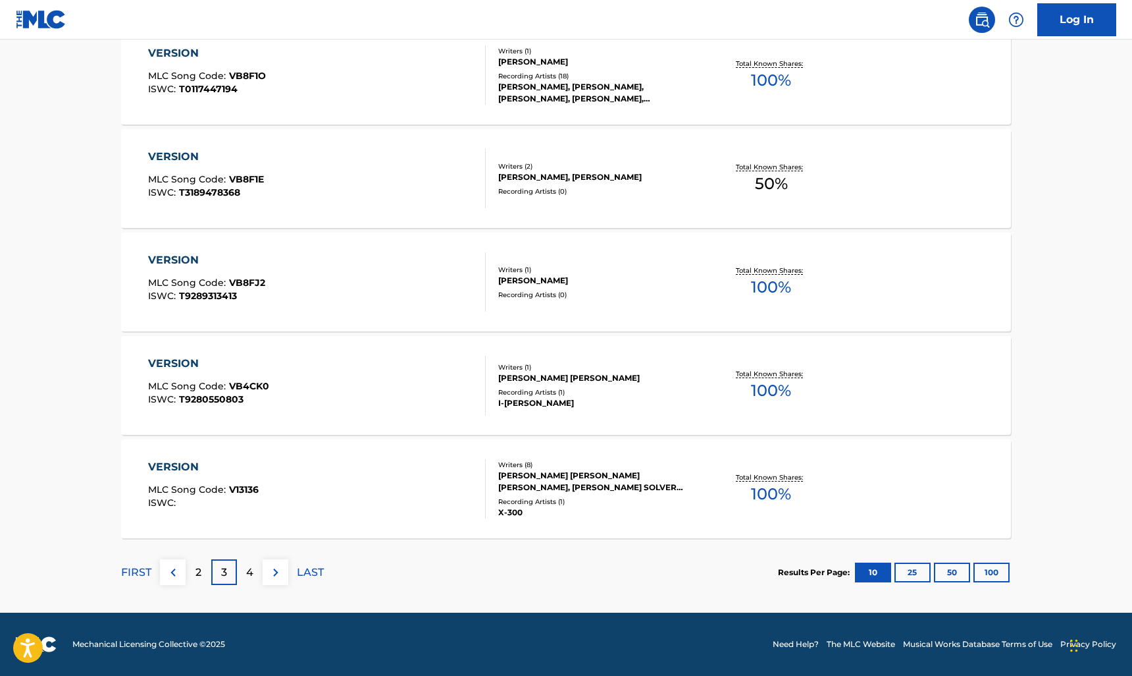
click at [253, 574] on div "4" at bounding box center [250, 572] width 26 height 26
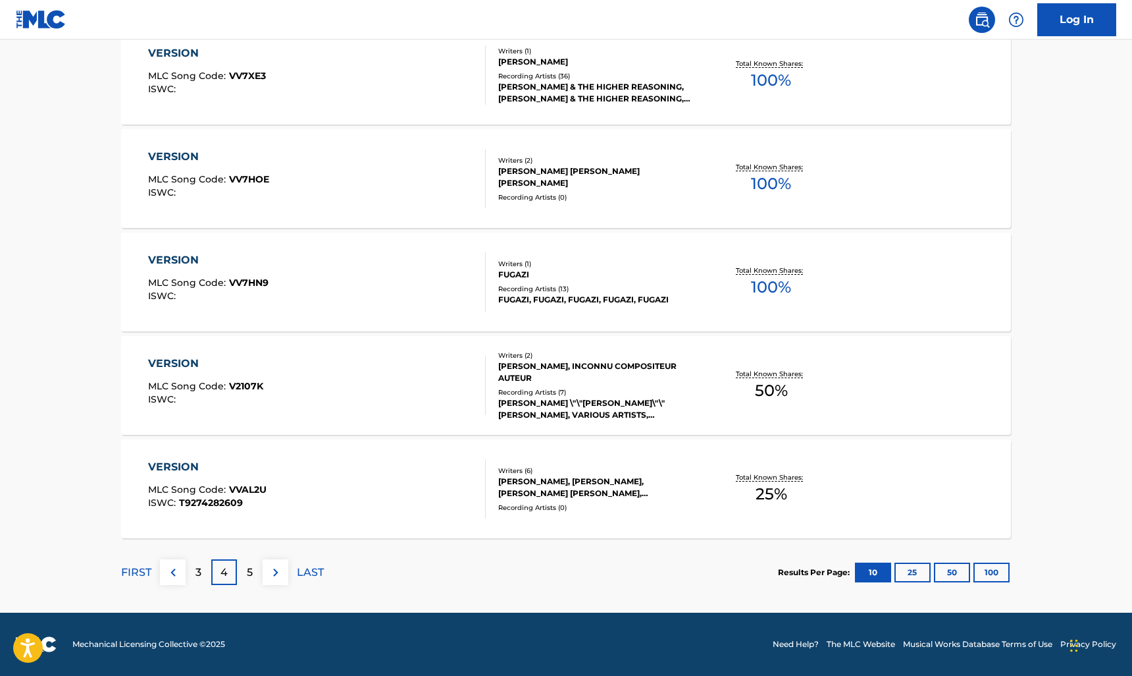
click at [259, 574] on div "5" at bounding box center [250, 572] width 26 height 26
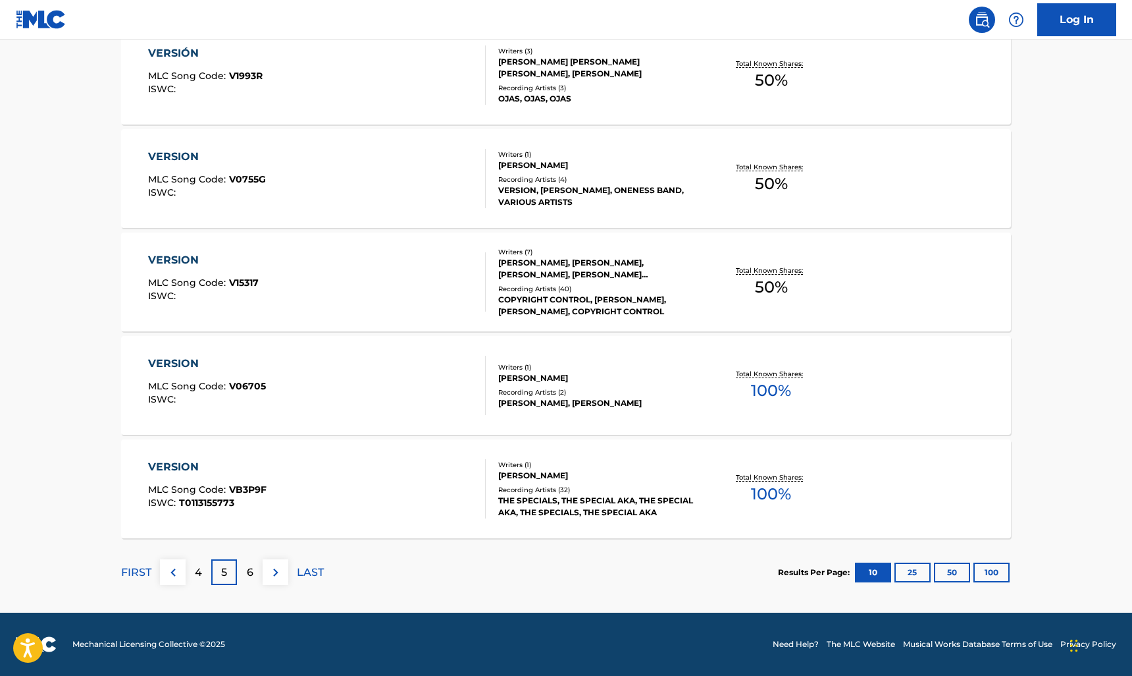
click at [183, 580] on button at bounding box center [173, 572] width 26 height 26
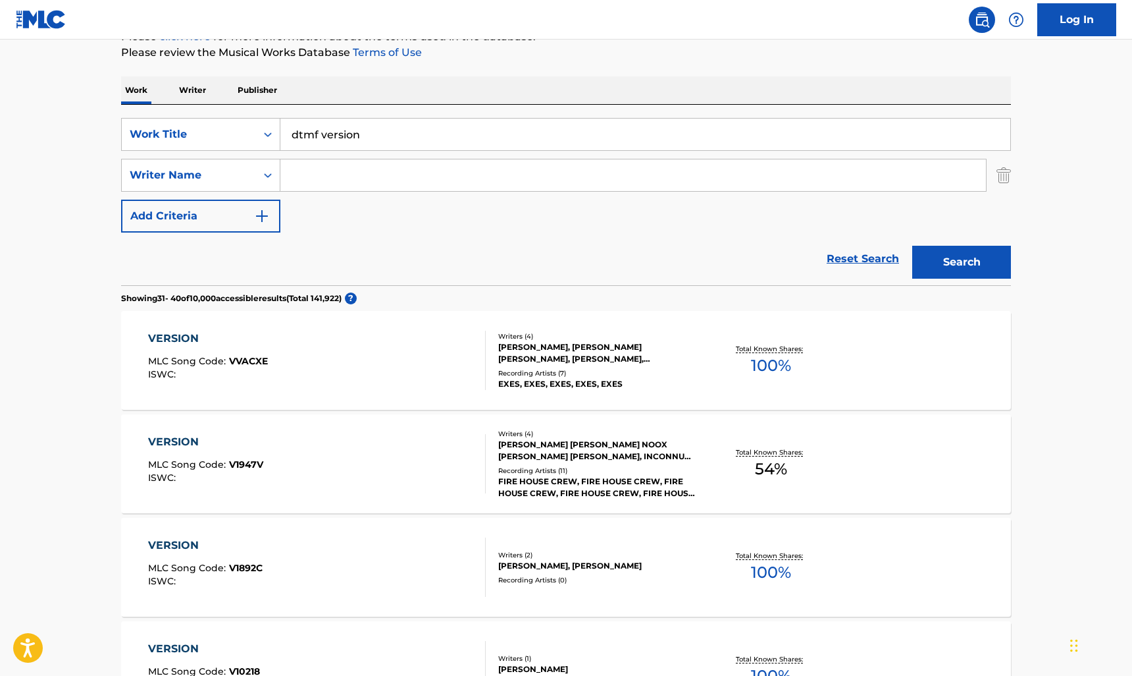
scroll to position [0, 0]
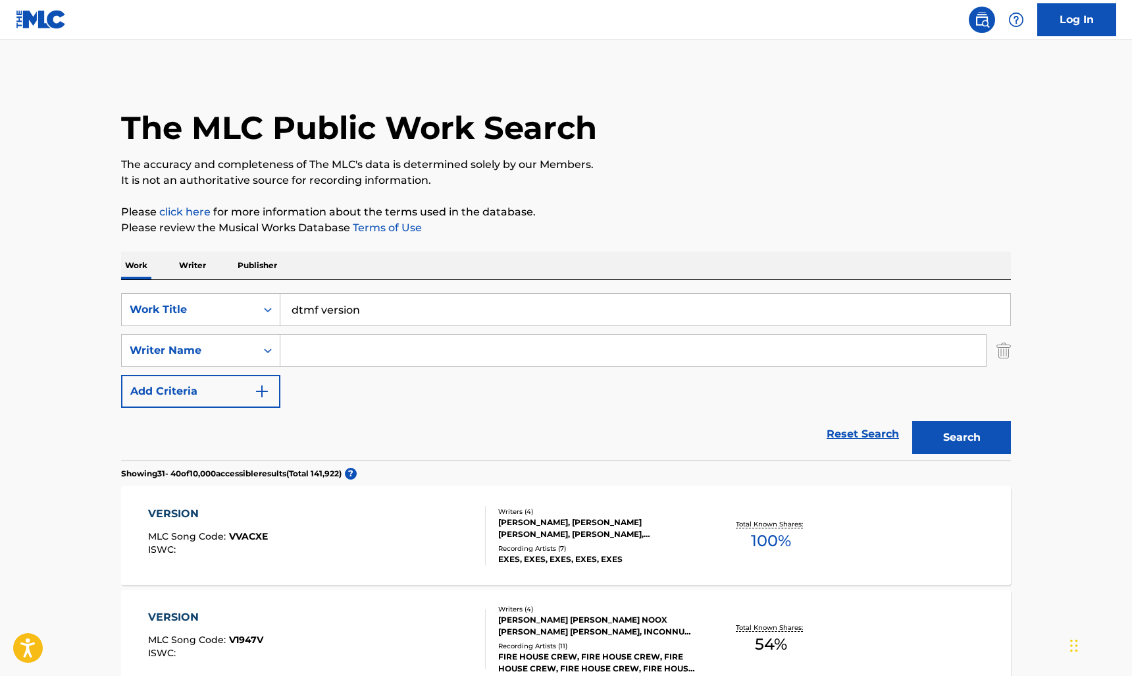
drag, startPoint x: 947, startPoint y: 456, endPoint x: 936, endPoint y: 433, distance: 25.3
click at [947, 456] on div "Search" at bounding box center [958, 434] width 105 height 53
drag, startPoint x: 328, startPoint y: 311, endPoint x: 578, endPoint y: 354, distance: 253.8
click at [551, 338] on div "SearchWithCriteriaf90fcc3d-c0dc-47a1-9336-2bdb8c7e57e4 Work Title dtmf version …" at bounding box center [566, 350] width 890 height 115
type input "dtmf"
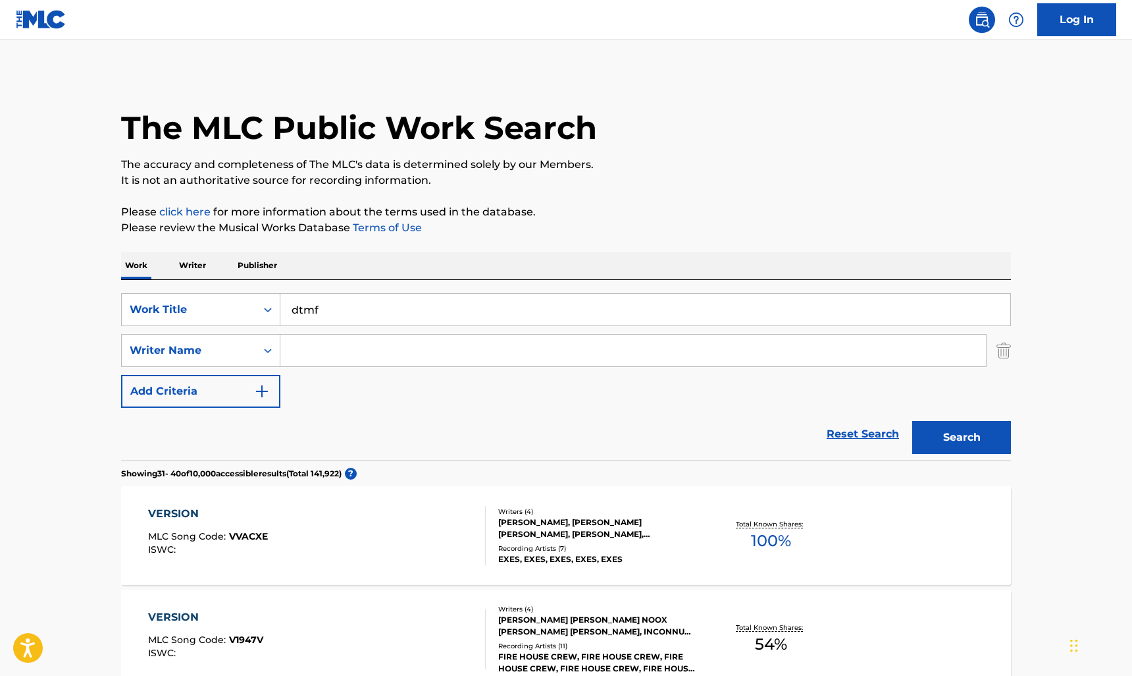
click at [980, 430] on button "Search" at bounding box center [962, 437] width 99 height 33
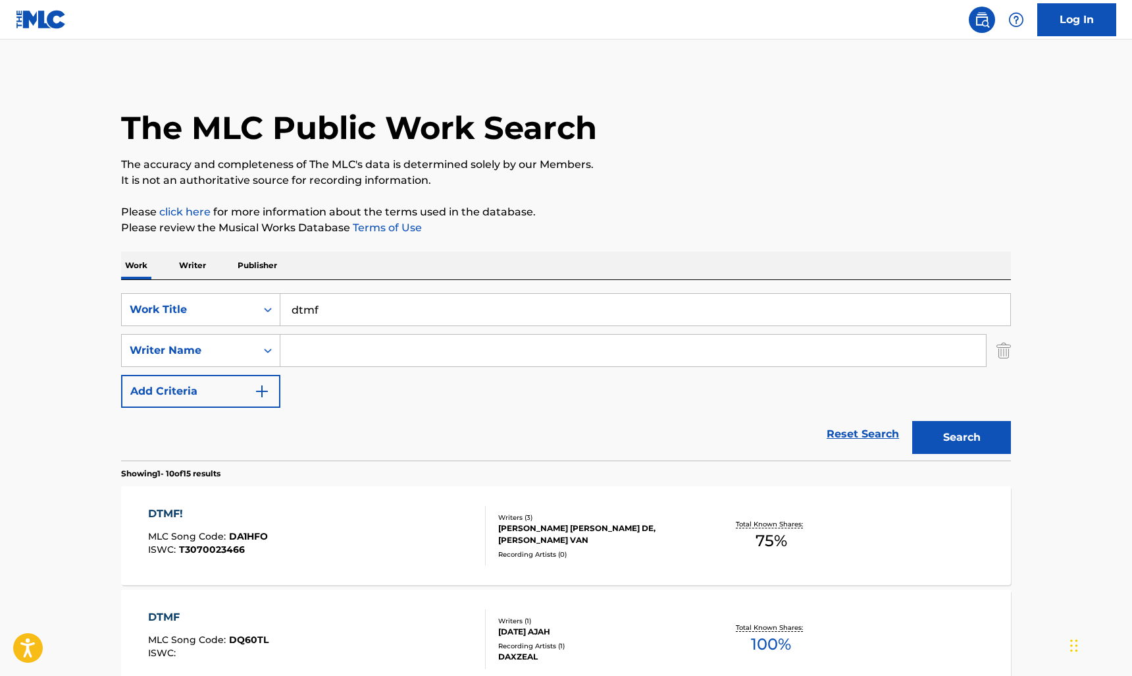
click at [224, 88] on div "The MLC Public Work Search" at bounding box center [566, 120] width 890 height 96
drag, startPoint x: 90, startPoint y: 625, endPoint x: 124, endPoint y: 482, distance: 146.9
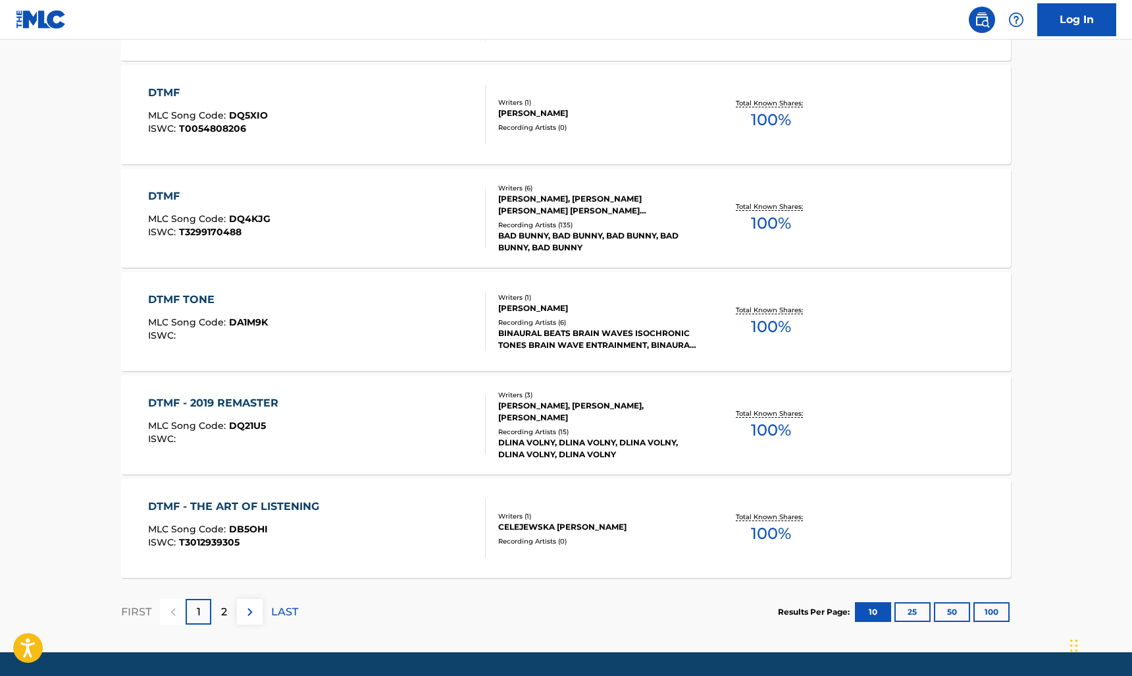
scroll to position [977, 0]
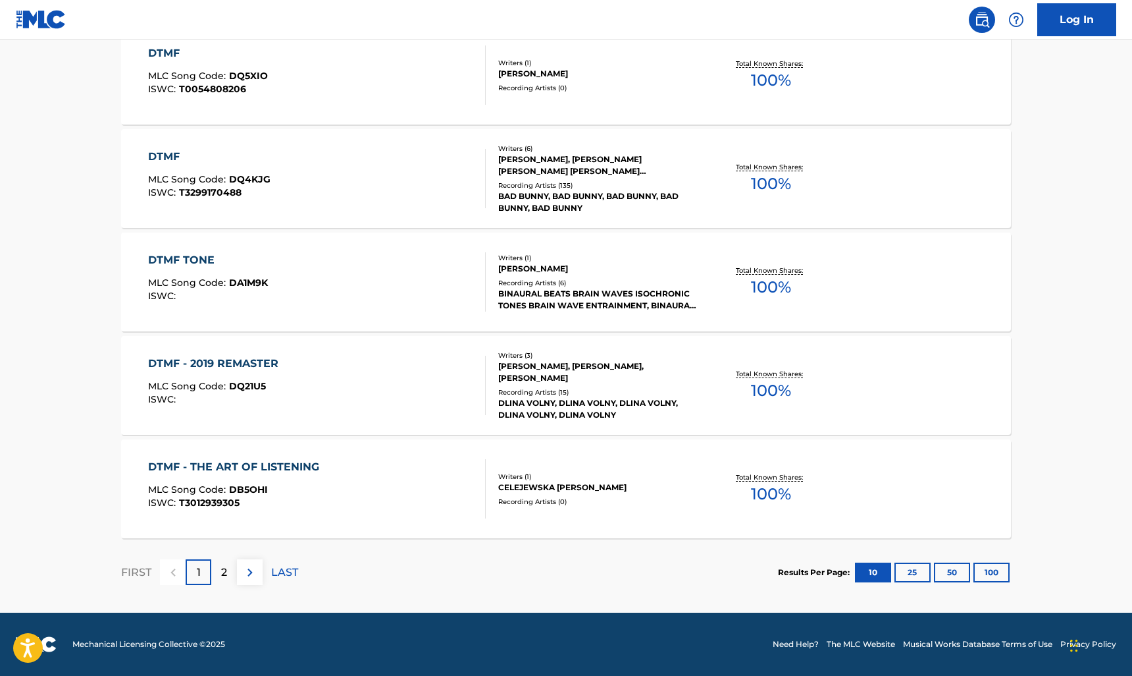
click at [469, 211] on div "DTMF MLC Song Code : DQ4KJG ISWC : T3299170488 Writers ( 6 ) [PERSON_NAME], [PE…" at bounding box center [566, 178] width 890 height 99
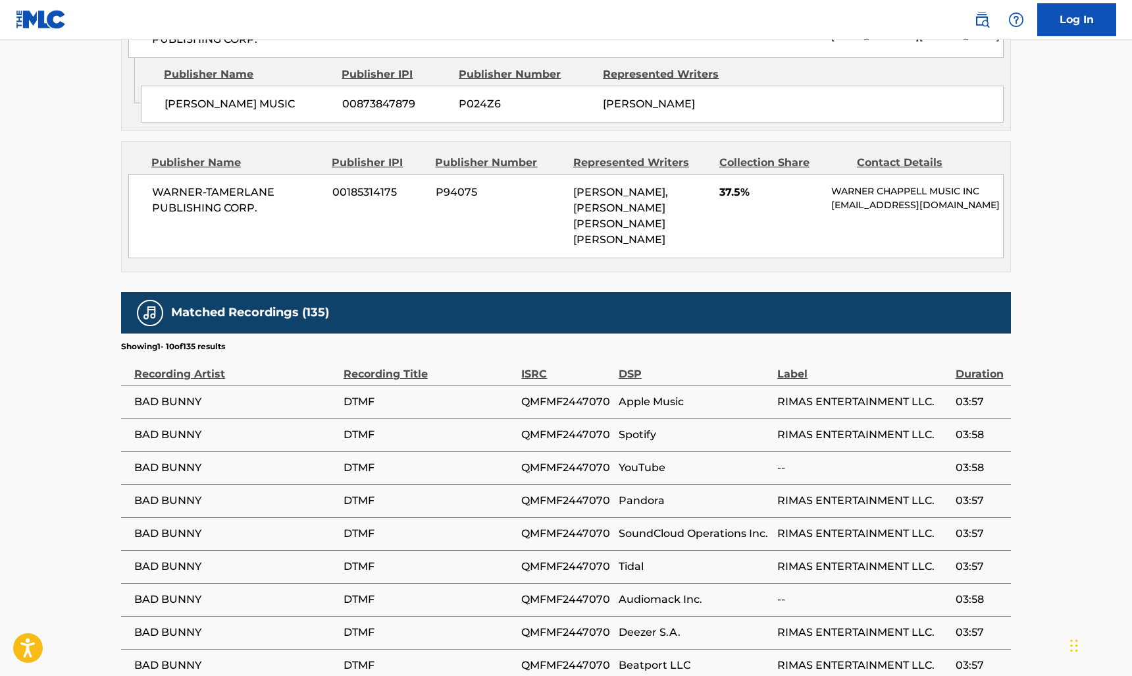
scroll to position [2690, 0]
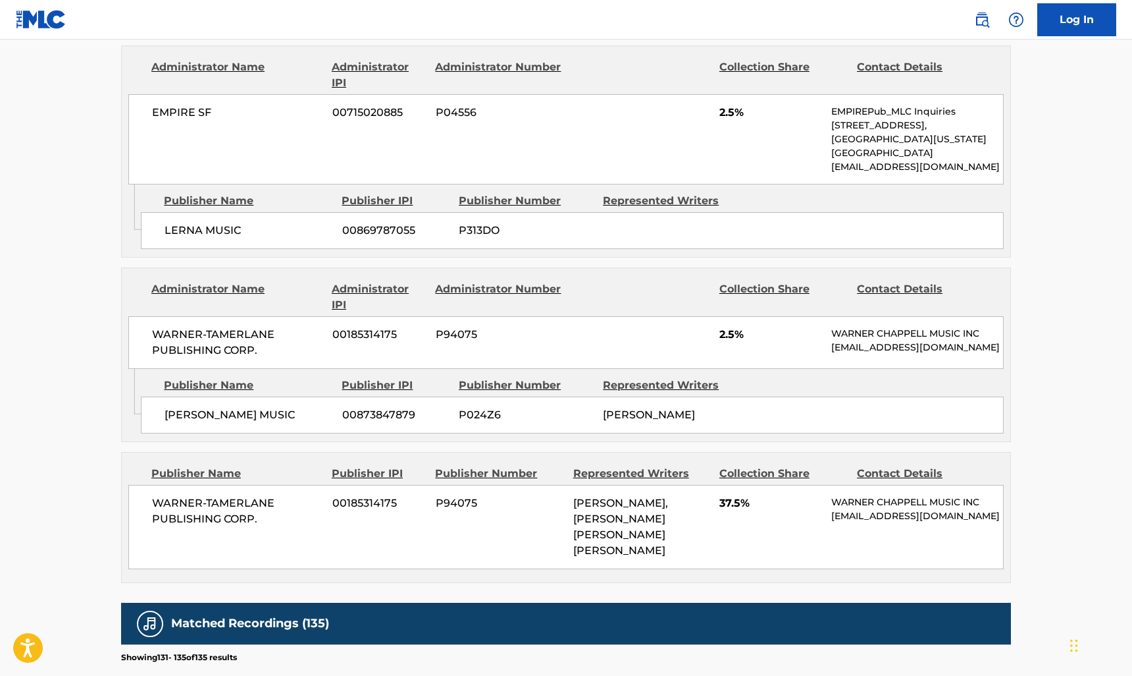
scroll to position [2524, 0]
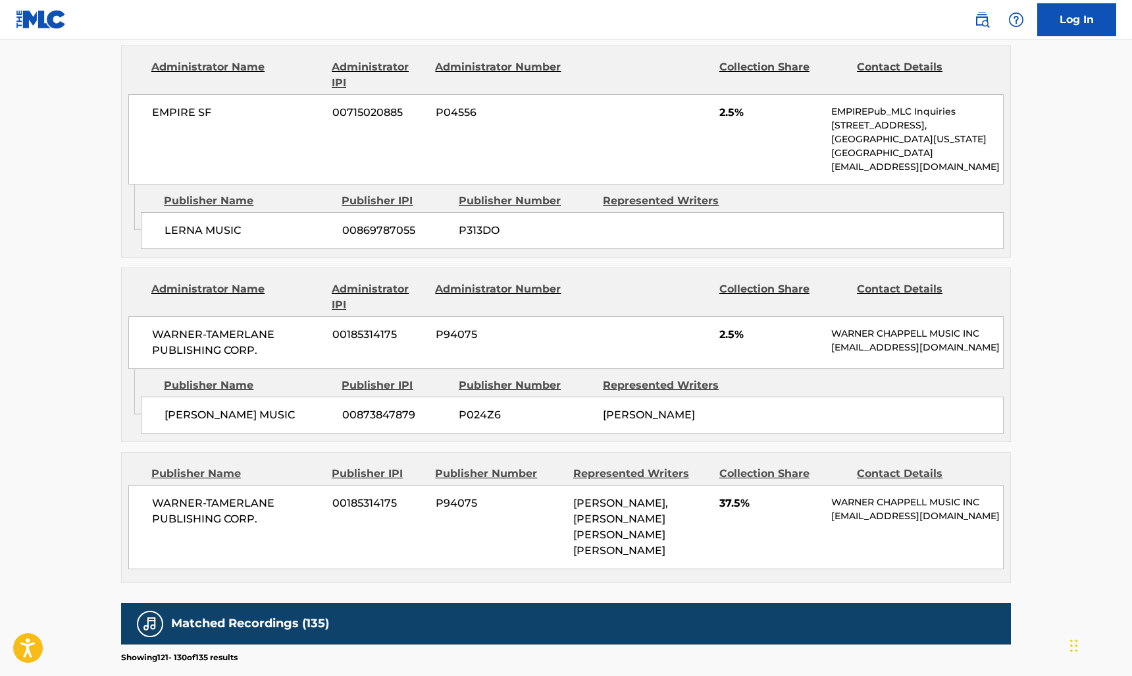
scroll to position [2690, 0]
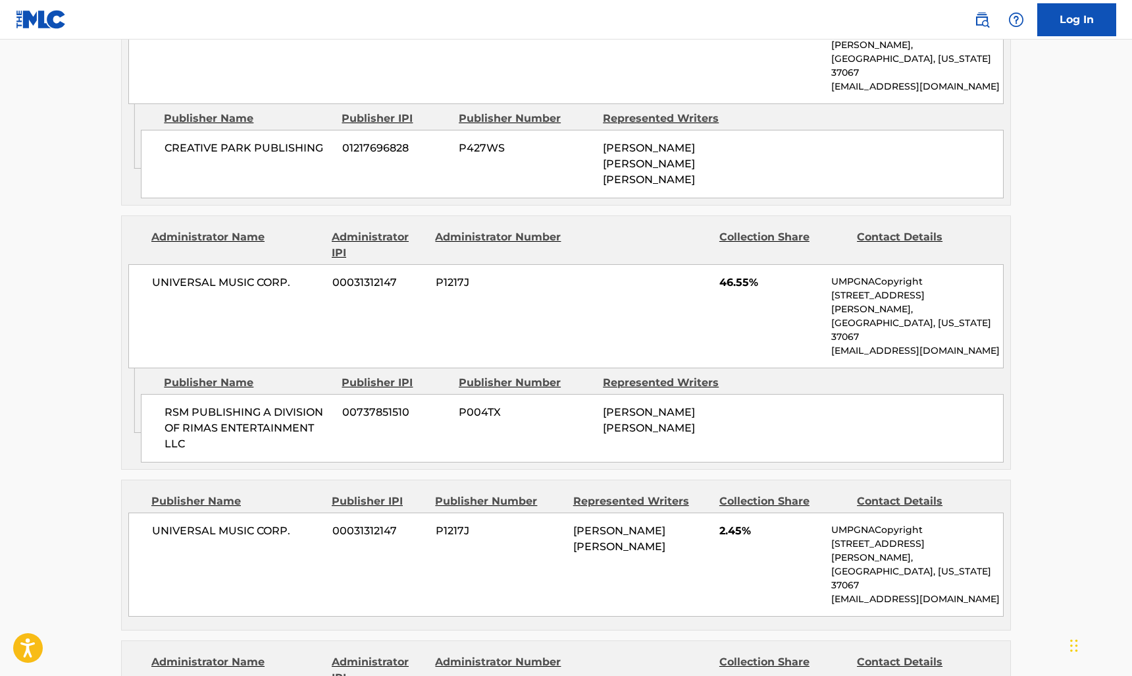
scroll to position [0, 0]
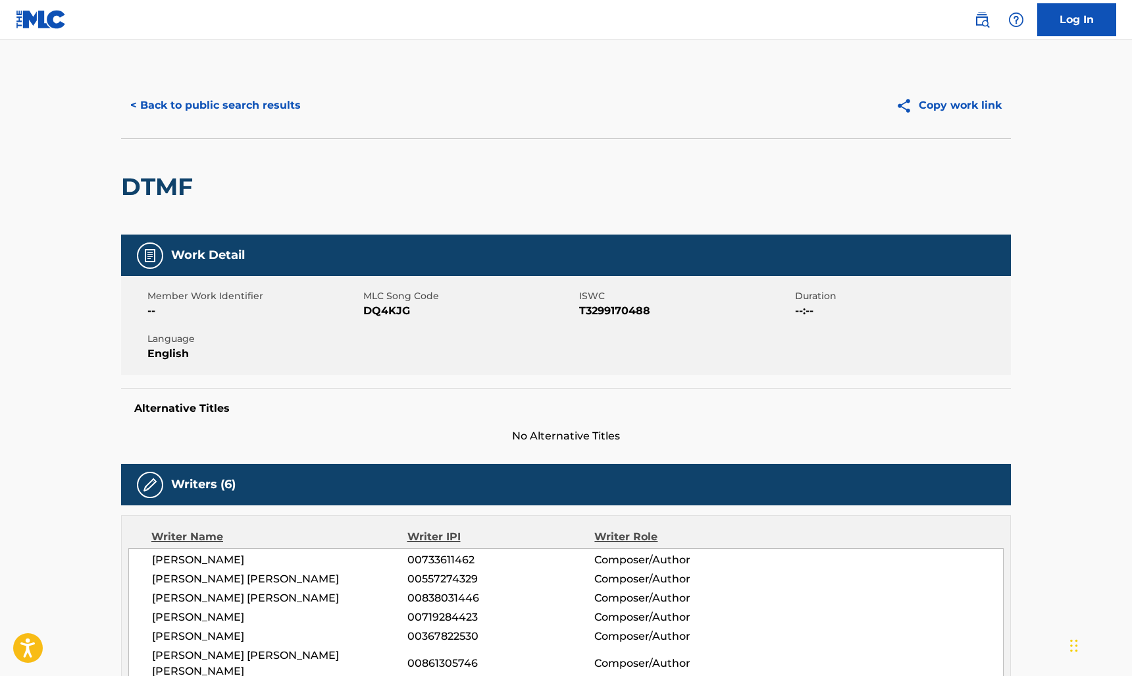
click at [279, 88] on div "< Back to public search results Copy work link" at bounding box center [566, 105] width 890 height 66
click at [279, 90] on button "< Back to public search results" at bounding box center [215, 105] width 189 height 33
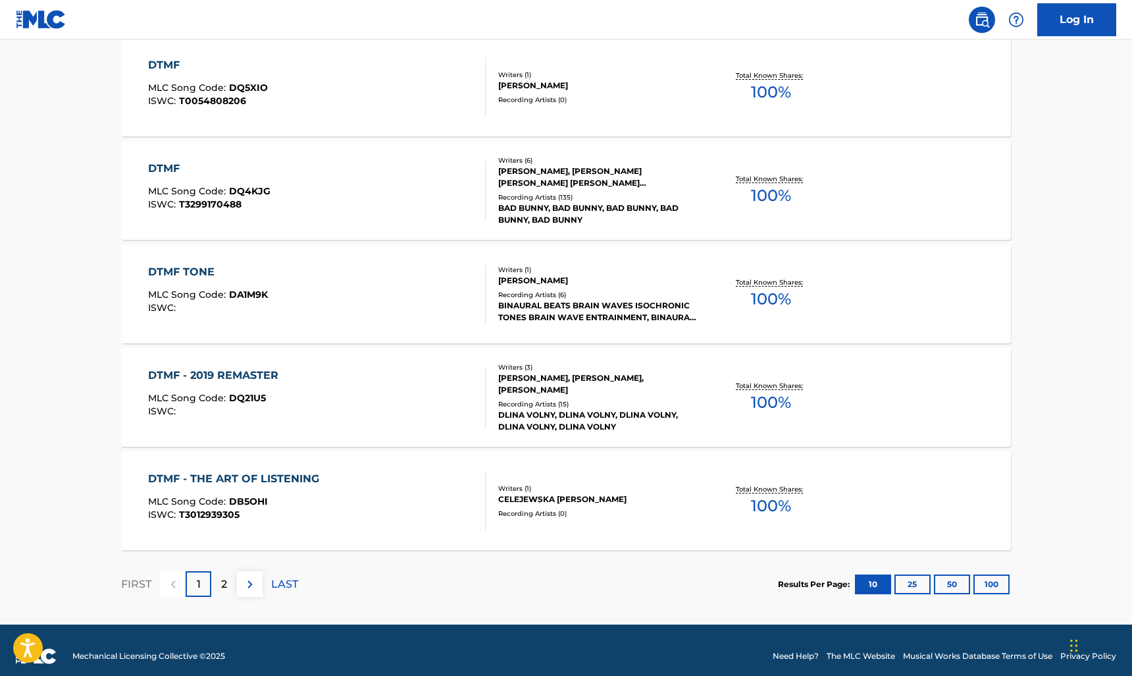
scroll to position [977, 0]
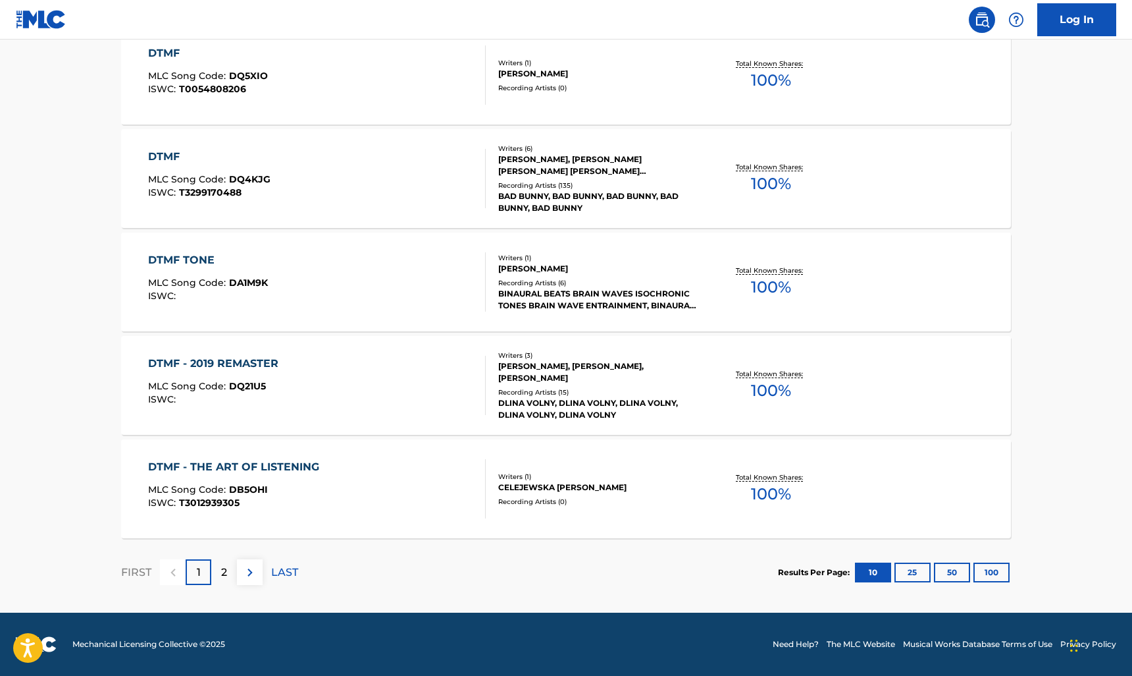
click at [235, 566] on div "2" at bounding box center [224, 572] width 26 height 26
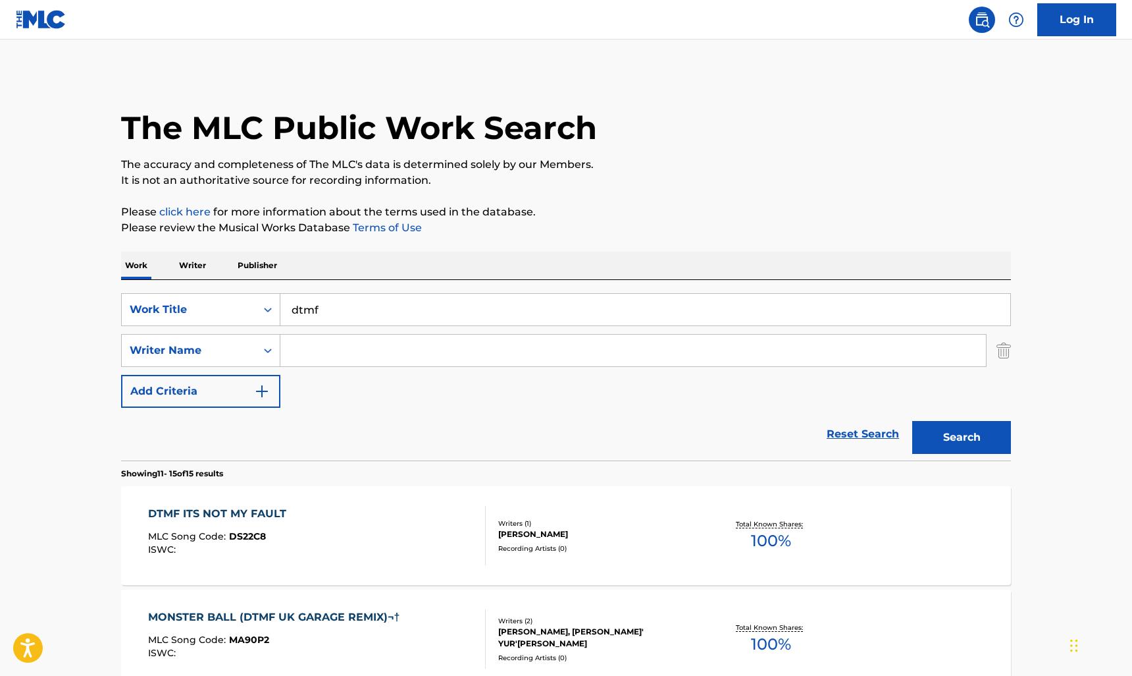
scroll to position [460, 0]
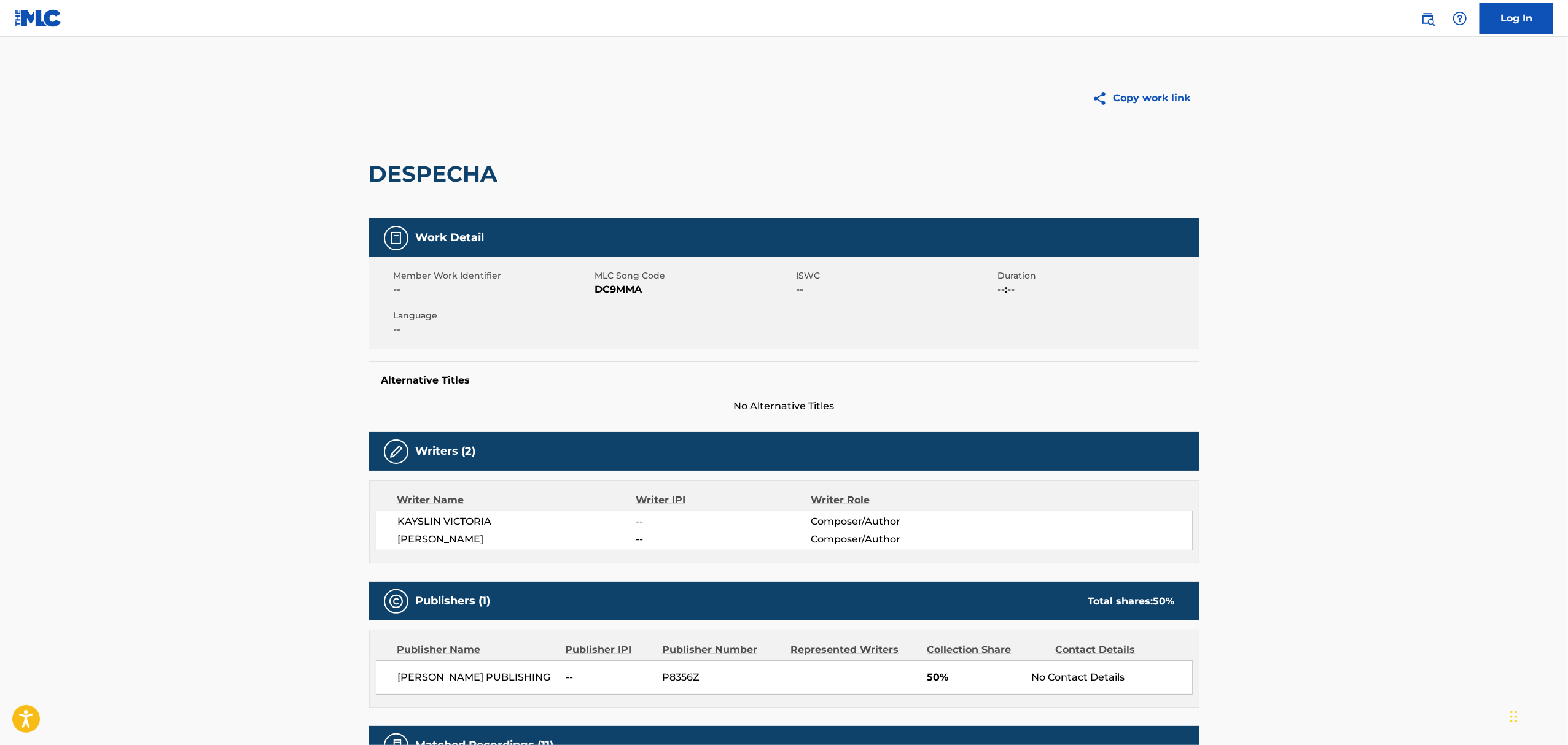
click at [1317, 255] on main "Copy work link DESPECHA Work Detail Member Work Identifier -- MLC Song Code DC9…" at bounding box center [784, 611] width 1568 height 1148
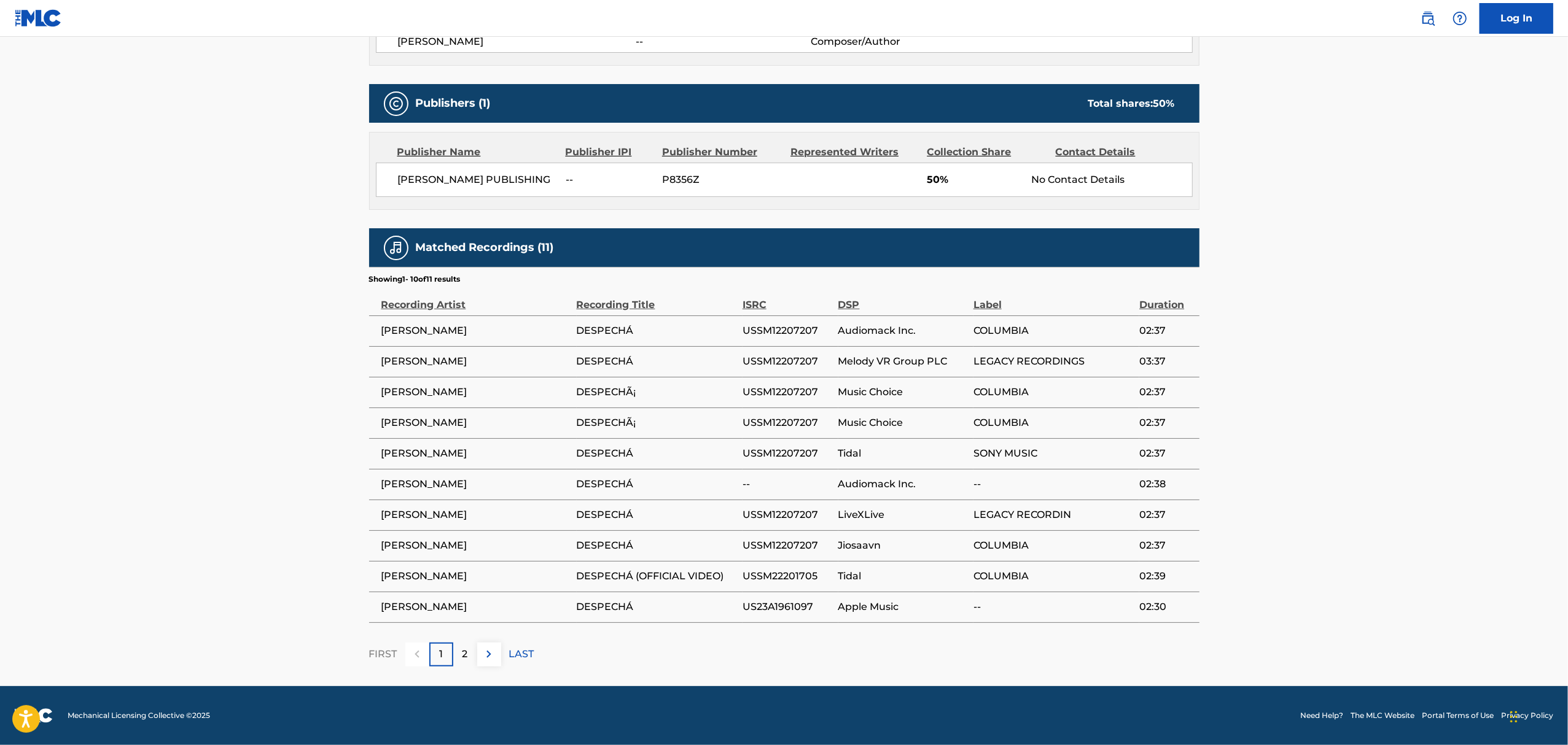
click at [470, 656] on div "2" at bounding box center [465, 655] width 24 height 24
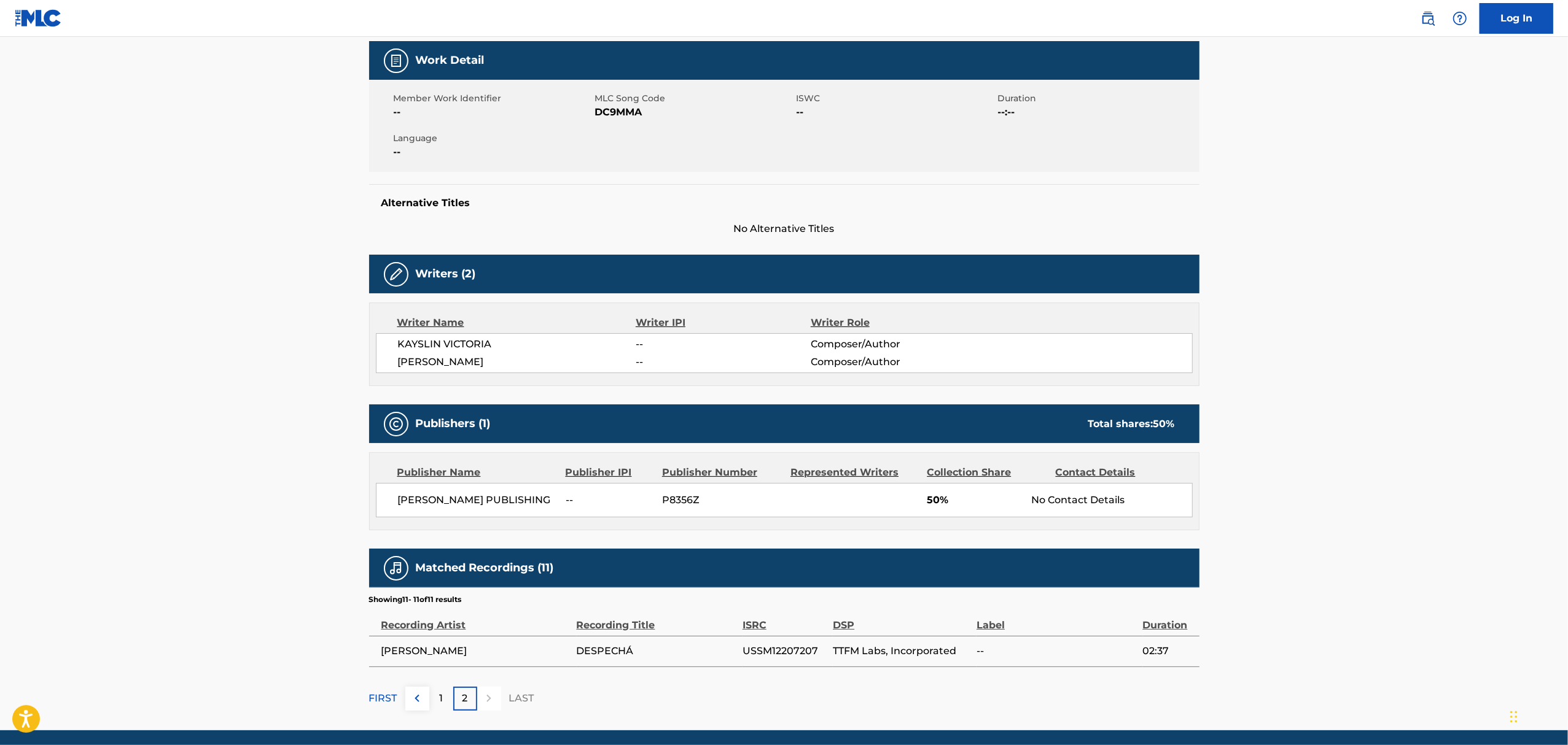
scroll to position [224, 0]
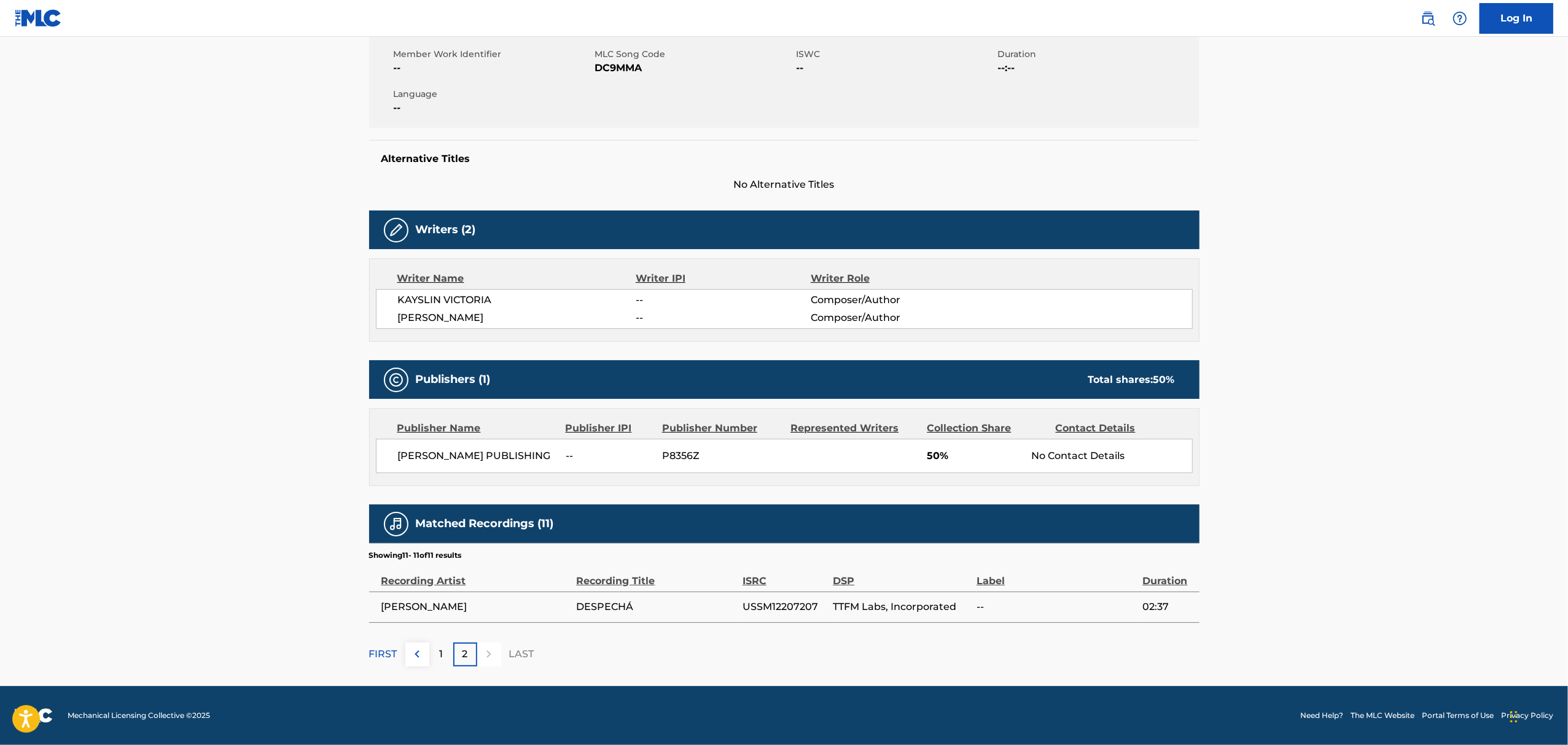
click at [439, 662] on p "1" at bounding box center [441, 655] width 4 height 15
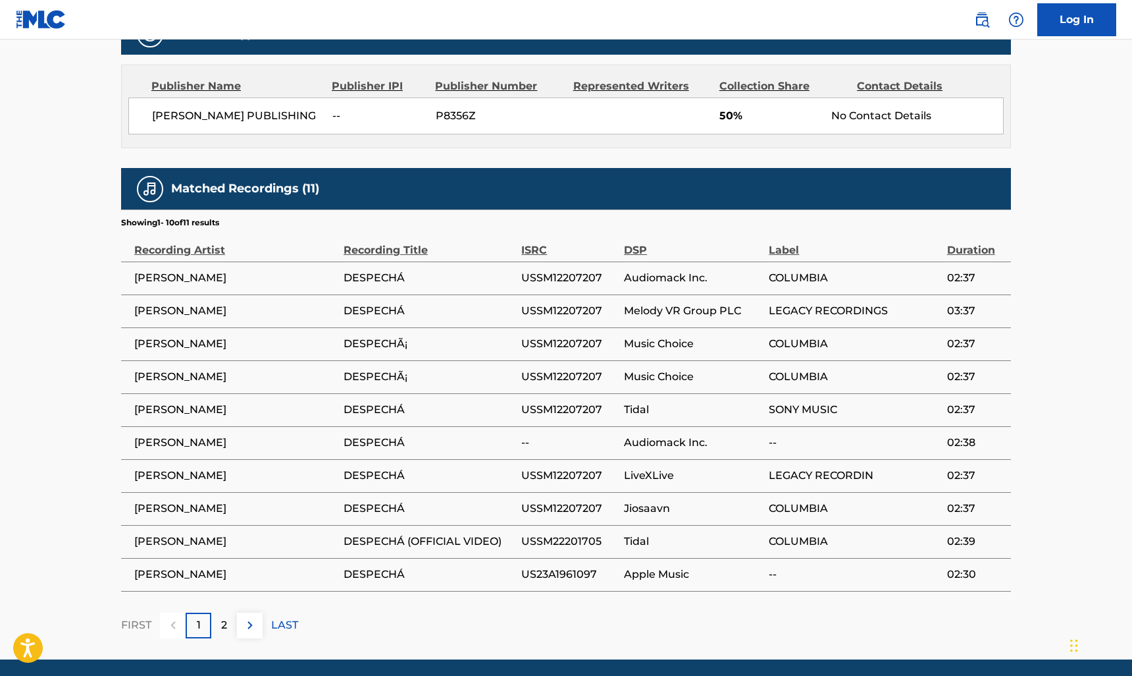
scroll to position [659, 0]
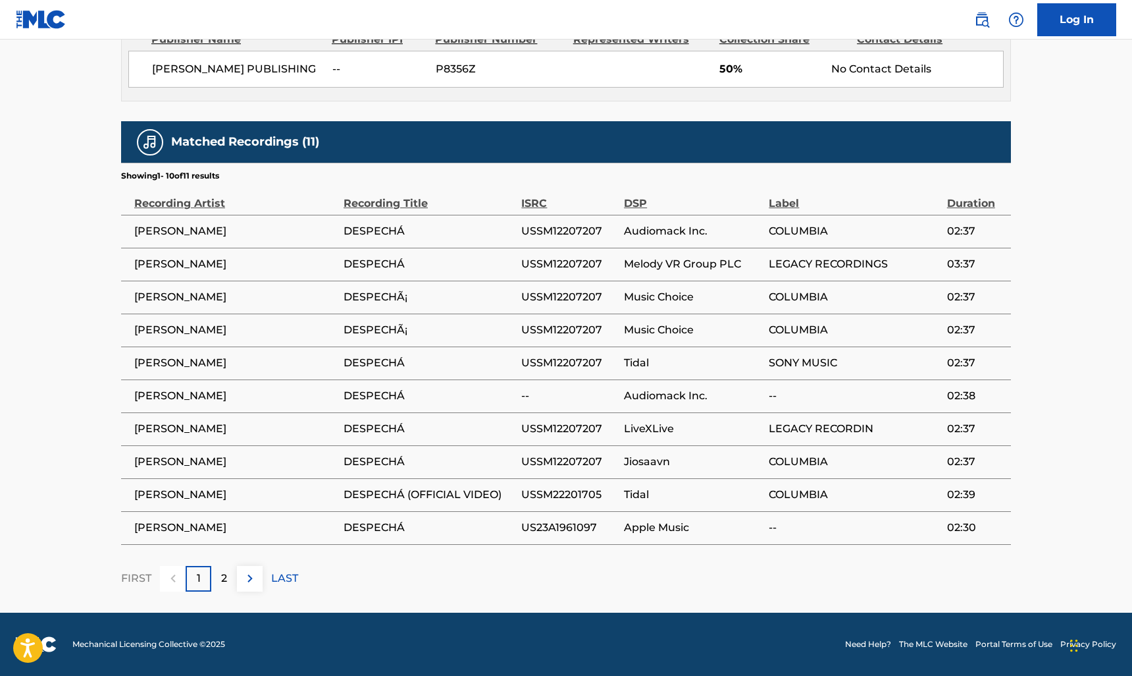
click at [153, 348] on td "[PERSON_NAME]" at bounding box center [232, 362] width 223 height 33
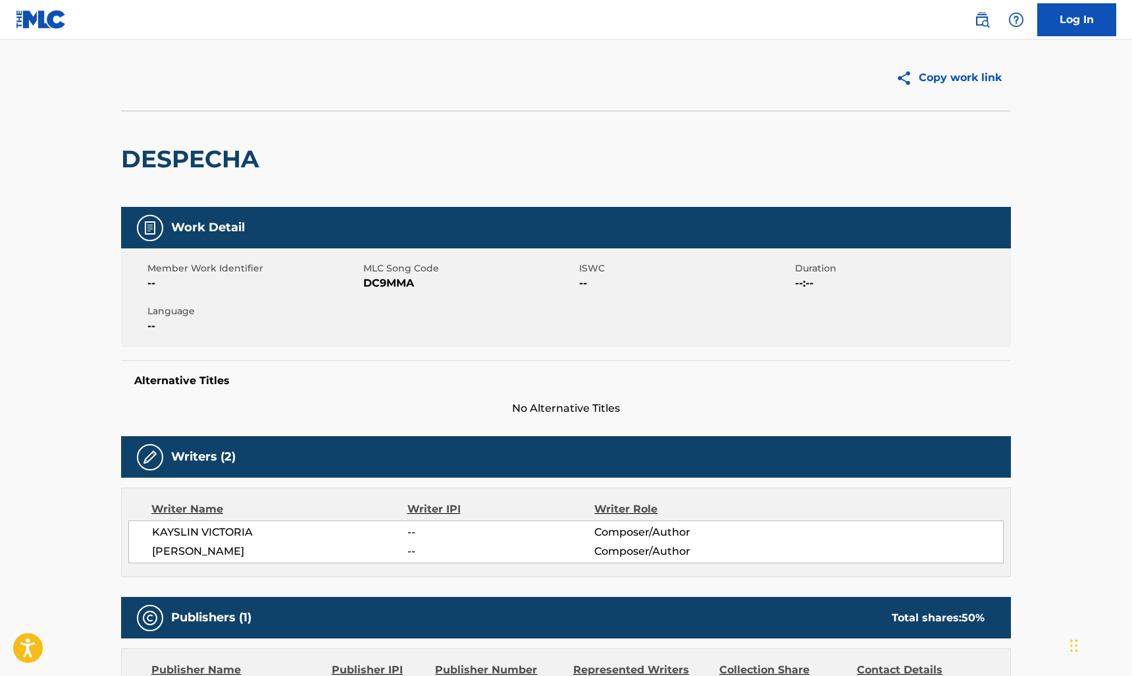
scroll to position [0, 0]
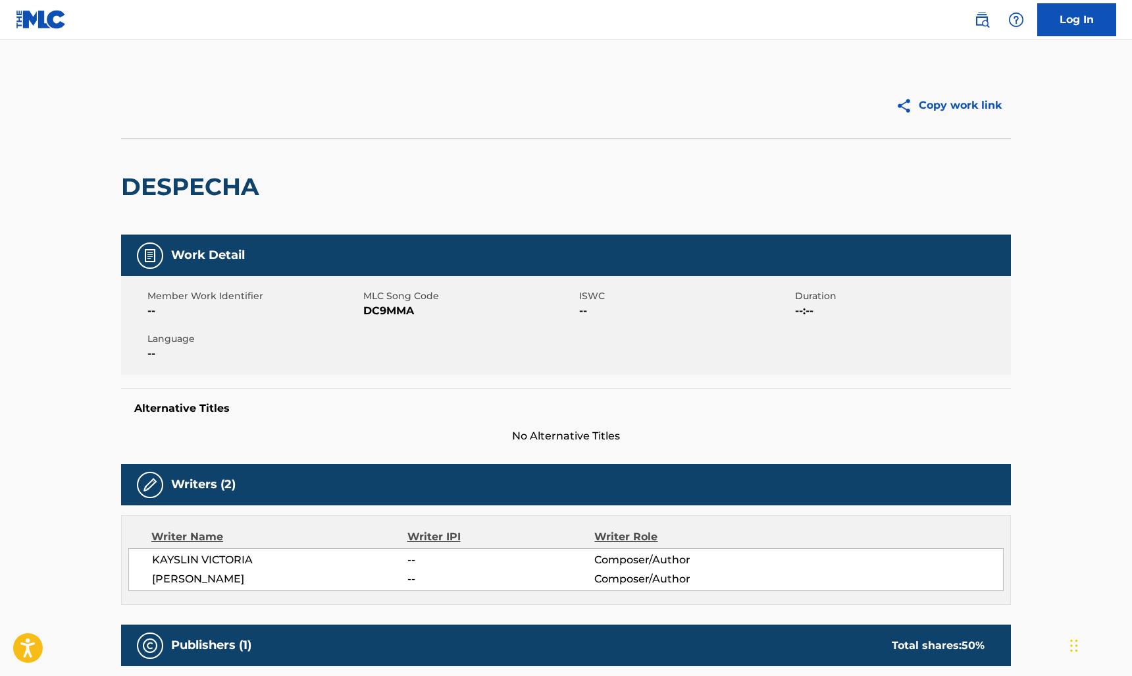
click at [915, 108] on img at bounding box center [907, 105] width 23 height 16
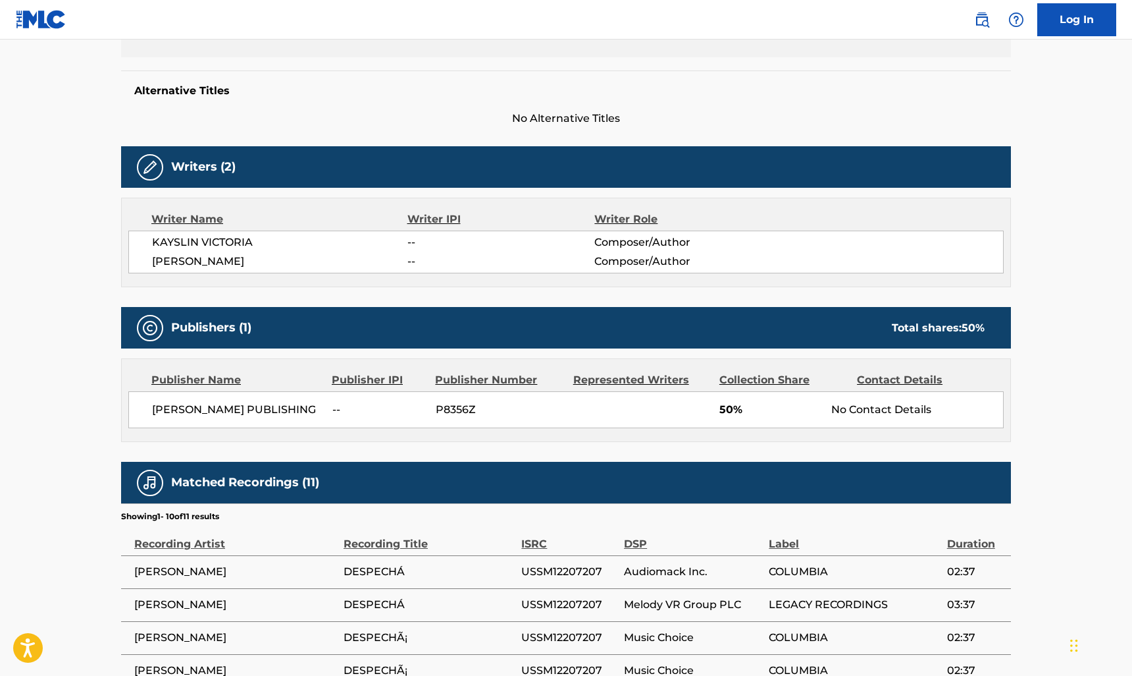
scroll to position [392, 0]
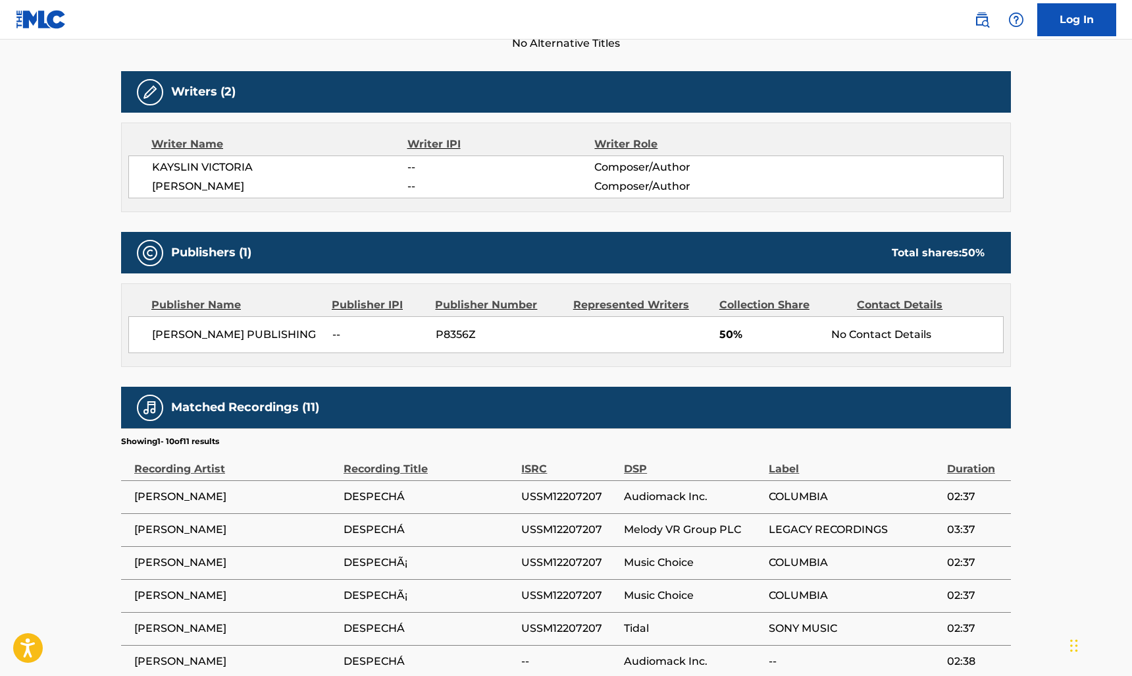
click at [651, 78] on div "Writers (2)" at bounding box center [566, 91] width 890 height 41
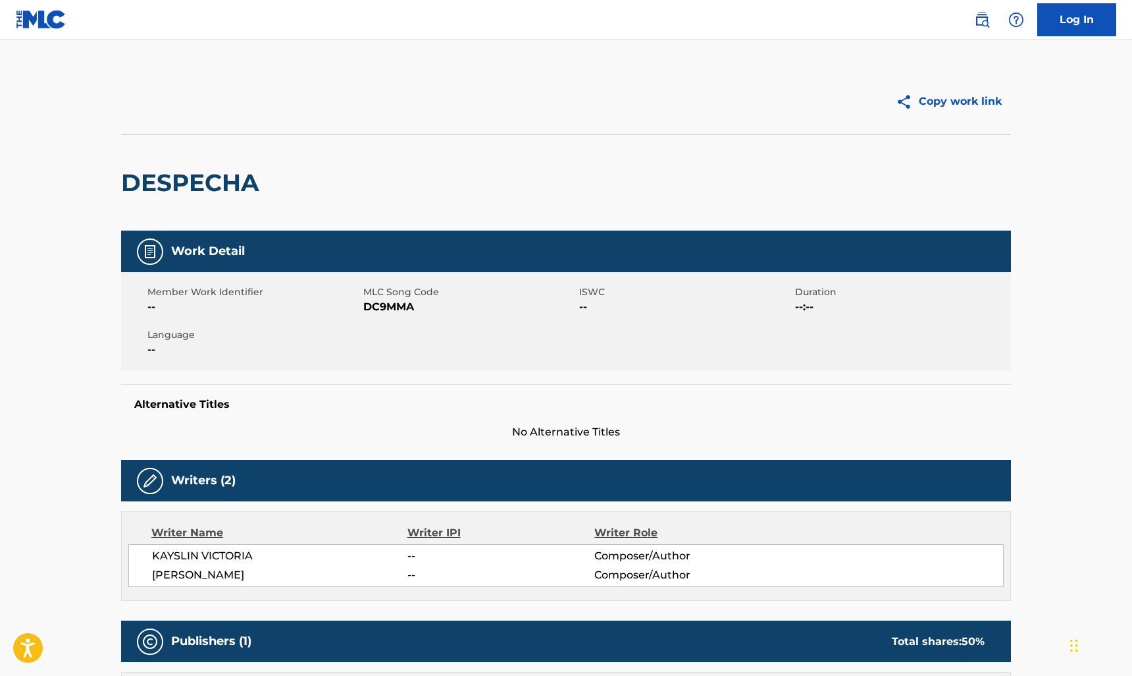
scroll to position [0, 0]
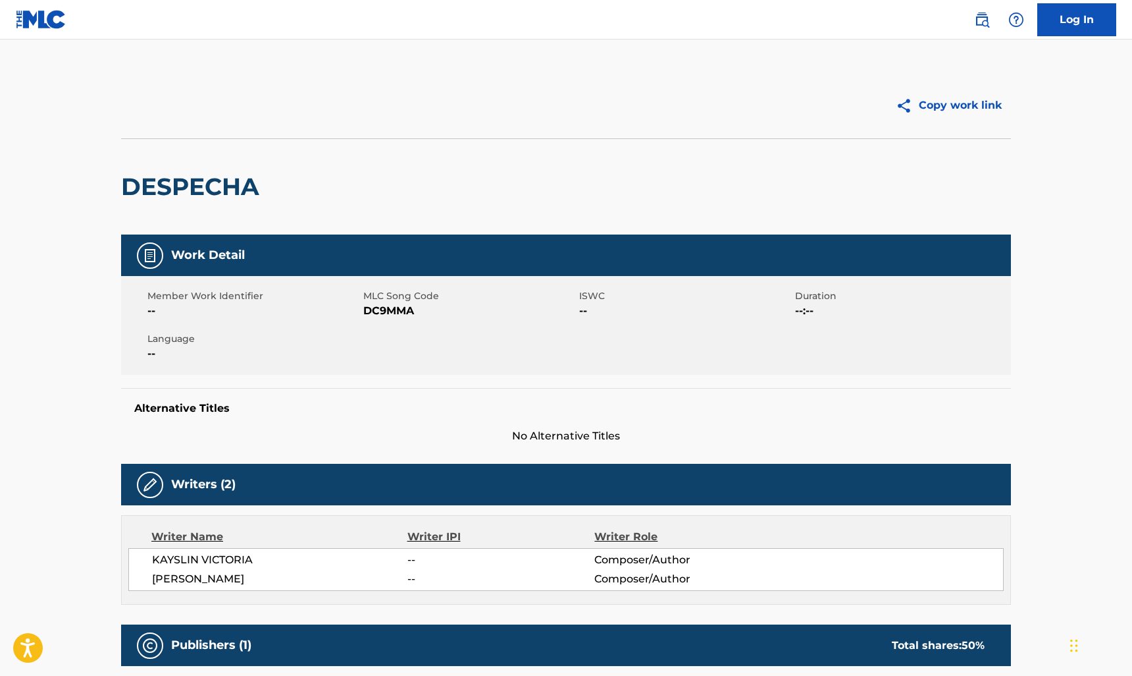
drag, startPoint x: 728, startPoint y: 417, endPoint x: 714, endPoint y: 436, distance: 23.6
click at [728, 417] on div "Alternative Titles No Alternative Titles" at bounding box center [566, 416] width 890 height 56
click at [531, 172] on div "DESPECHA" at bounding box center [566, 186] width 890 height 96
click at [238, 556] on span "KAYSLIN VICTORIA" at bounding box center [279, 560] width 255 height 16
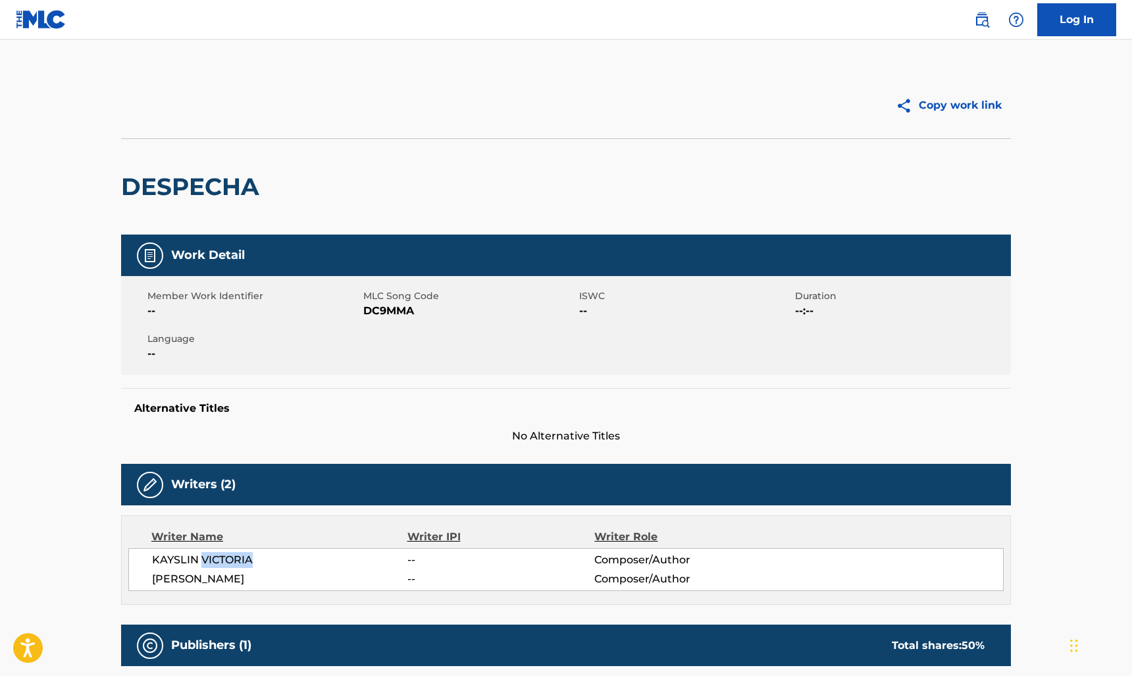
click at [211, 567] on span "KAYSLIN VICTORIA" at bounding box center [279, 560] width 255 height 16
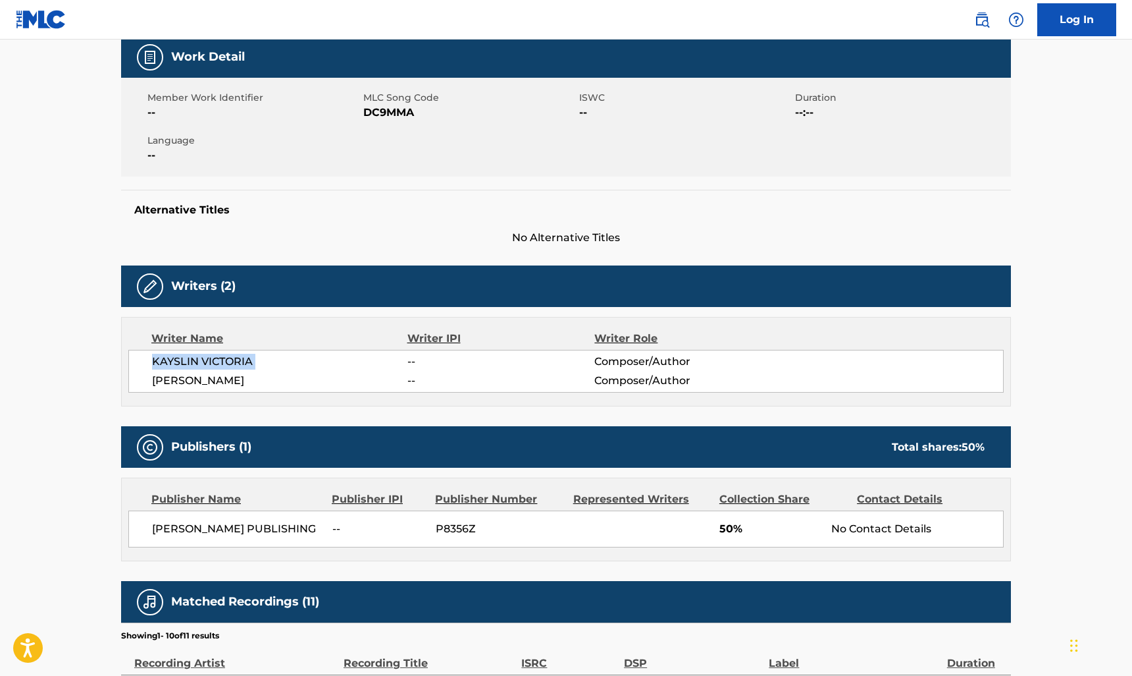
scroll to position [246, 0]
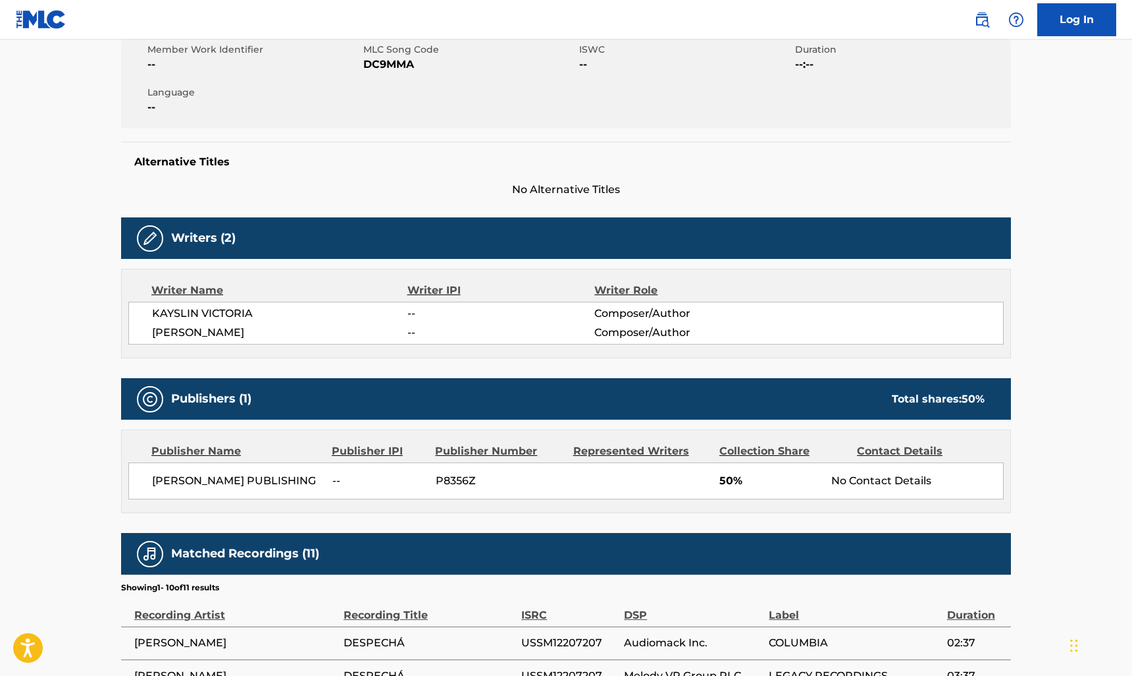
drag, startPoint x: 525, startPoint y: 344, endPoint x: 385, endPoint y: 354, distance: 139.9
click at [525, 344] on div "KAYSLIN VICTORIA -- Composer/Author JUSTIN BOLLER -- Composer/Author" at bounding box center [566, 323] width 876 height 43
drag, startPoint x: 423, startPoint y: 283, endPoint x: 446, endPoint y: 283, distance: 23.0
click at [423, 283] on div "Writer IPI" at bounding box center [502, 290] width 188 height 16
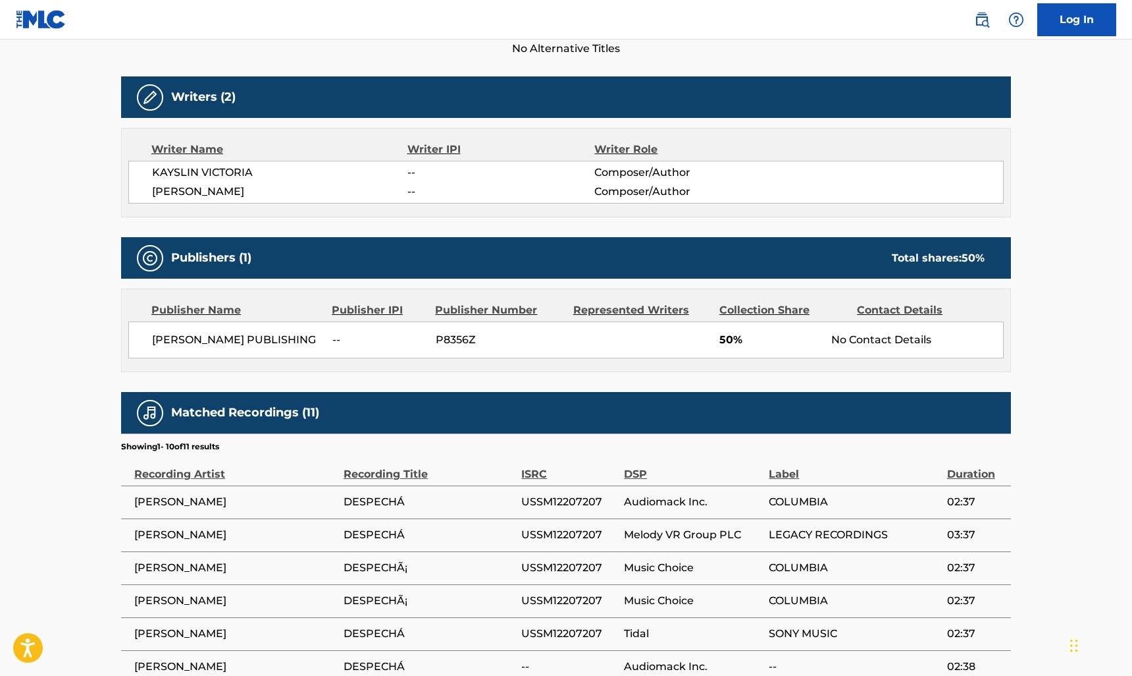
click at [533, 543] on span "USSM12207207" at bounding box center [569, 535] width 96 height 16
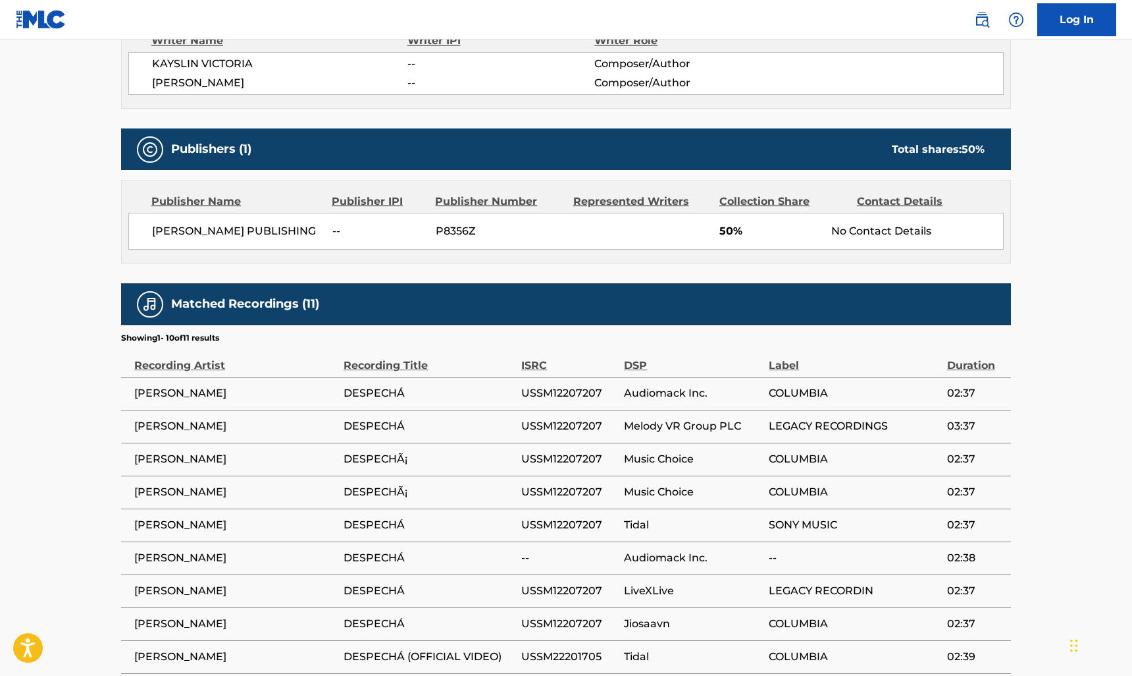
scroll to position [659, 0]
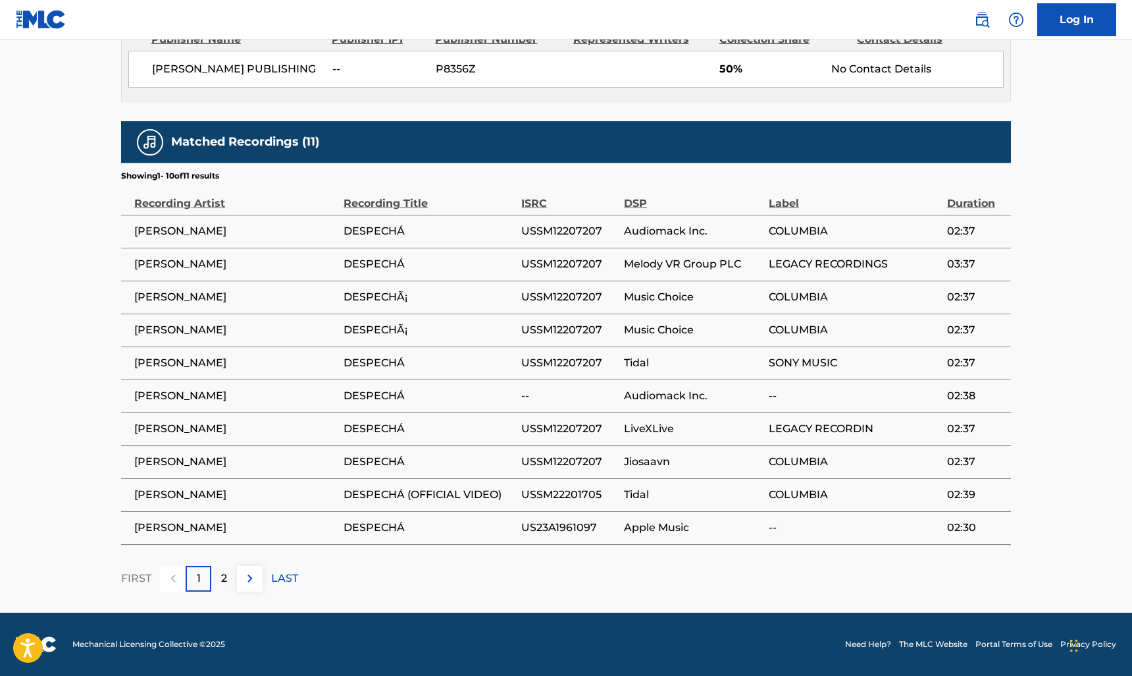
click at [570, 346] on td "USSM12207207" at bounding box center [572, 329] width 103 height 33
click at [551, 354] on td "USSM12207207" at bounding box center [572, 362] width 103 height 33
copy span "USSM12207207"
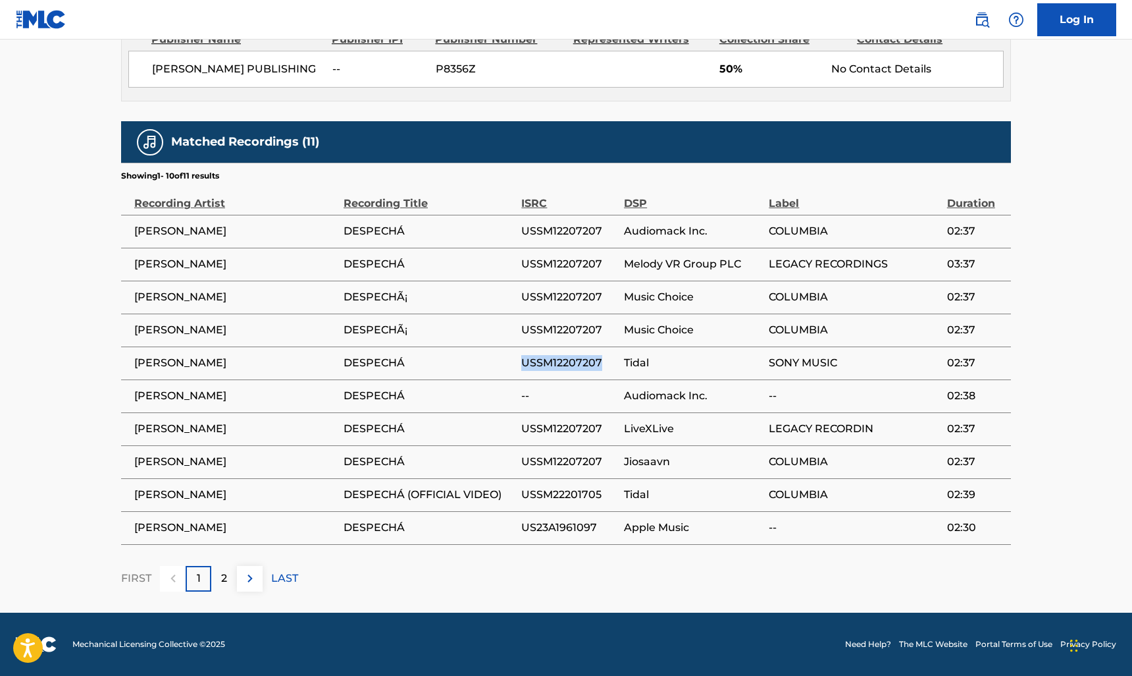
click at [739, 398] on span "Audiomack Inc." at bounding box center [693, 396] width 138 height 16
click at [556, 520] on span "US23A1961097" at bounding box center [569, 527] width 96 height 16
copy span "US23A1961097"
click at [651, 314] on td "Music Choice" at bounding box center [696, 329] width 145 height 33
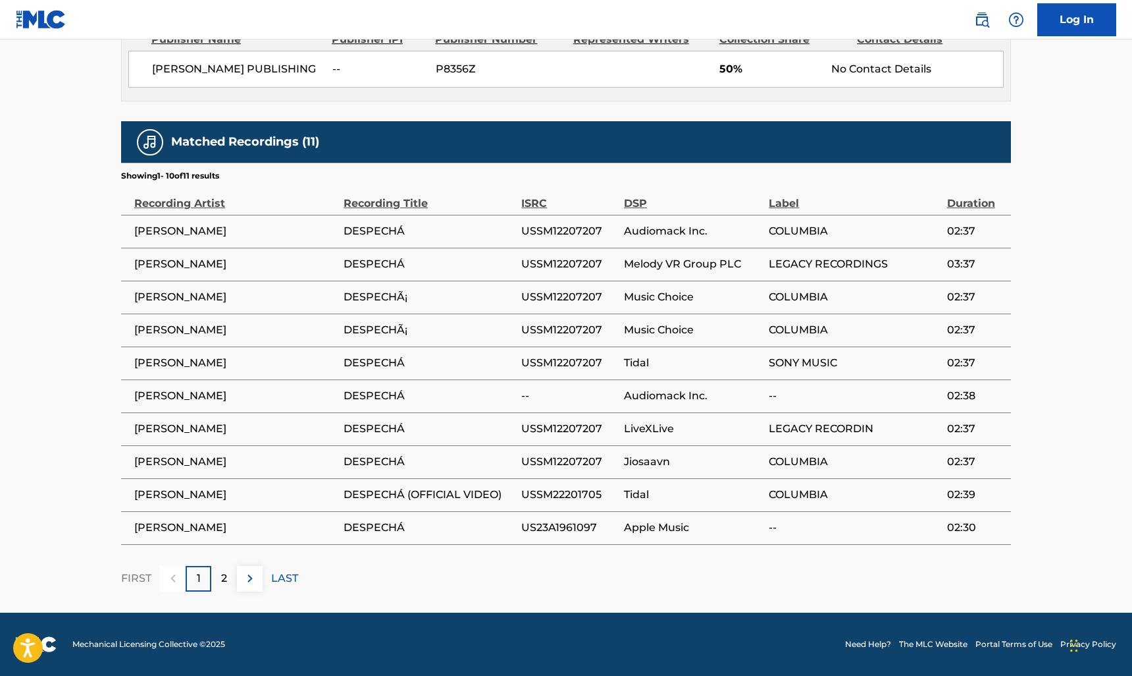
scroll to position [0, 0]
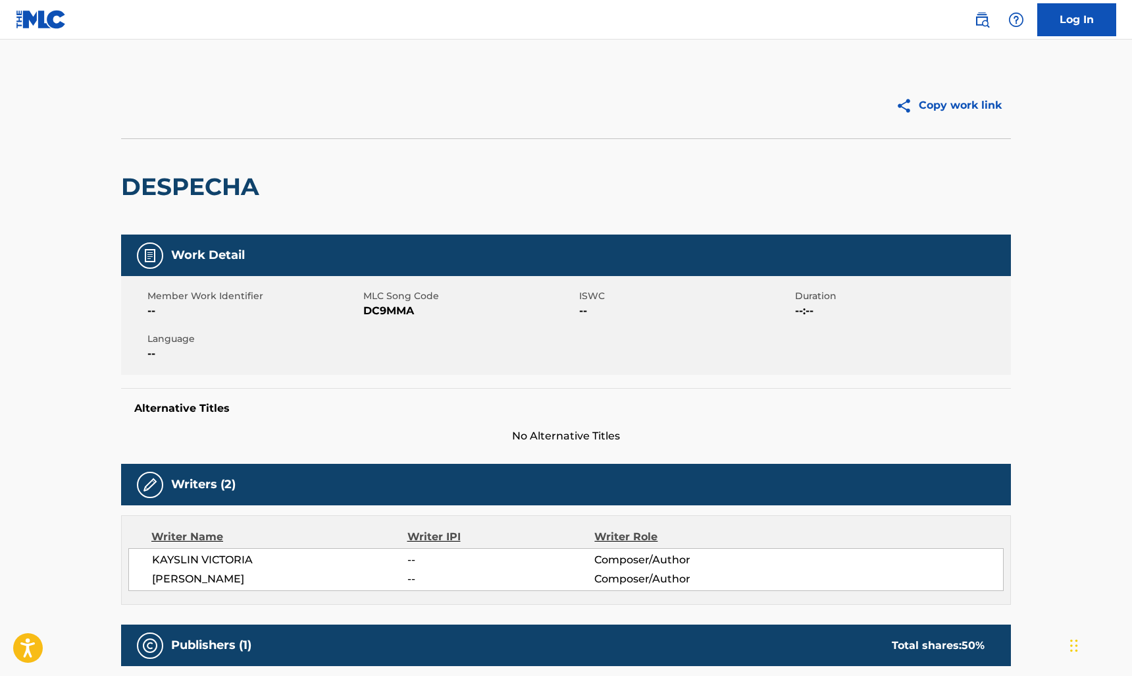
drag, startPoint x: 758, startPoint y: 230, endPoint x: 765, endPoint y: 222, distance: 10.3
click at [758, 230] on div "DESPECHA" at bounding box center [566, 186] width 890 height 96
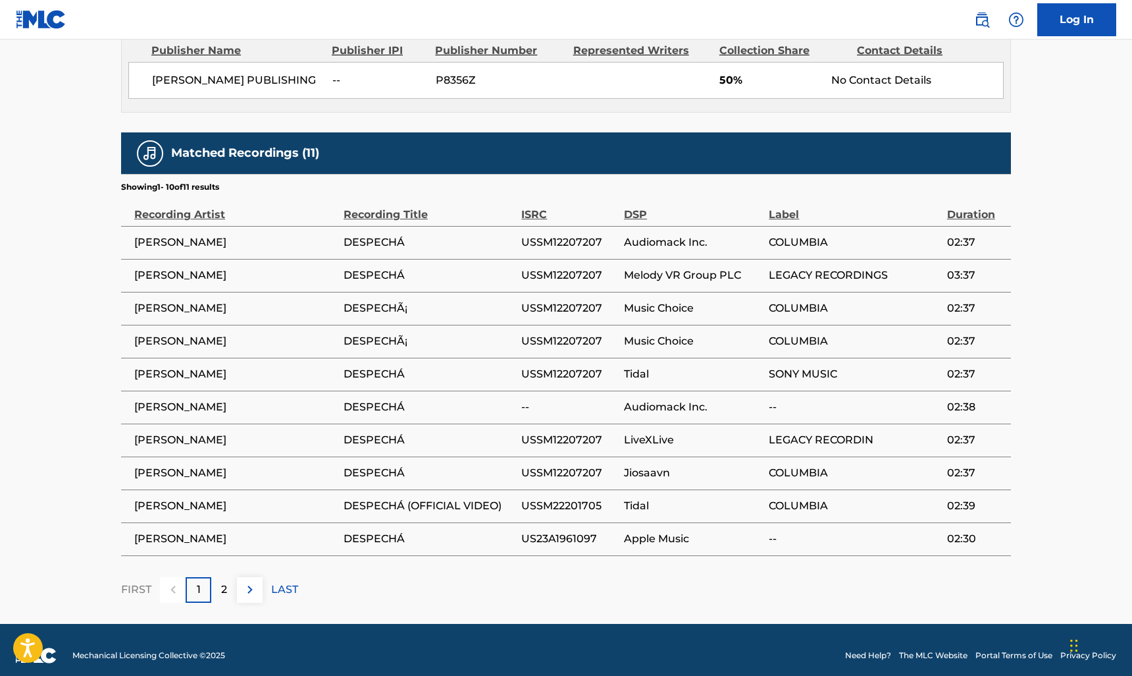
scroll to position [659, 0]
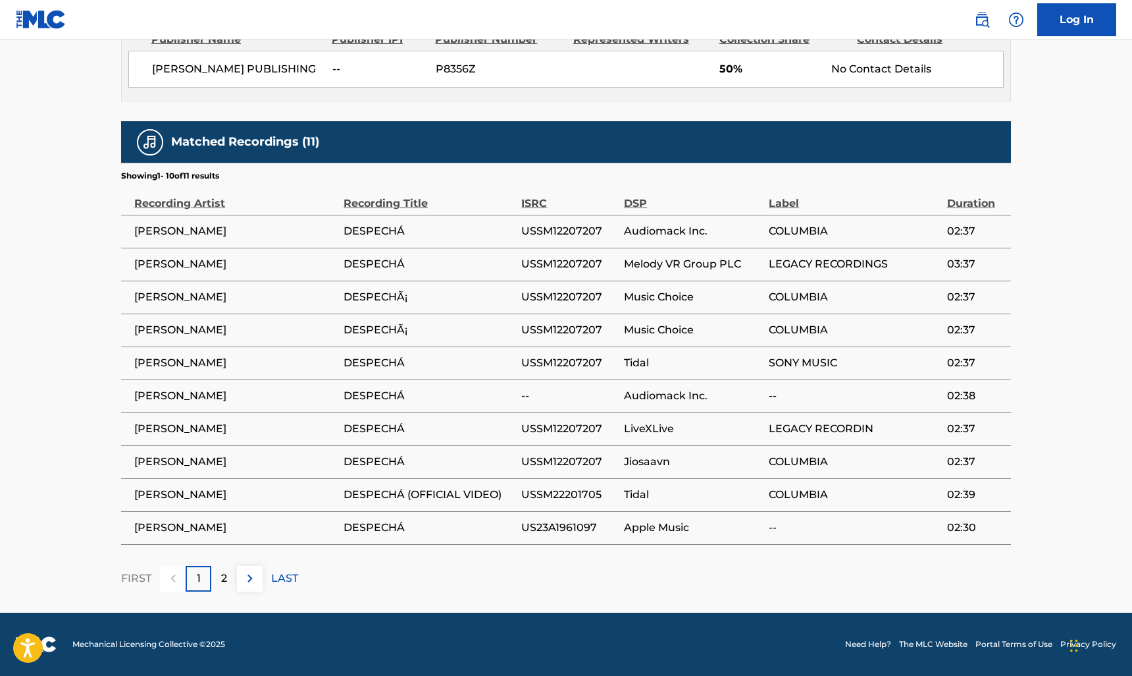
click at [242, 577] on img at bounding box center [250, 578] width 16 height 16
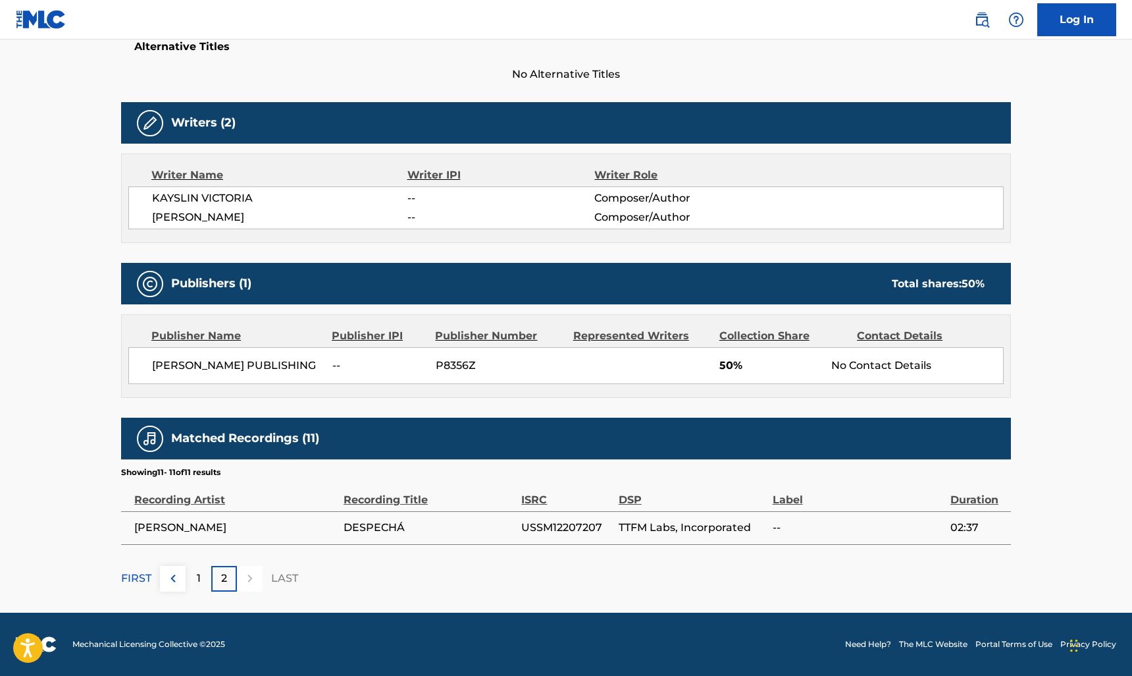
scroll to position [0, 0]
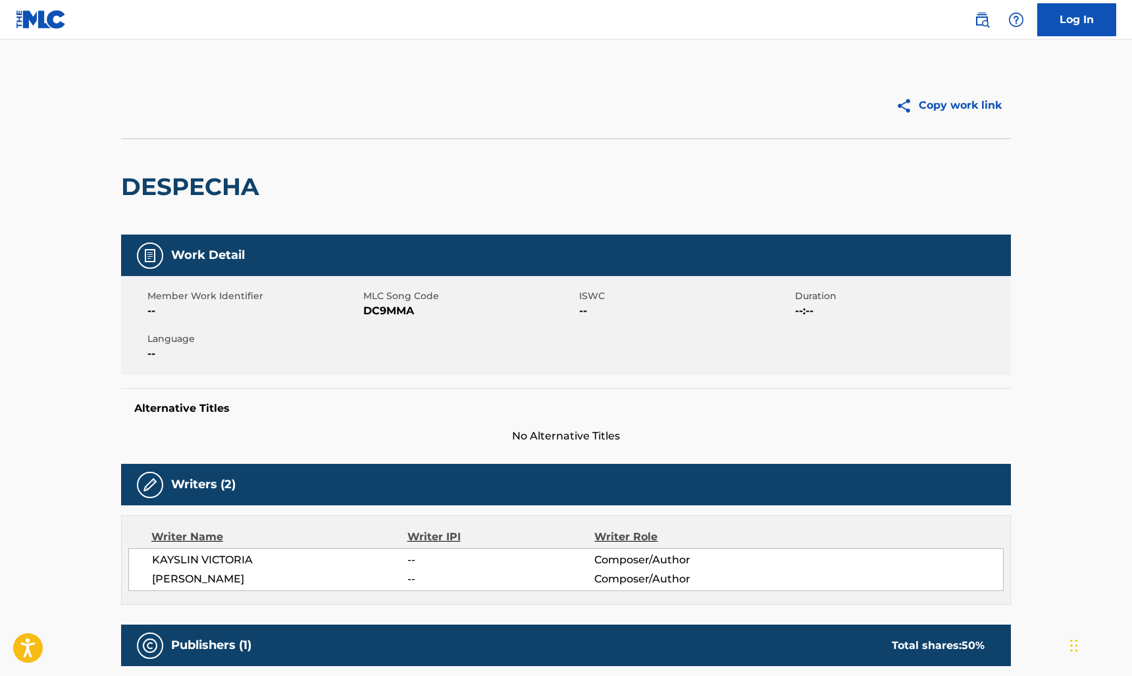
drag, startPoint x: 50, startPoint y: 17, endPoint x: 213, endPoint y: 1, distance: 164.0
click at [50, 17] on img at bounding box center [41, 19] width 51 height 19
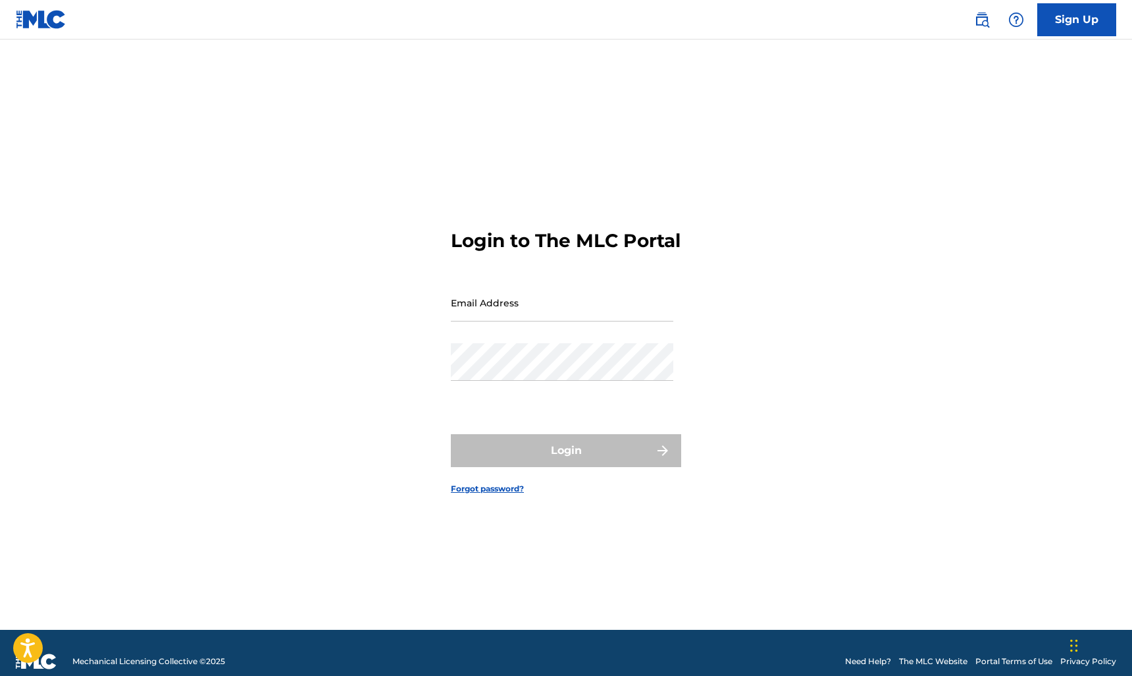
click at [980, 24] on img at bounding box center [982, 20] width 16 height 16
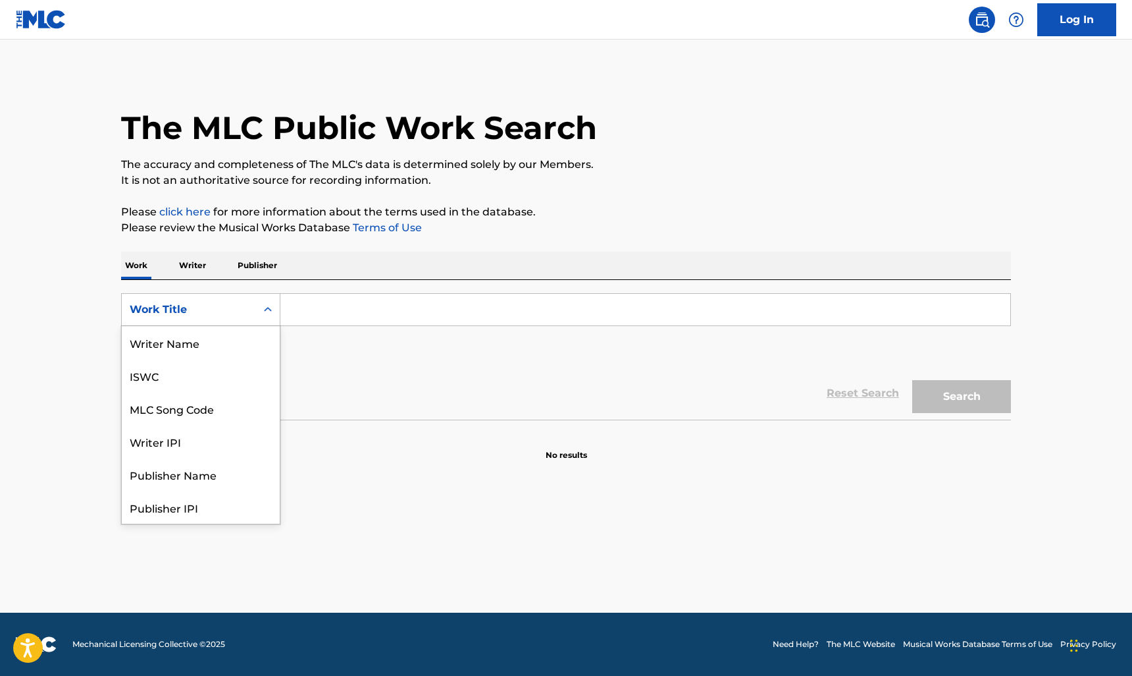
click at [250, 309] on div "Work Title" at bounding box center [189, 309] width 134 height 25
click at [221, 346] on div "MLC Song Code" at bounding box center [201, 342] width 158 height 33
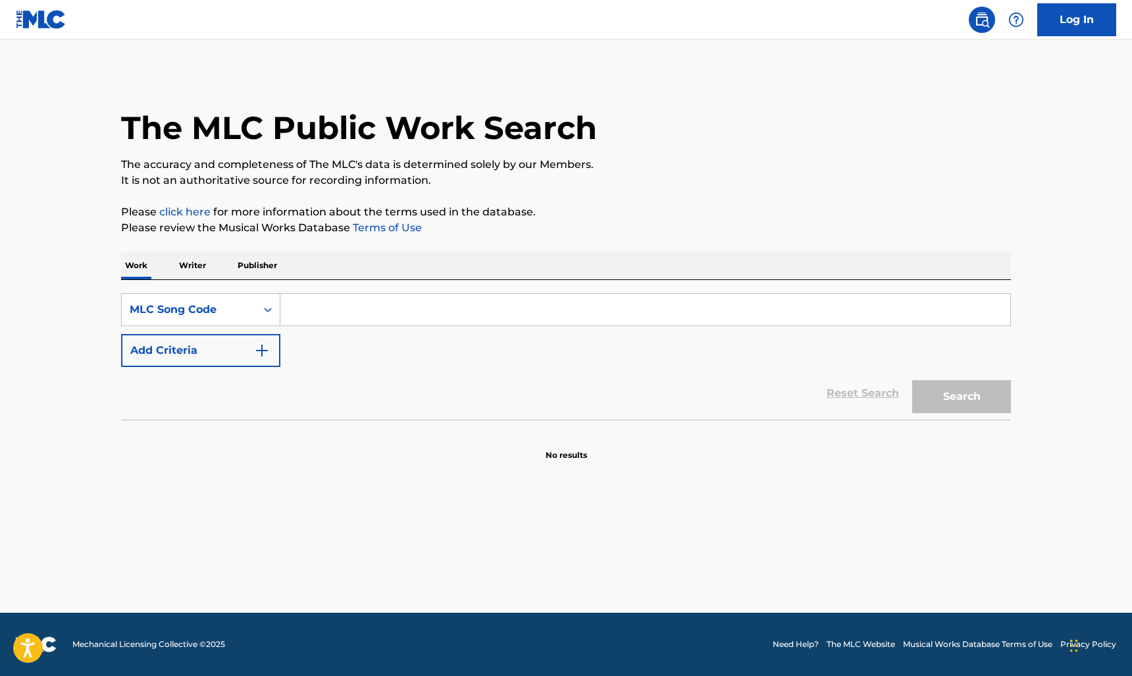
drag, startPoint x: 340, startPoint y: 321, endPoint x: 364, endPoint y: 319, distance: 23.8
click at [340, 321] on input "Search Form" at bounding box center [645, 310] width 730 height 32
type input "CDI907"
click at [913, 380] on button "Search" at bounding box center [962, 396] width 99 height 33
click at [188, 296] on div "MLC Song Code" at bounding box center [200, 309] width 159 height 33
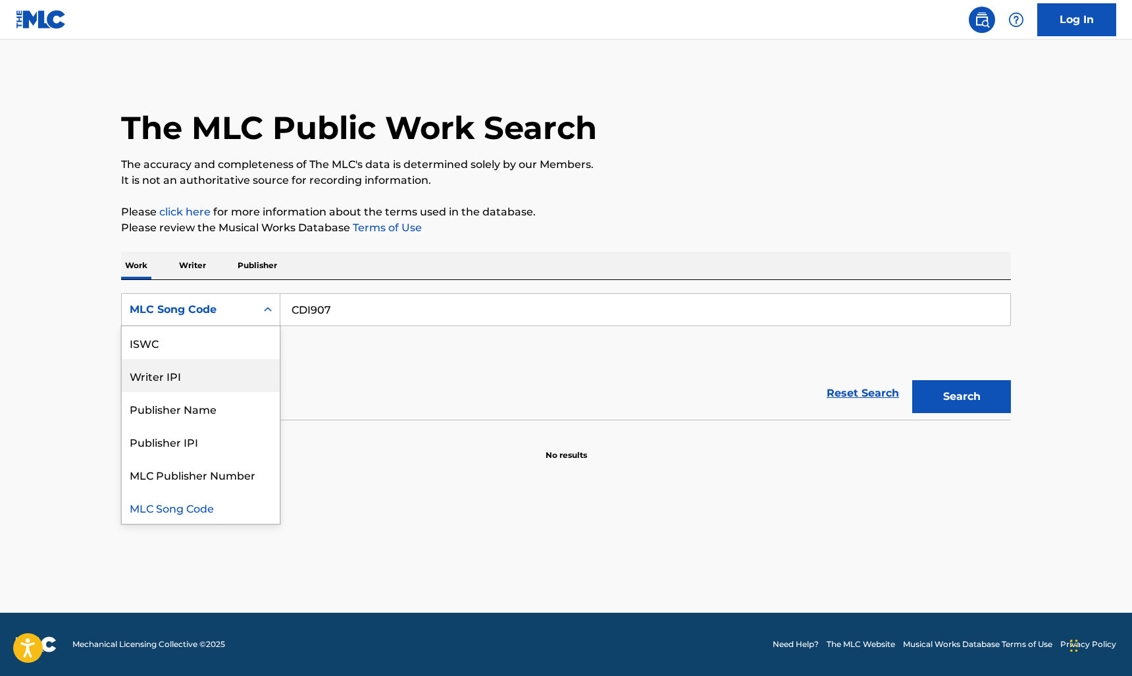
scroll to position [0, 0]
click at [227, 353] on div "Work Title" at bounding box center [201, 342] width 158 height 33
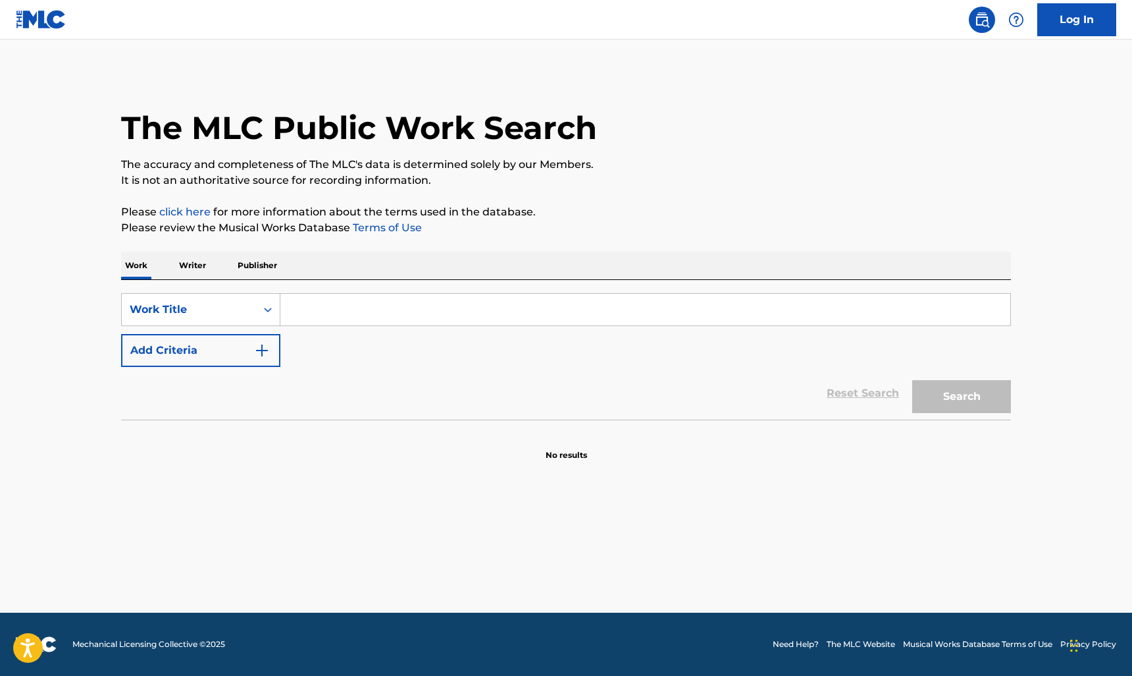
click at [353, 322] on input "Search Form" at bounding box center [645, 310] width 730 height 32
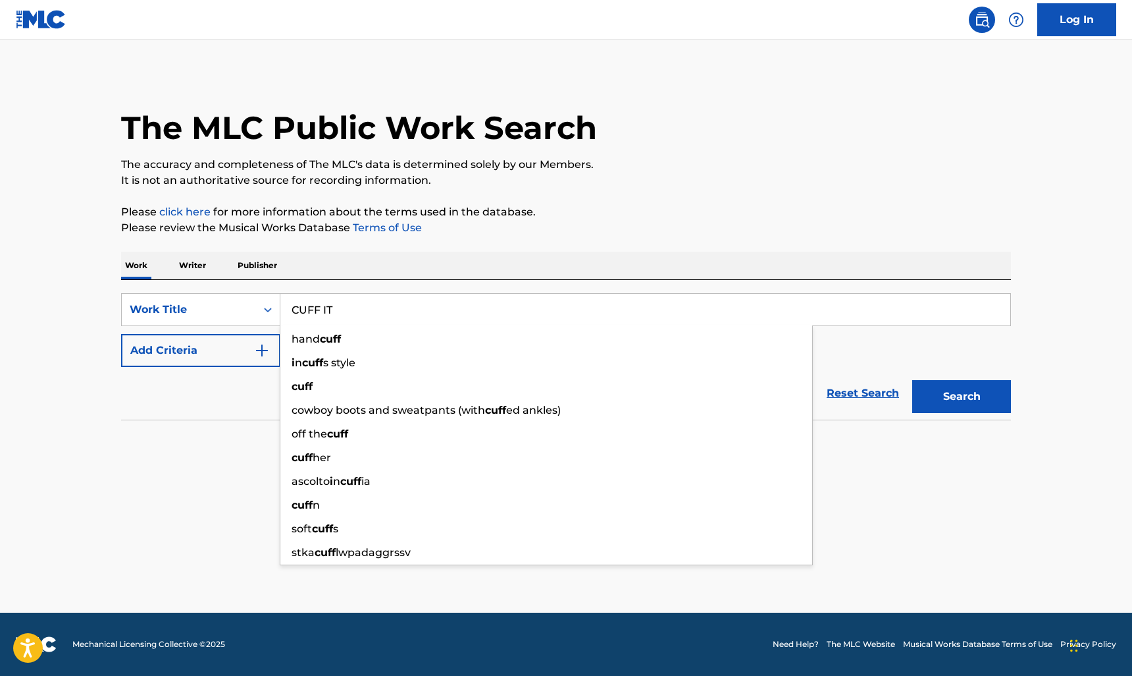
type input "CUFF IT"
click at [913, 380] on button "Search" at bounding box center [962, 396] width 99 height 33
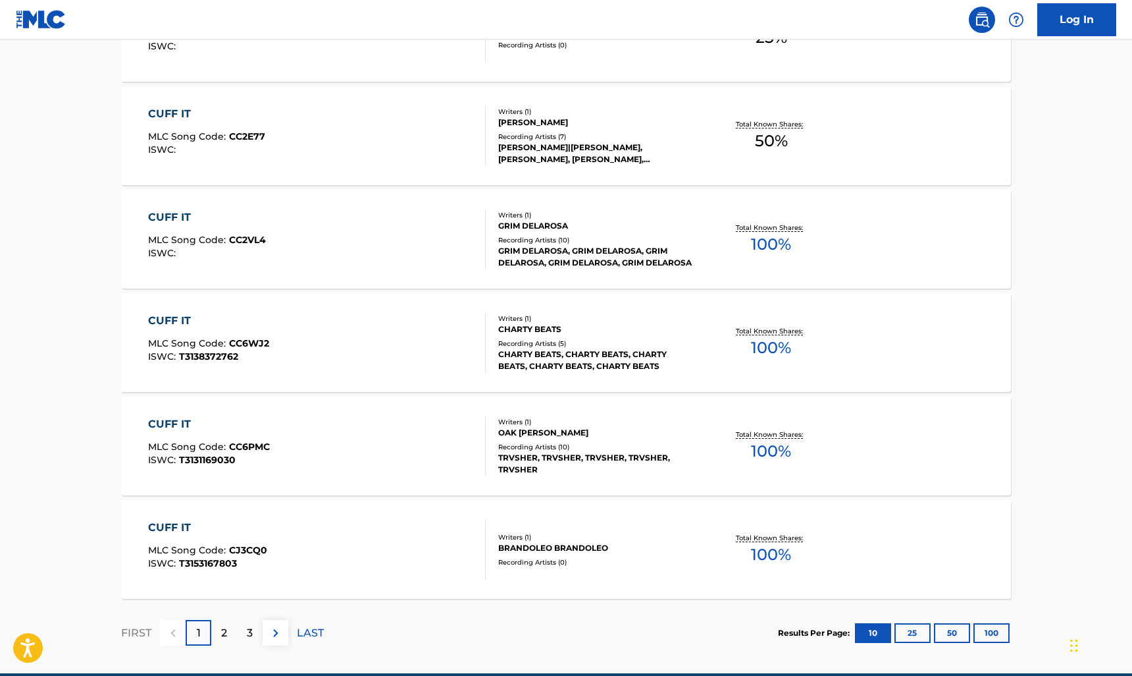
scroll to position [936, 0]
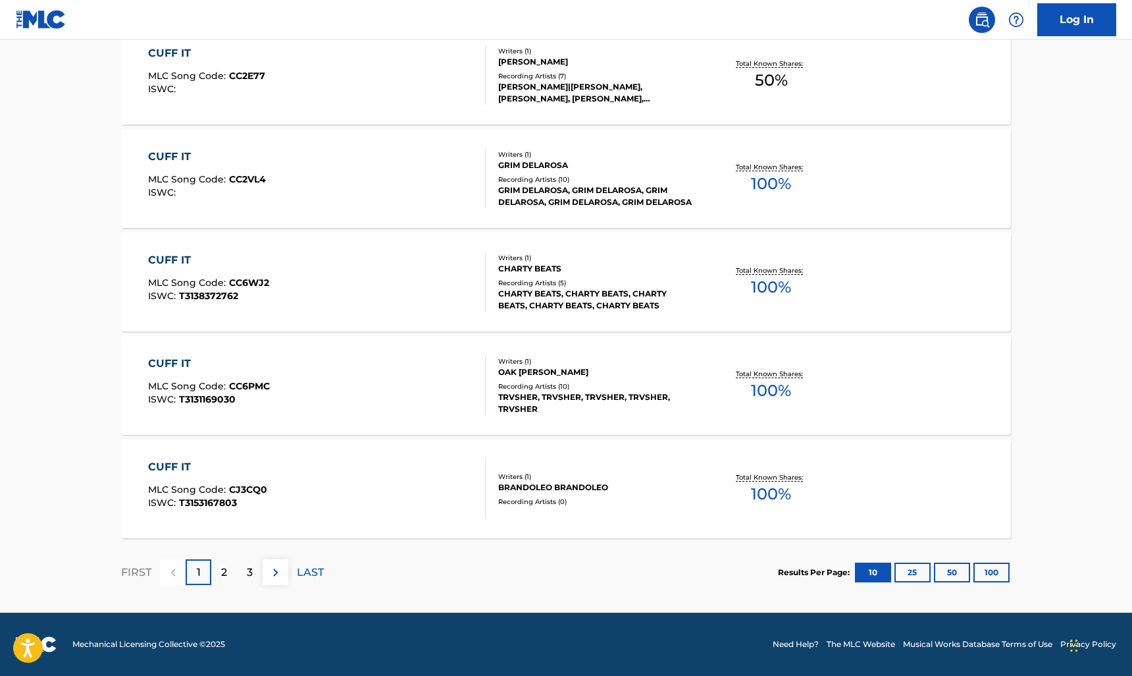
click at [607, 551] on section "FIRST 1 2 3 LAST Results Per Page: 10 25 50 100" at bounding box center [566, 572] width 890 height 68
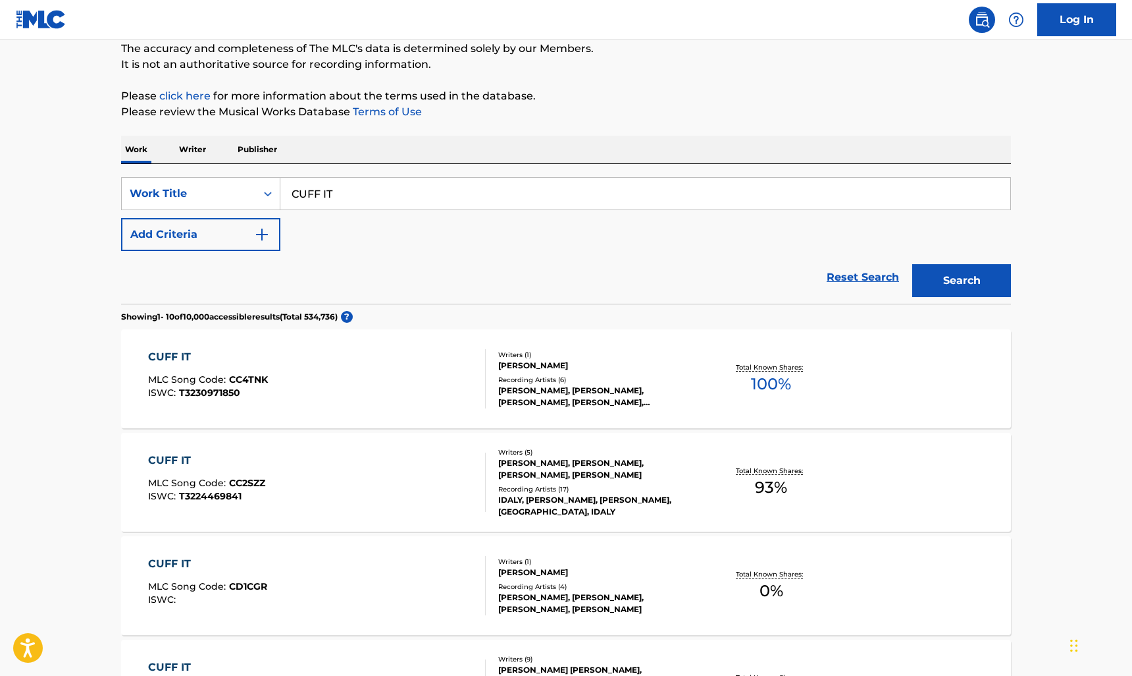
scroll to position [0, 0]
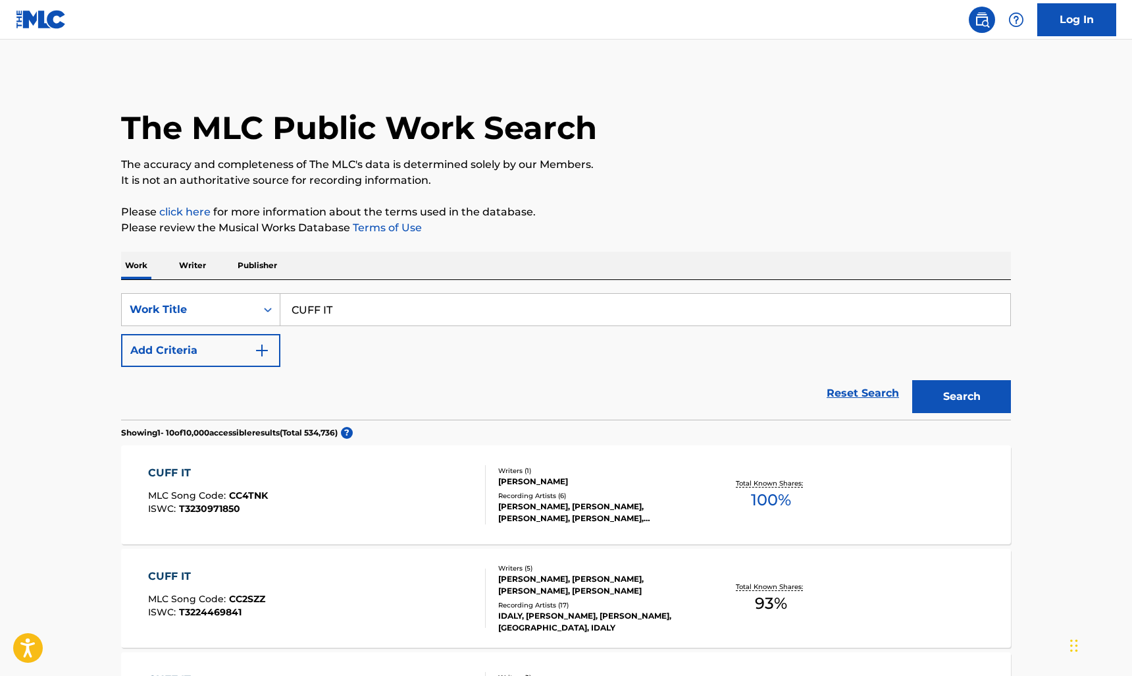
click at [127, 350] on button "Add Criteria" at bounding box center [200, 350] width 159 height 33
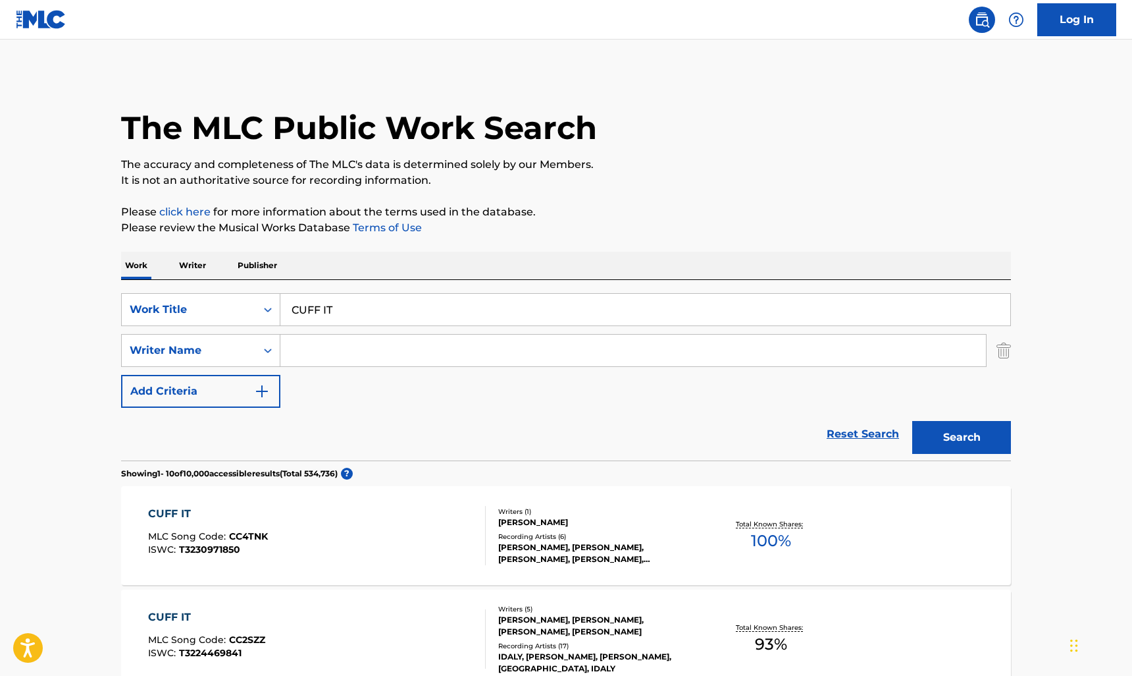
click at [325, 340] on input "Search Form" at bounding box center [633, 350] width 706 height 32
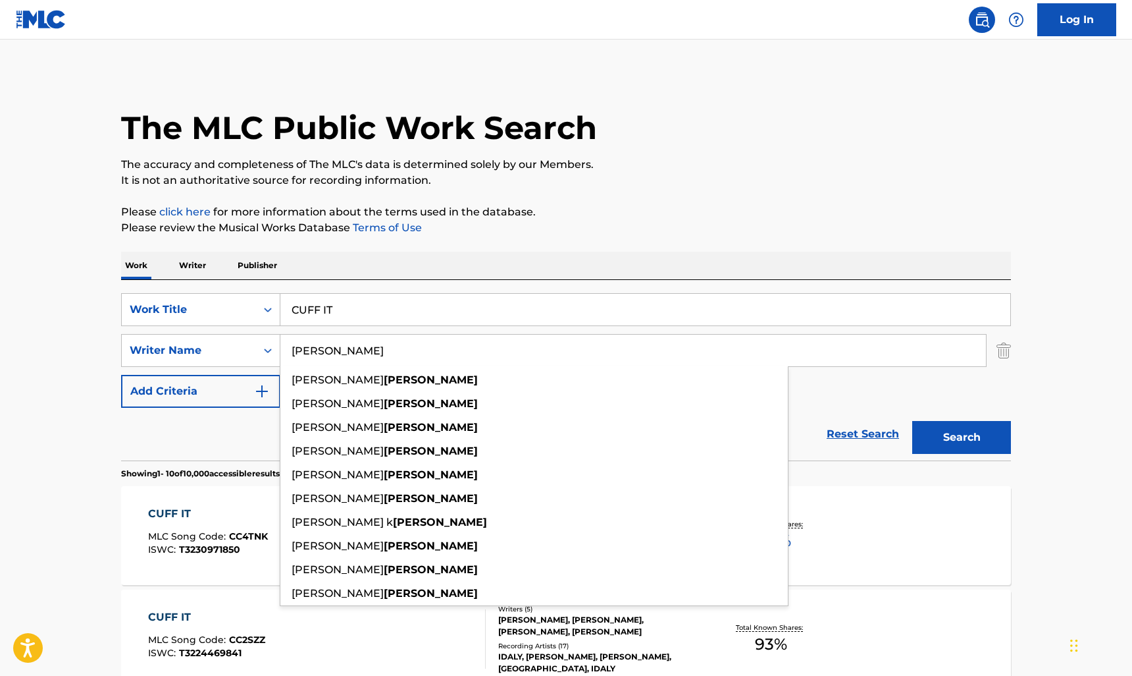
click at [913, 421] on button "Search" at bounding box center [962, 437] width 99 height 33
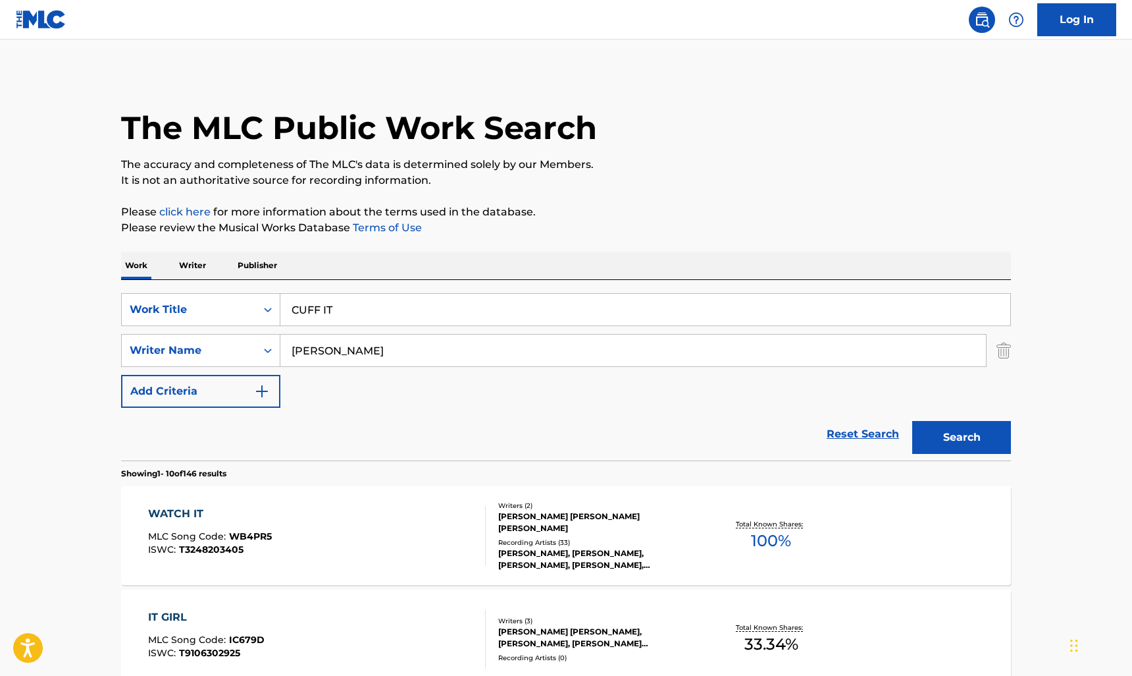
click at [352, 361] on input "BOLLINGER" at bounding box center [633, 350] width 706 height 32
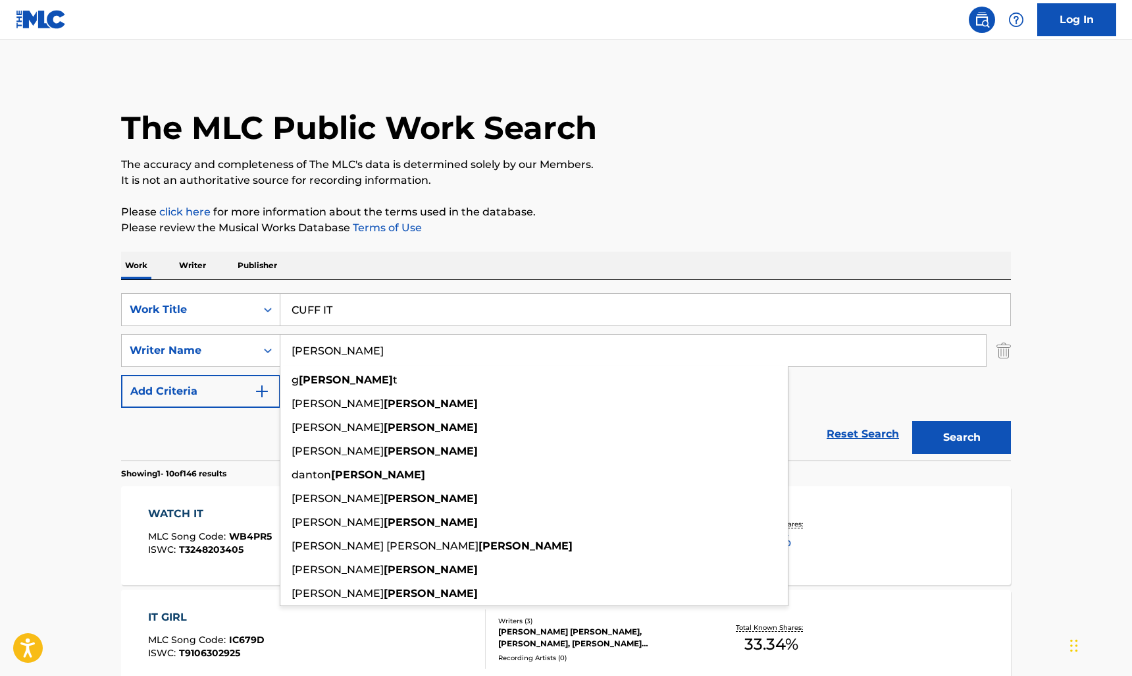
type input "BOLLER"
click at [913, 421] on button "Search" at bounding box center [962, 437] width 99 height 33
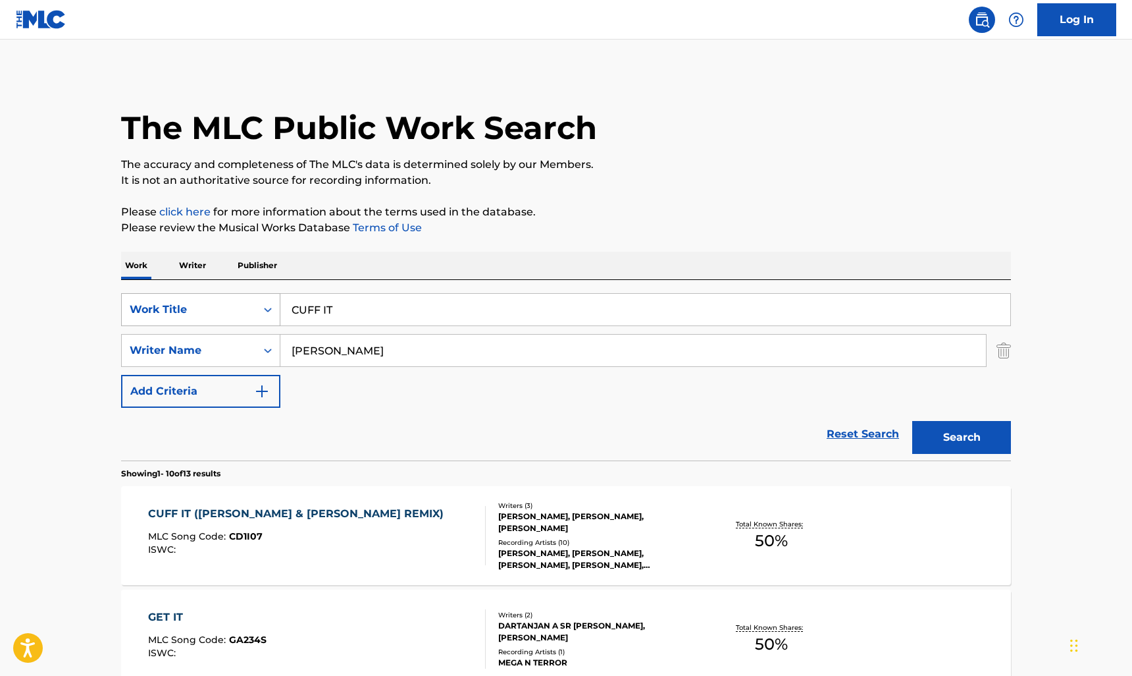
click at [234, 309] on div "Work Title" at bounding box center [189, 310] width 119 height 16
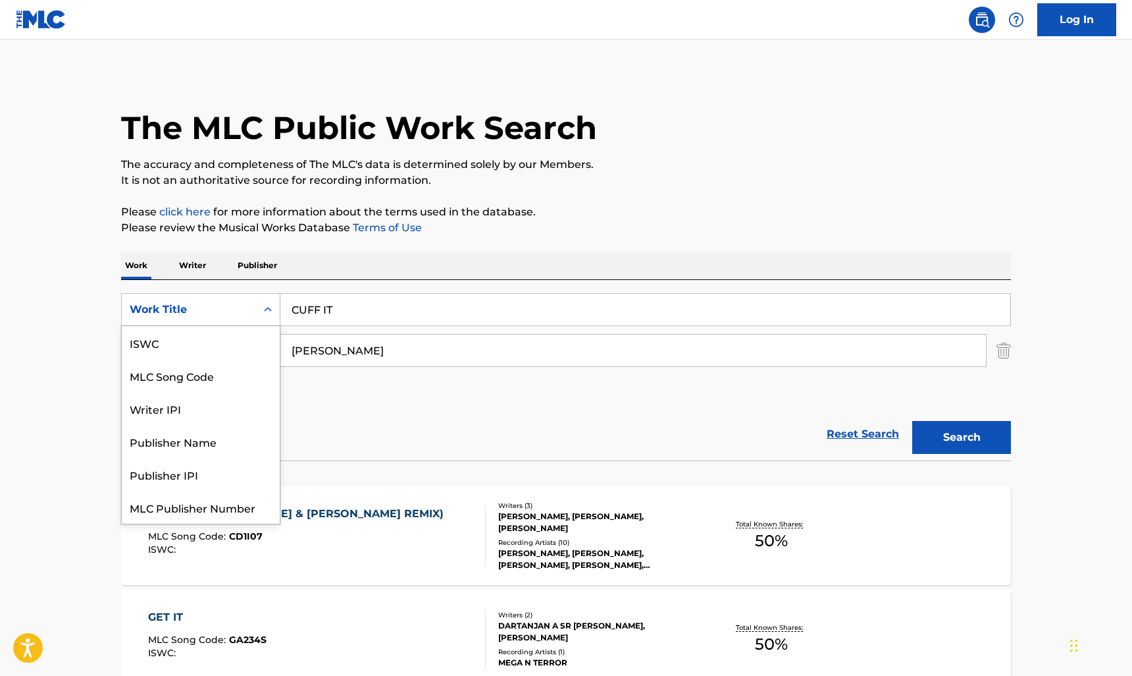
scroll to position [33, 0]
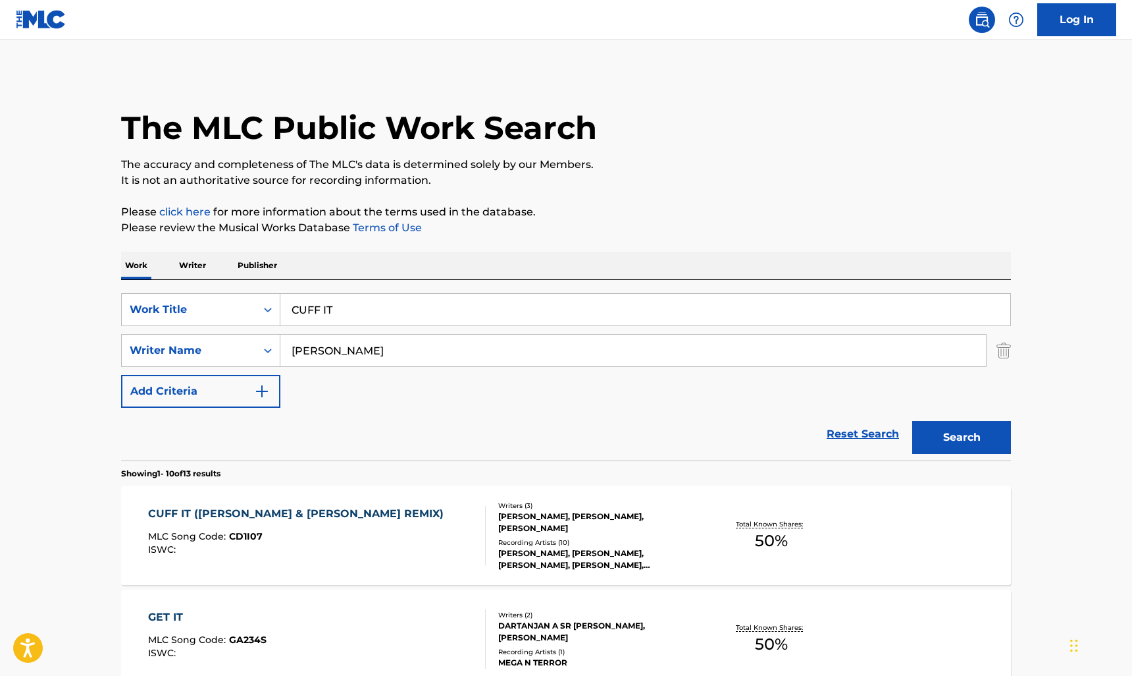
click at [201, 269] on p "Writer" at bounding box center [192, 266] width 35 height 28
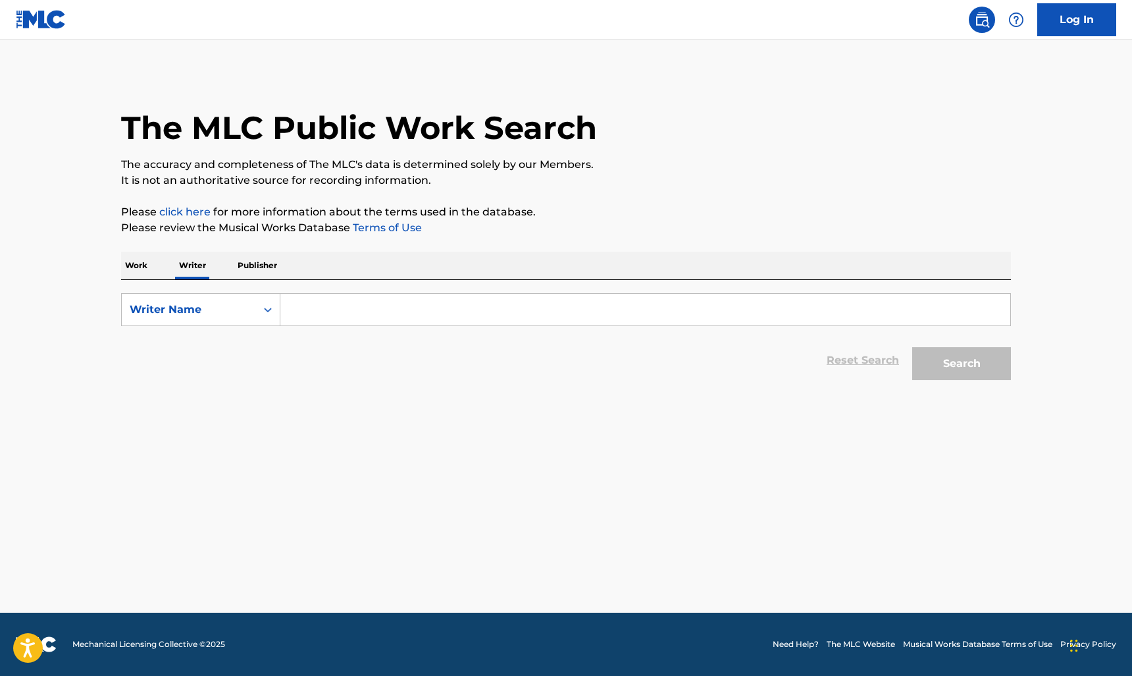
click at [377, 299] on input "Search Form" at bounding box center [645, 310] width 730 height 32
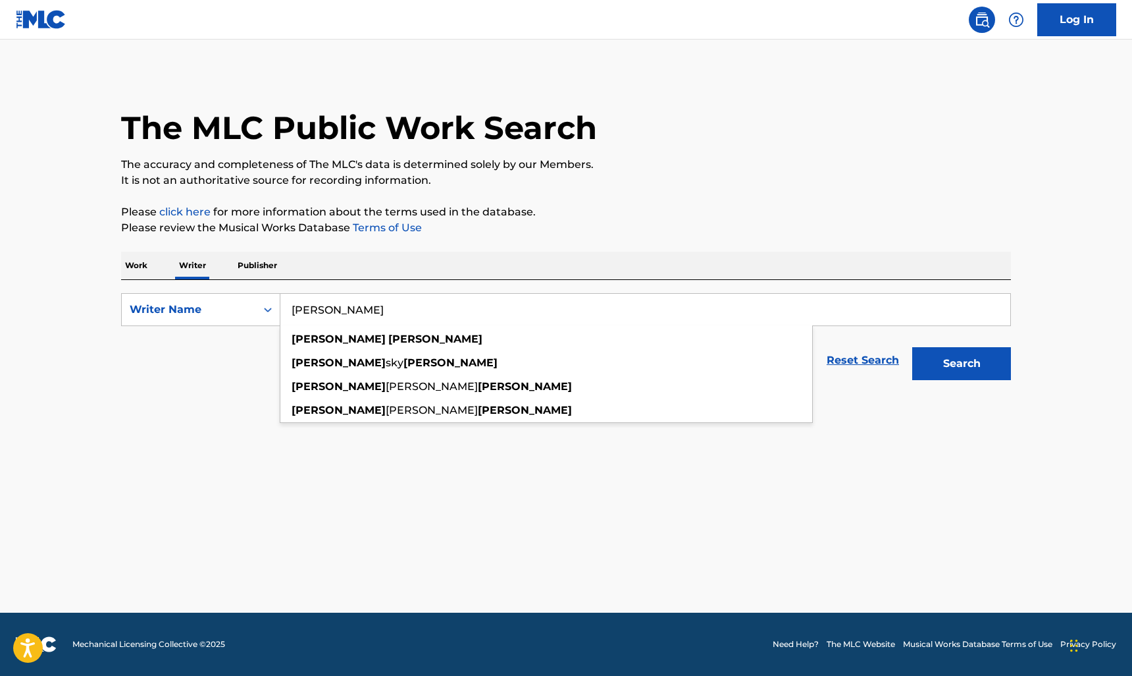
type input "JUSTIN BOLLER"
click at [913, 347] on button "Search" at bounding box center [962, 363] width 99 height 33
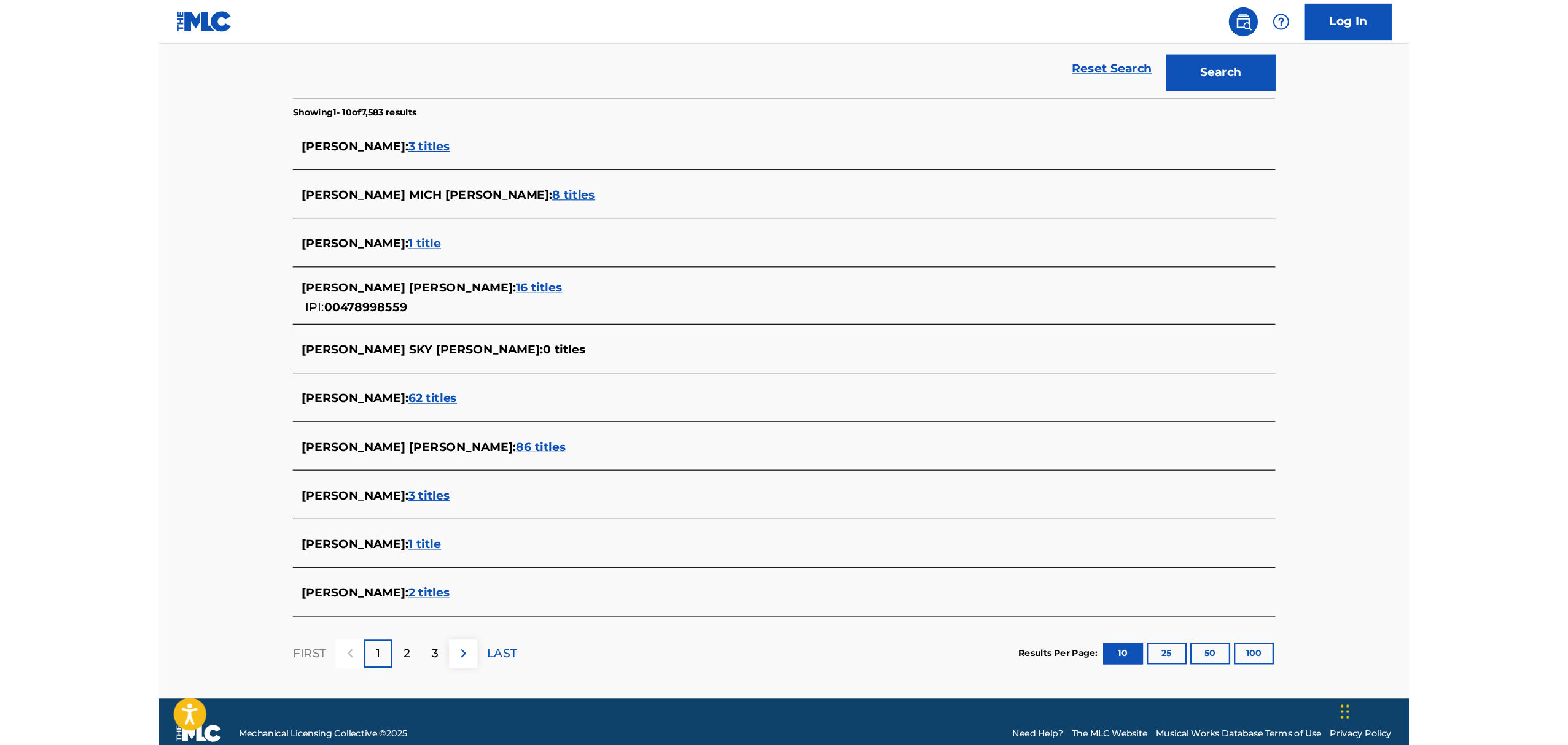
scroll to position [297, 0]
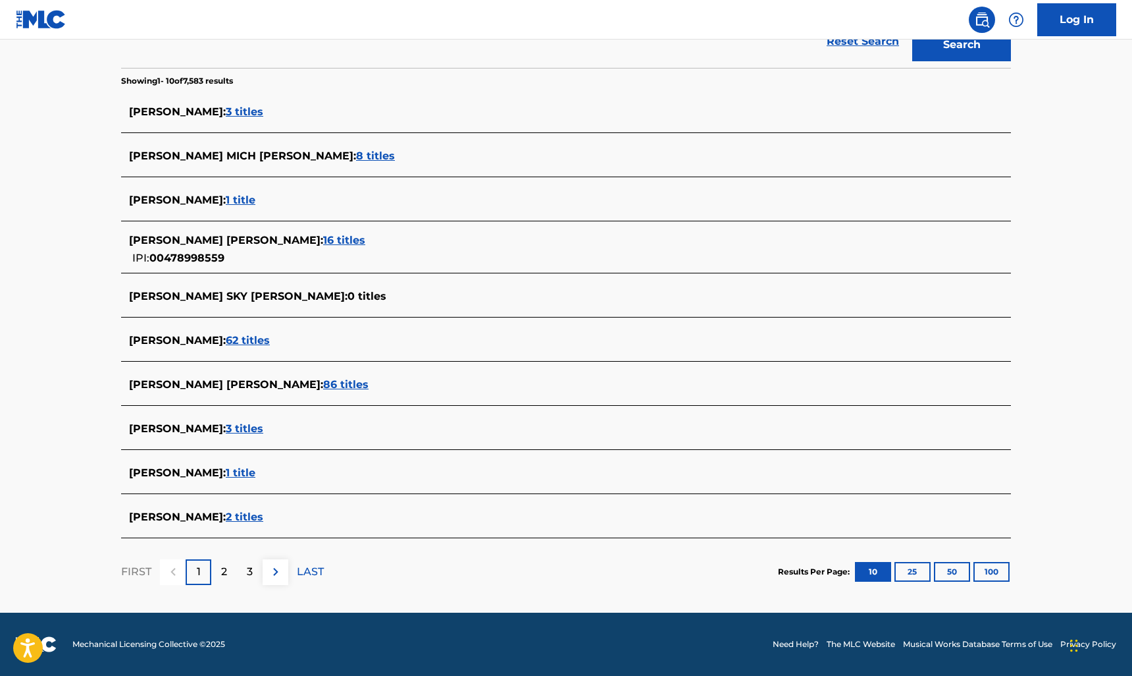
click at [233, 343] on span "62 titles" at bounding box center [248, 340] width 44 height 13
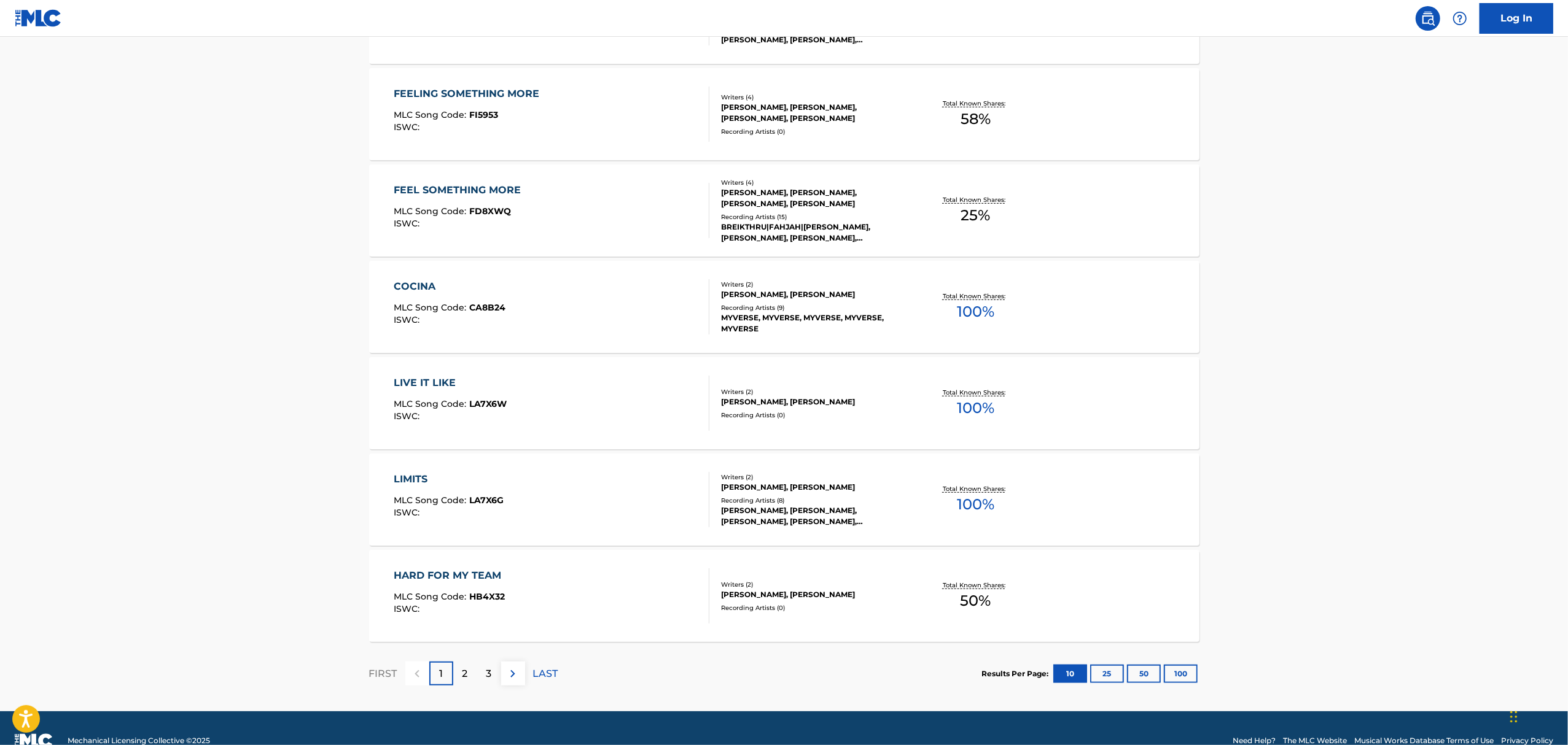
scroll to position [757, 0]
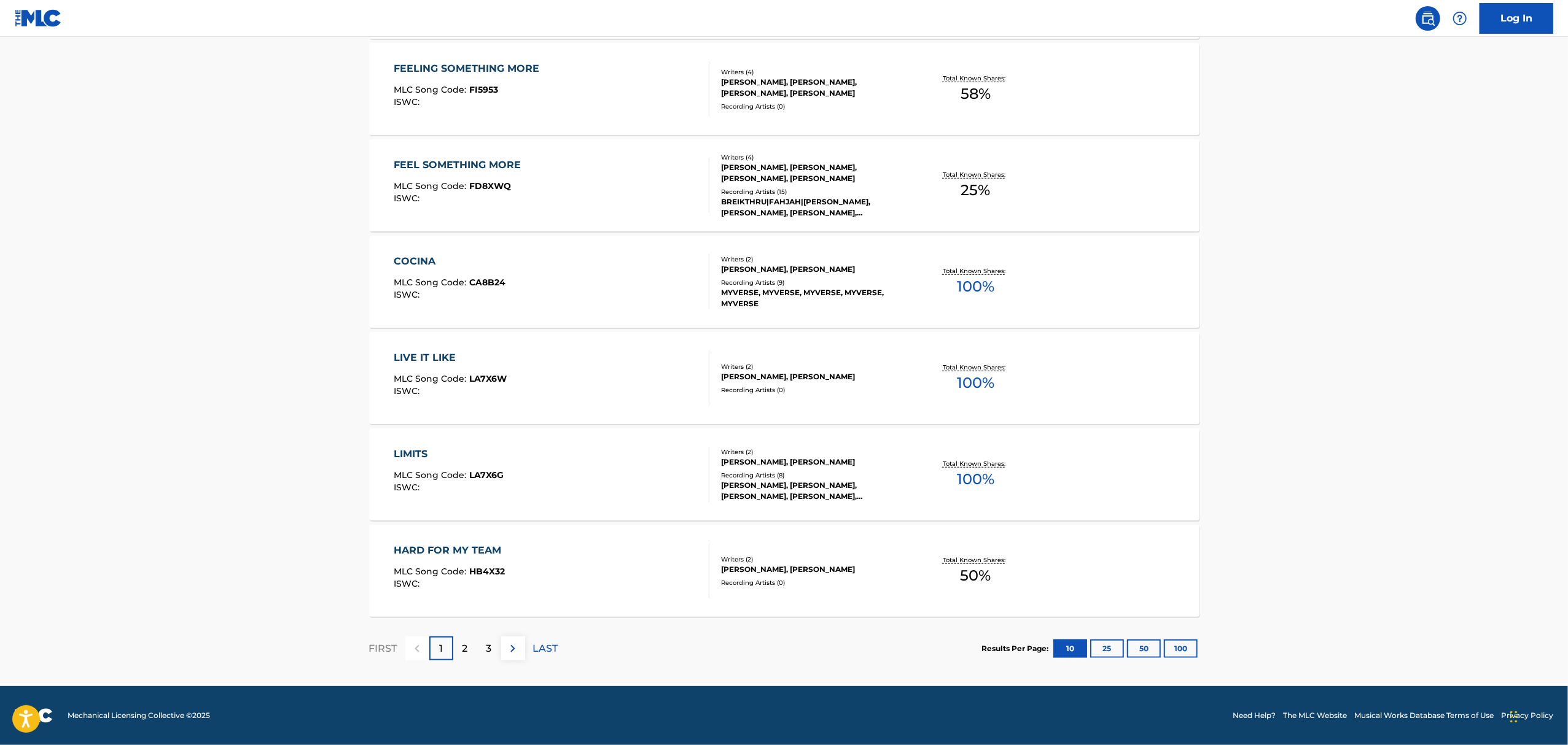
click at [475, 651] on div "2" at bounding box center [465, 649] width 24 height 24
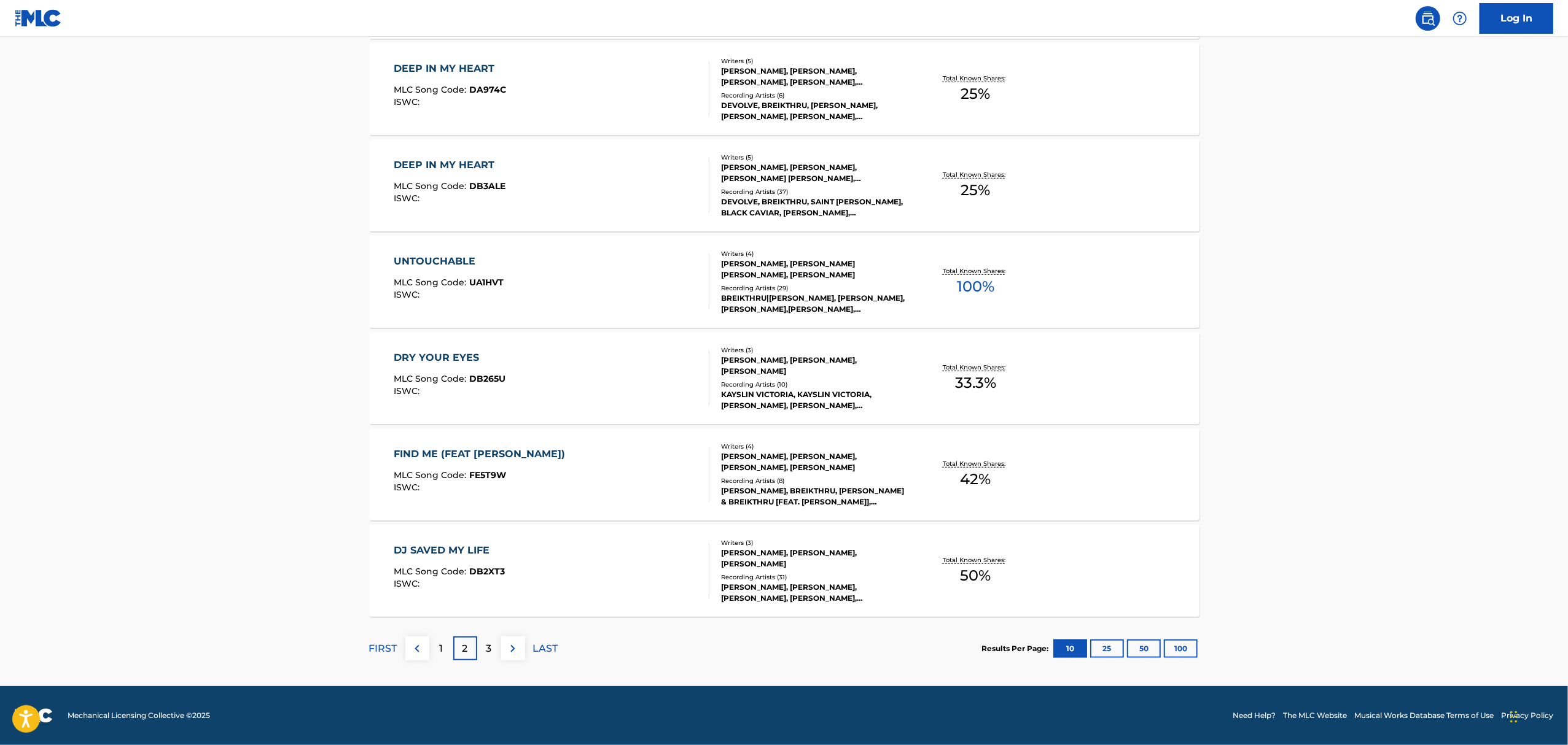
click at [486, 642] on p "3" at bounding box center [489, 649] width 6 height 15
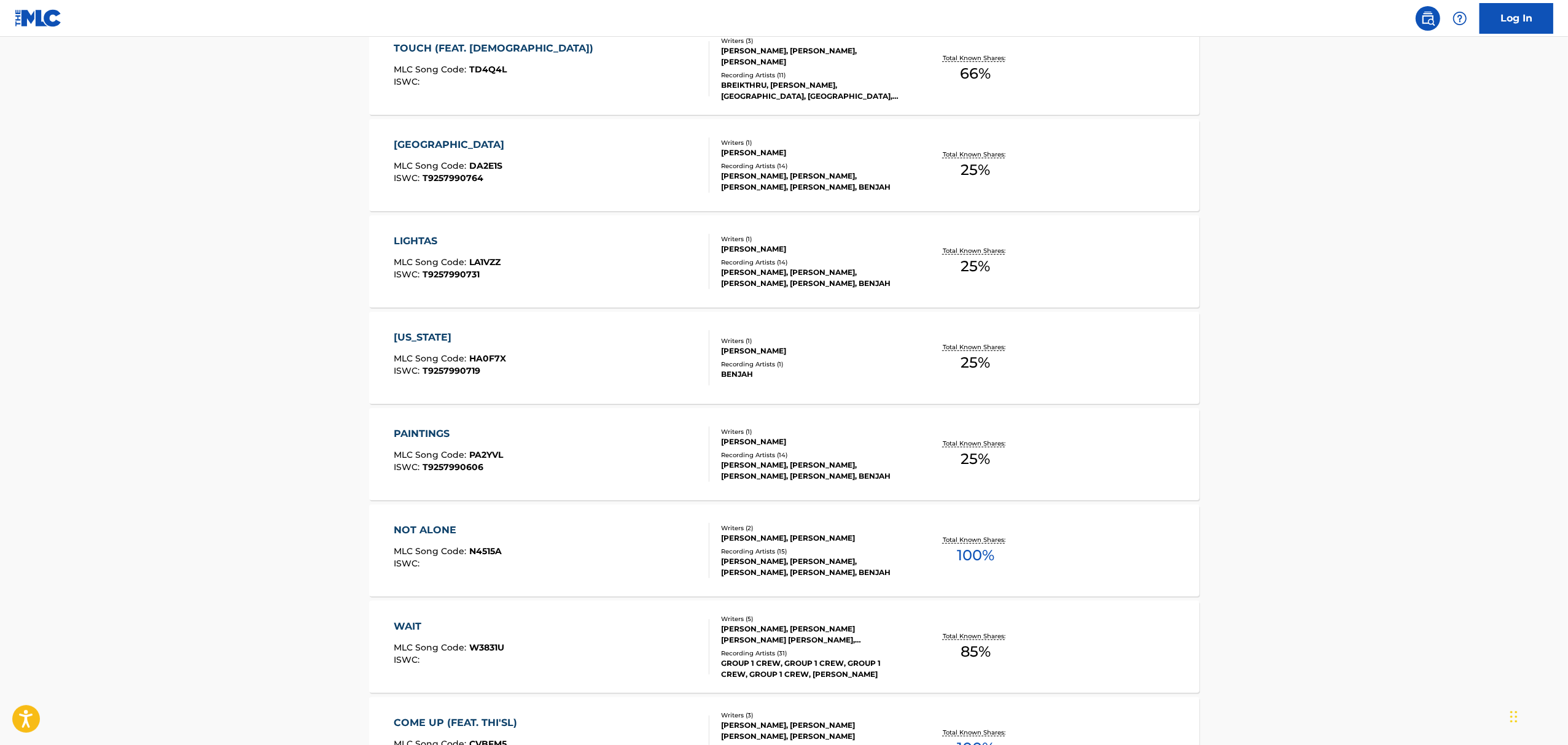
scroll to position [0, 0]
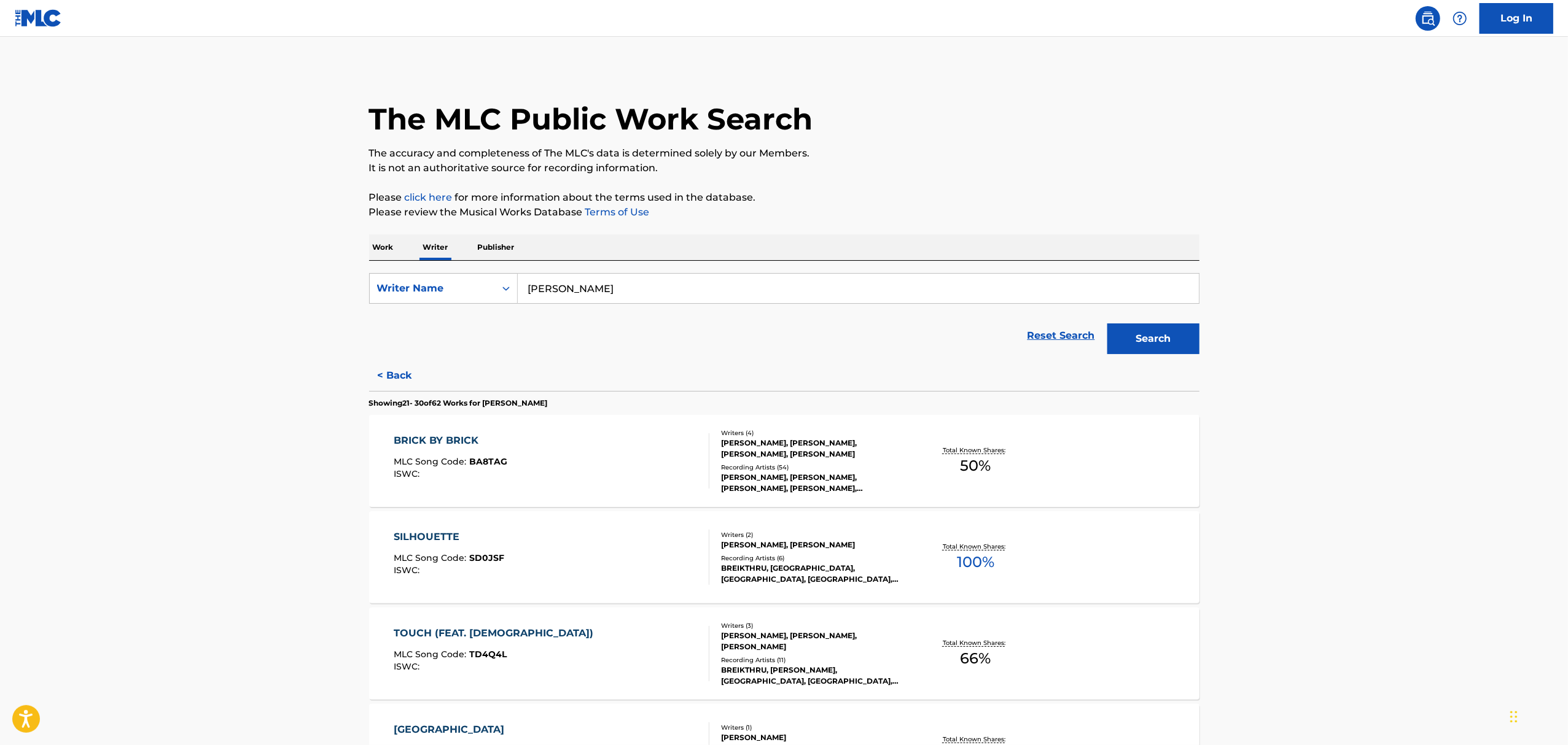
click at [590, 285] on input "JUSTIN BOLLER" at bounding box center [858, 289] width 681 height 30
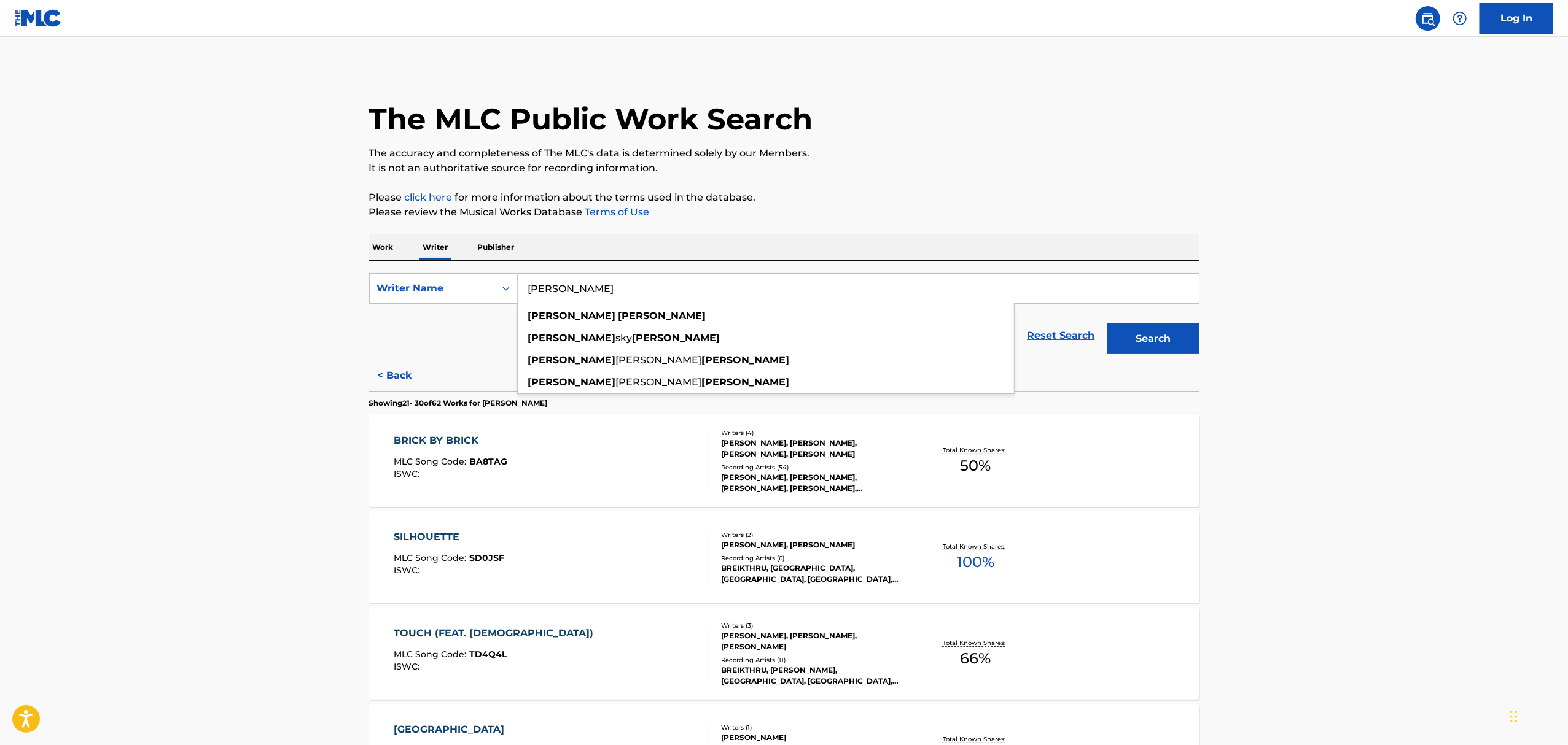
click at [590, 285] on input "JUSTIN BOLLER" at bounding box center [858, 289] width 681 height 30
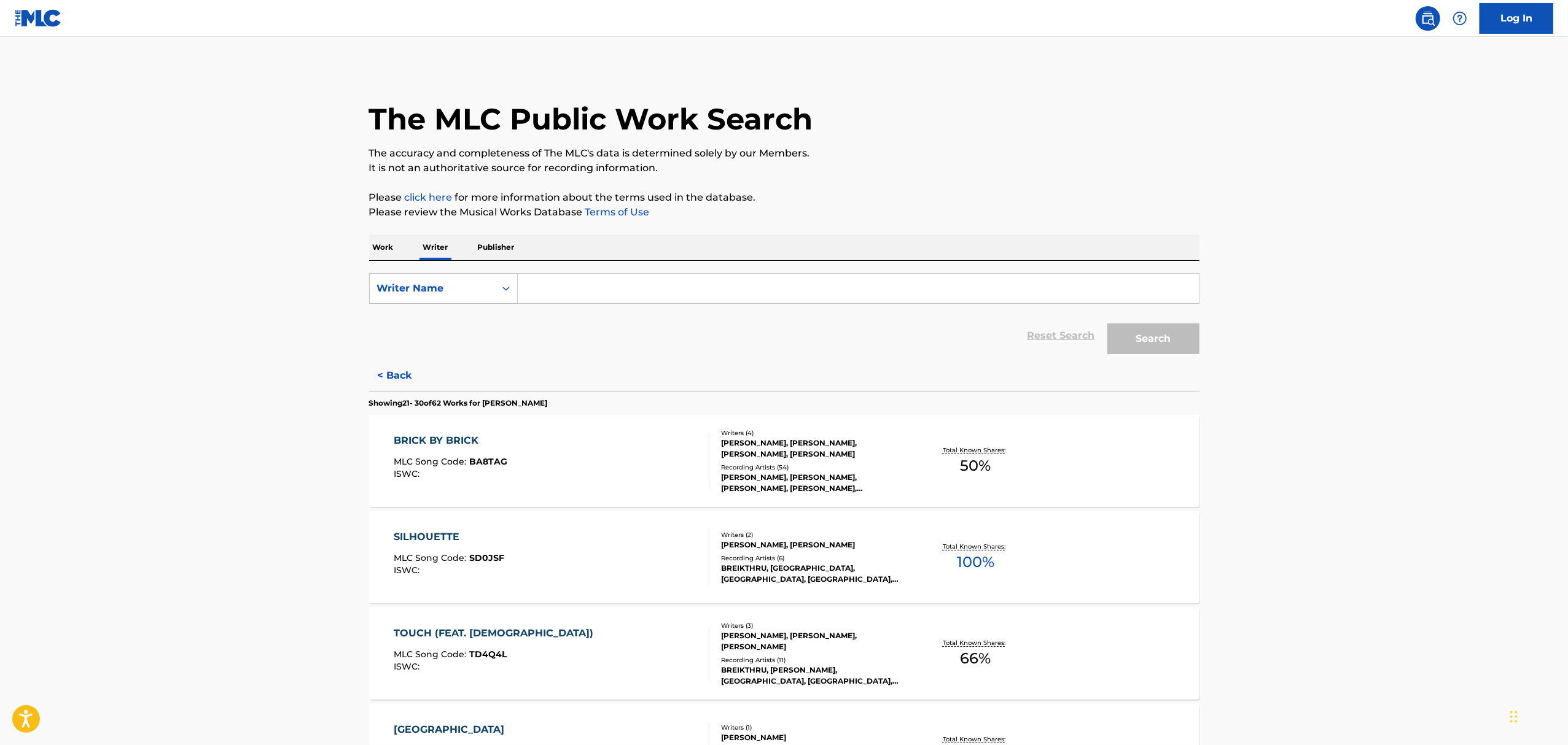
click at [382, 375] on button "< Back" at bounding box center [406, 375] width 74 height 31
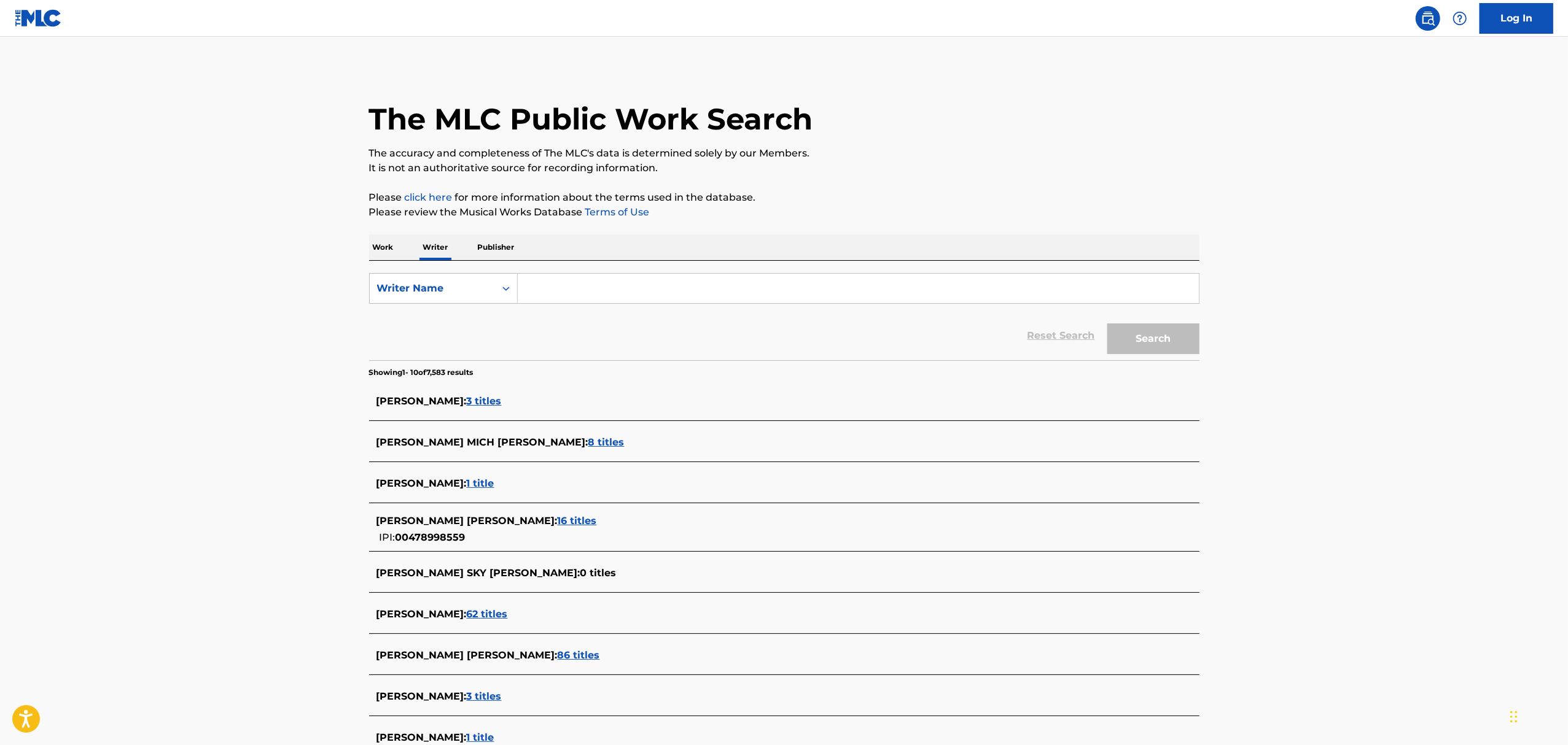
click at [558, 658] on span "86 titles" at bounding box center [578, 655] width 42 height 12
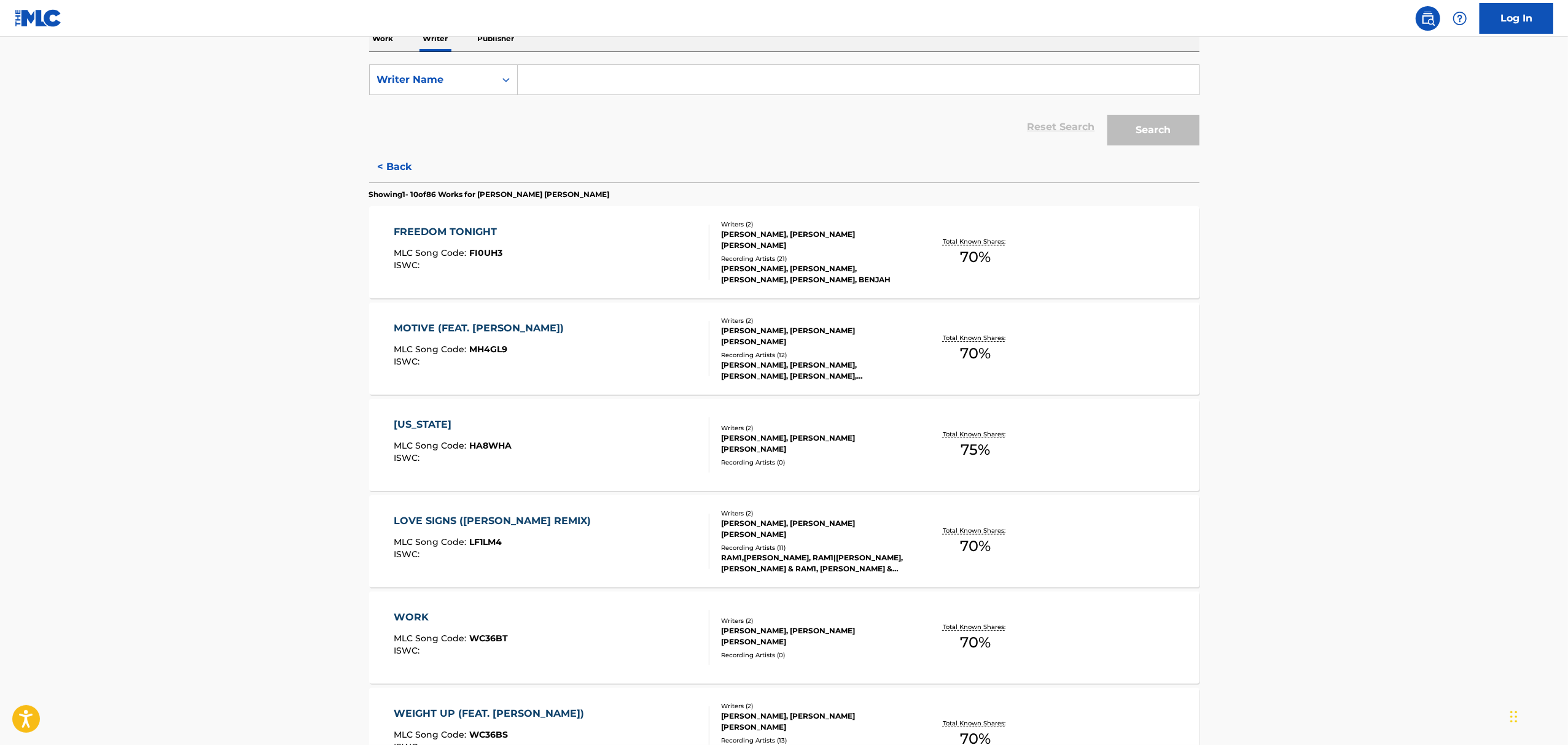
scroll to position [757, 0]
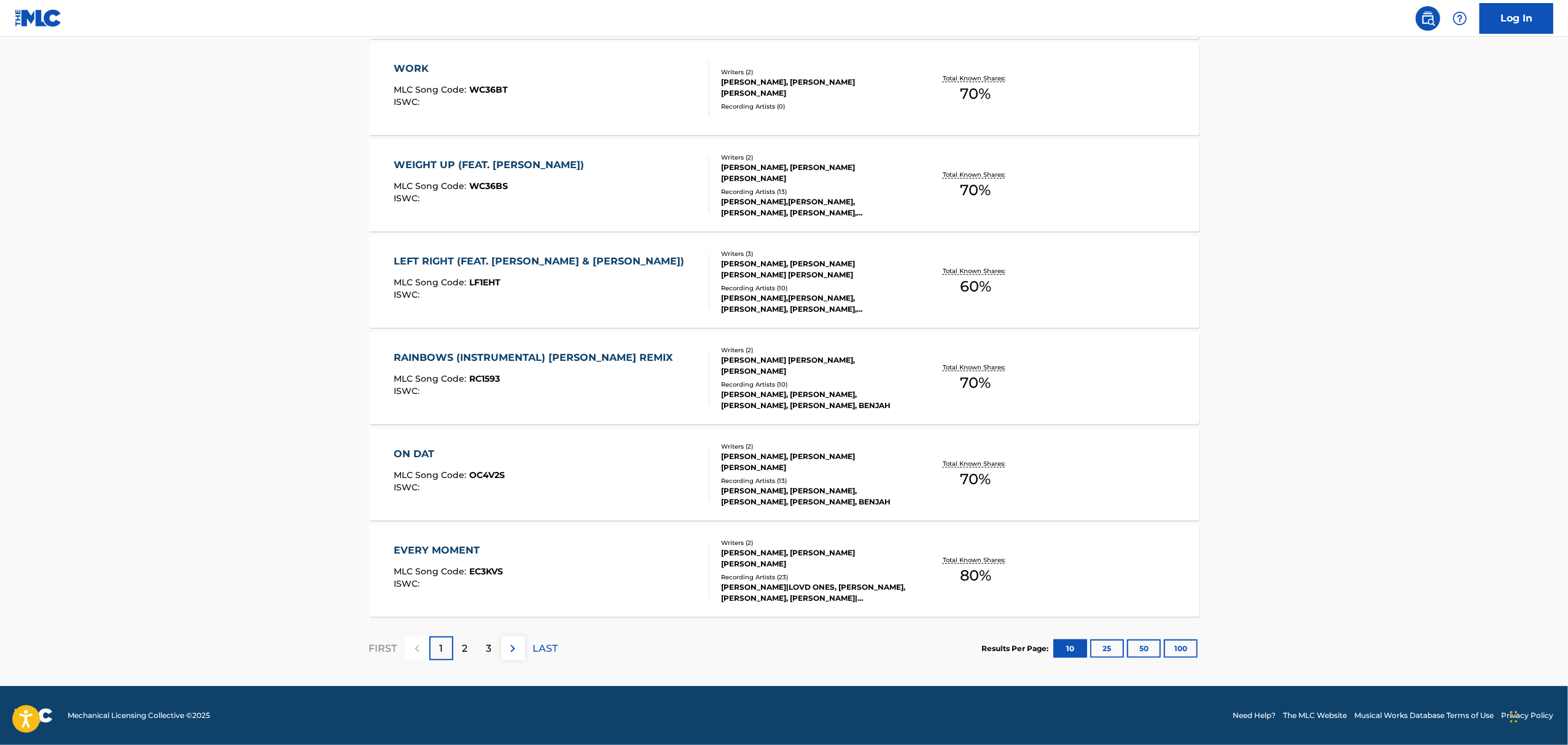
click at [457, 654] on div "2" at bounding box center [465, 649] width 24 height 24
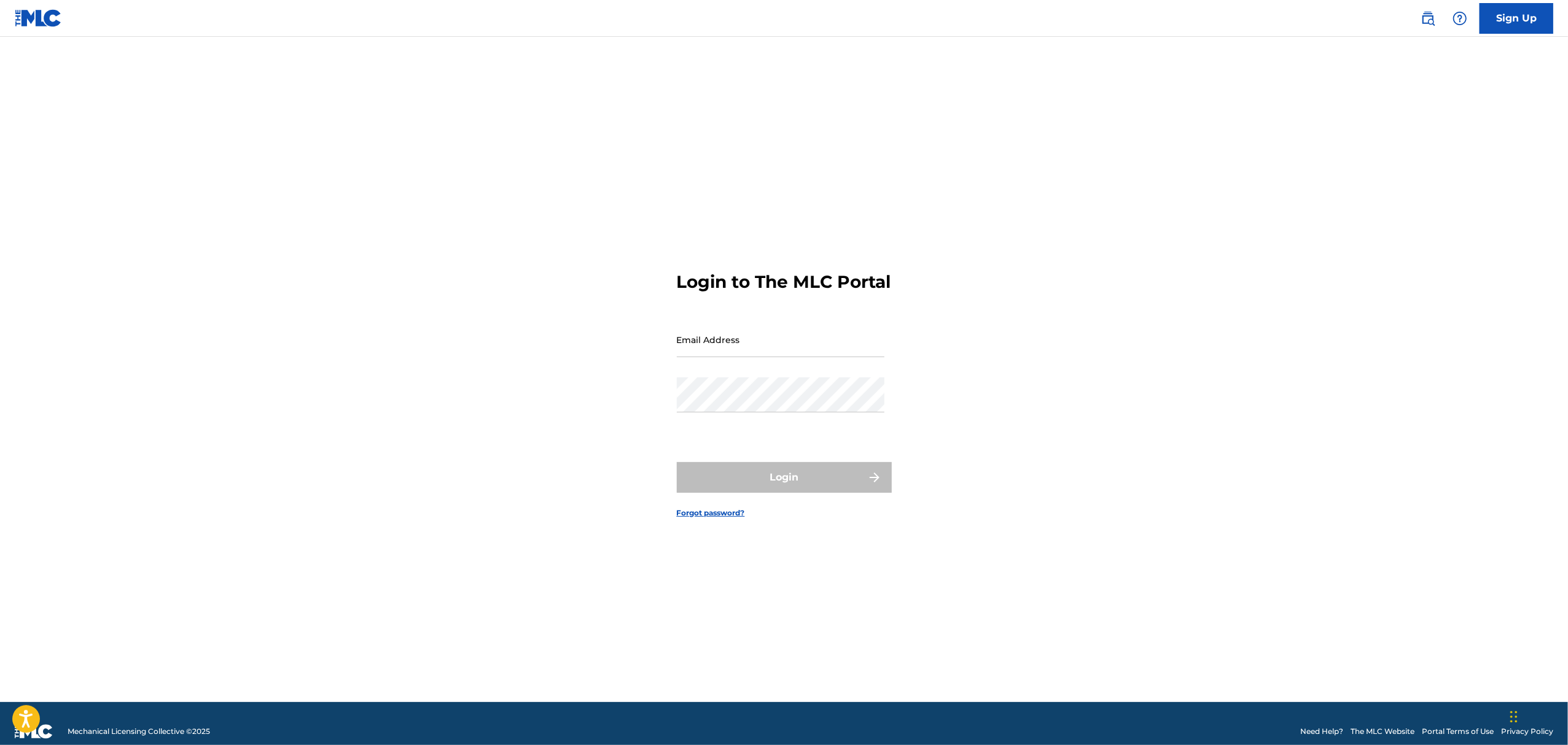
click at [1443, 24] on div "Sign Up" at bounding box center [1480, 18] width 145 height 31
click at [1428, 24] on img at bounding box center [1428, 19] width 15 height 15
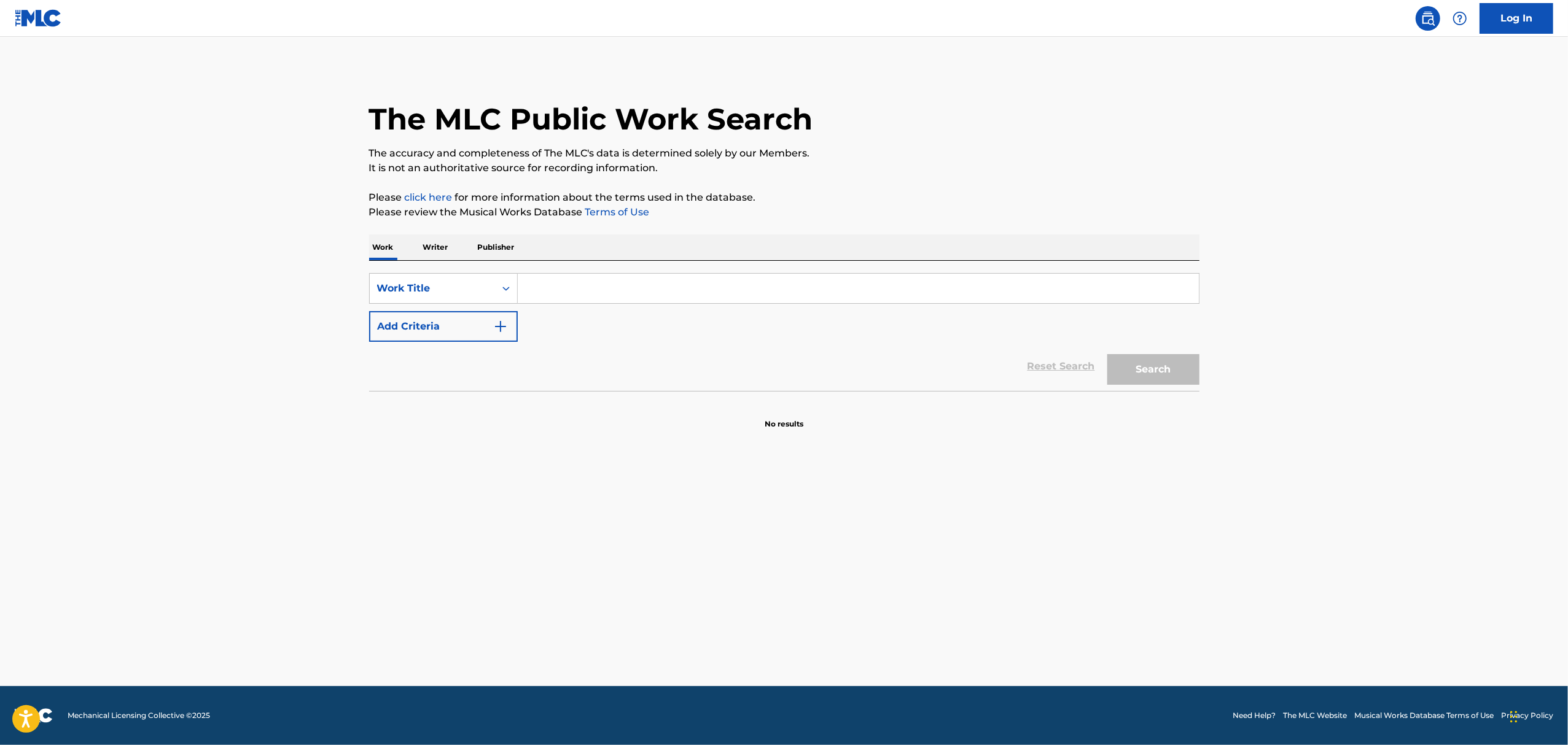
drag, startPoint x: 477, startPoint y: 241, endPoint x: 488, endPoint y: 241, distance: 11.0
click at [477, 241] on p "Publisher" at bounding box center [495, 248] width 44 height 26
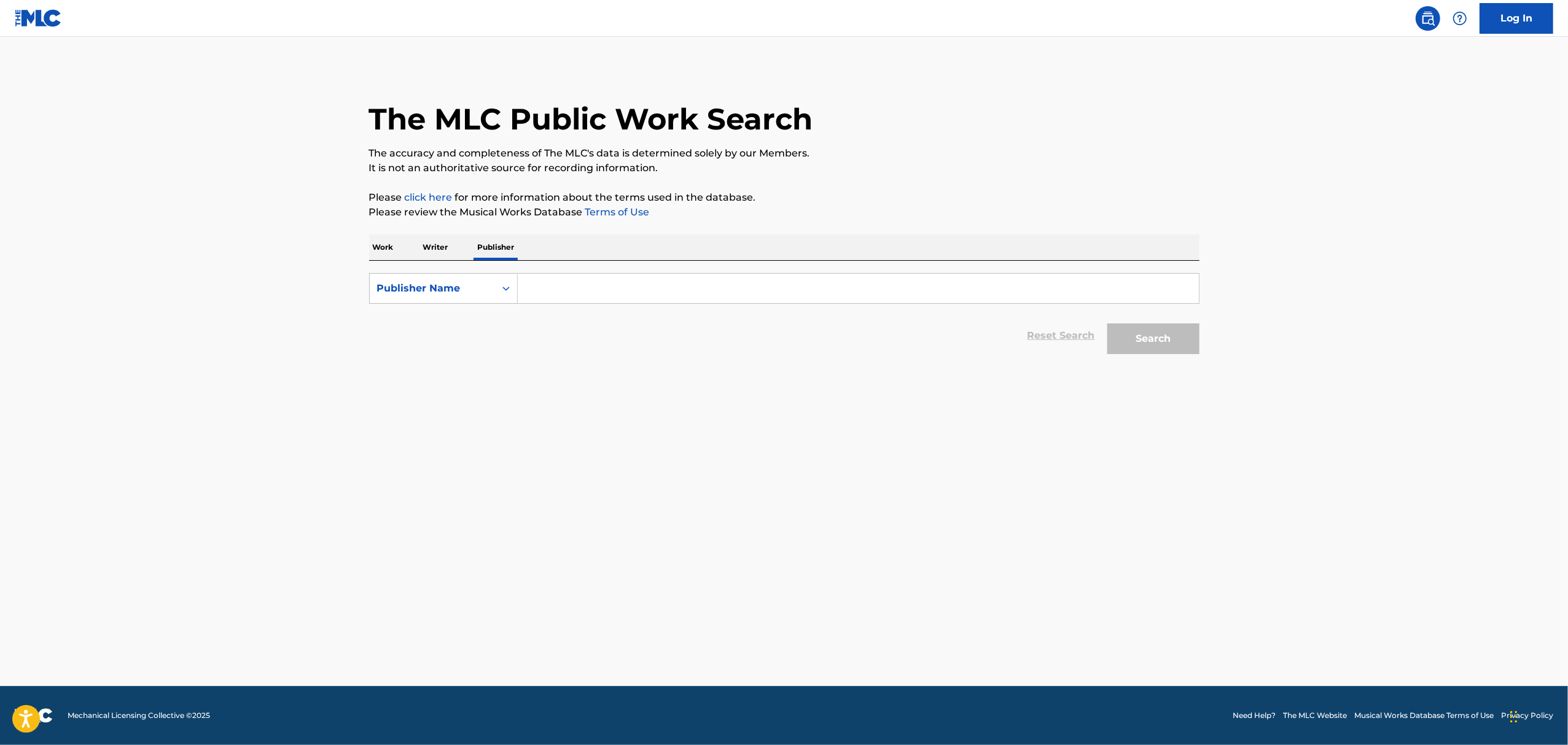
click at [550, 285] on input "Search Form" at bounding box center [858, 289] width 681 height 30
